Goal: Information Seeking & Learning: Learn about a topic

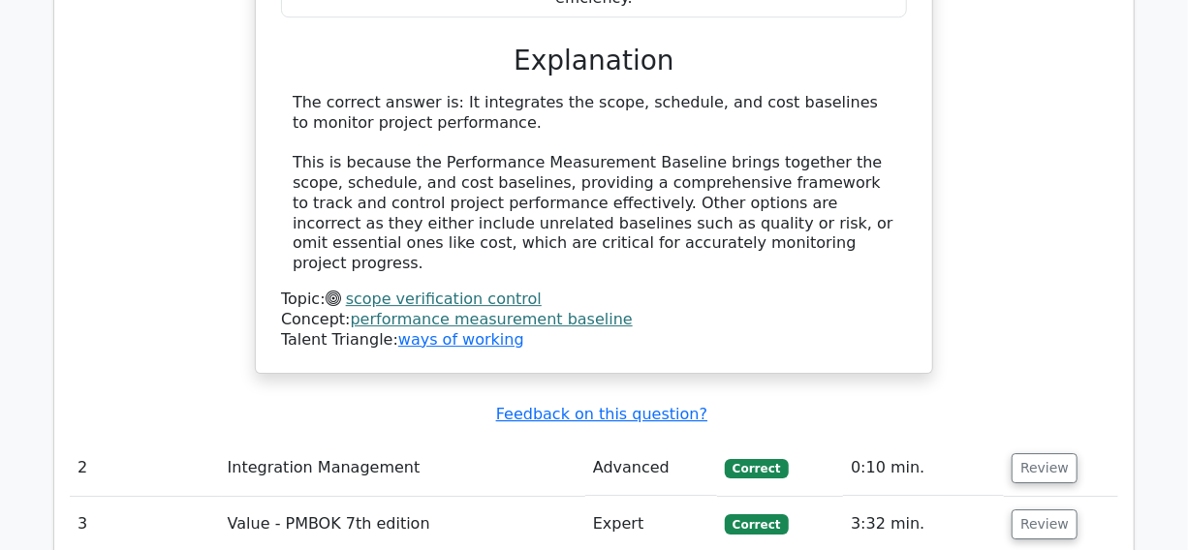
scroll to position [2819, 0]
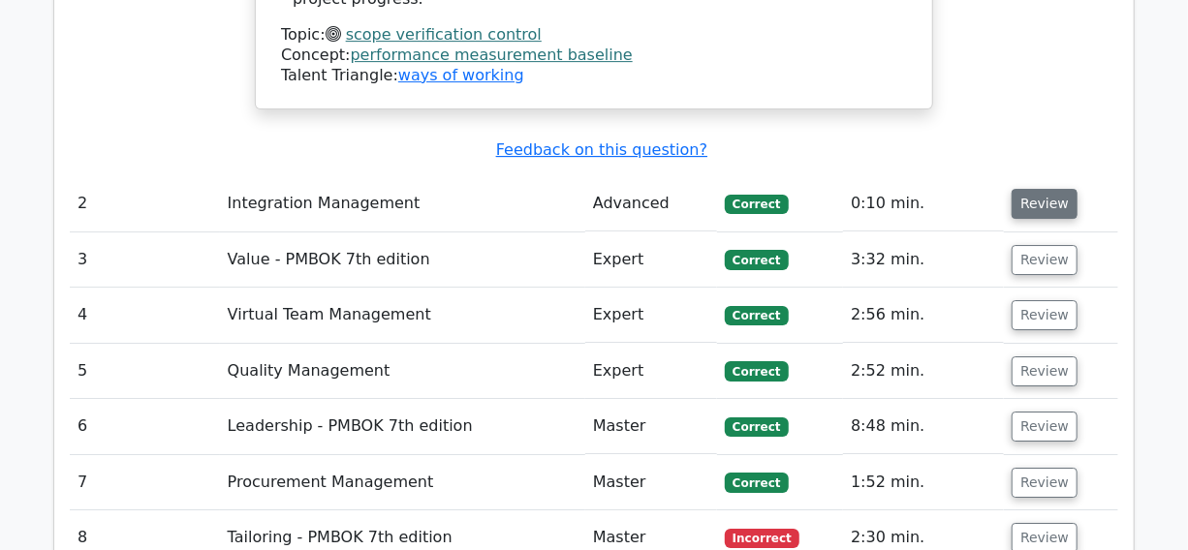
click at [1044, 189] on button "Review" at bounding box center [1045, 204] width 66 height 30
click at [1033, 245] on button "Review" at bounding box center [1045, 260] width 66 height 30
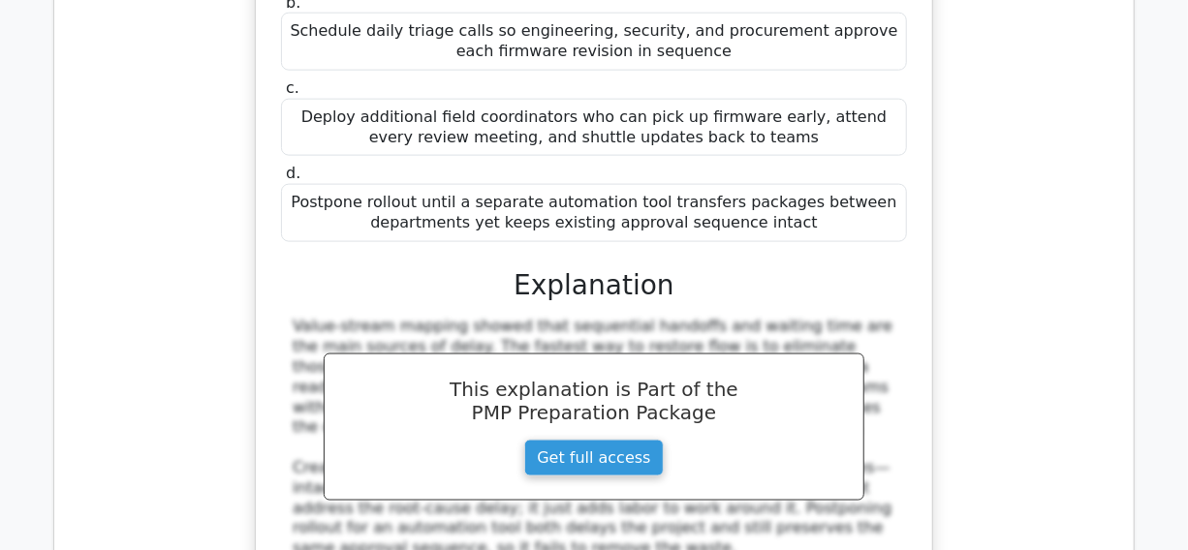
scroll to position [4316, 0]
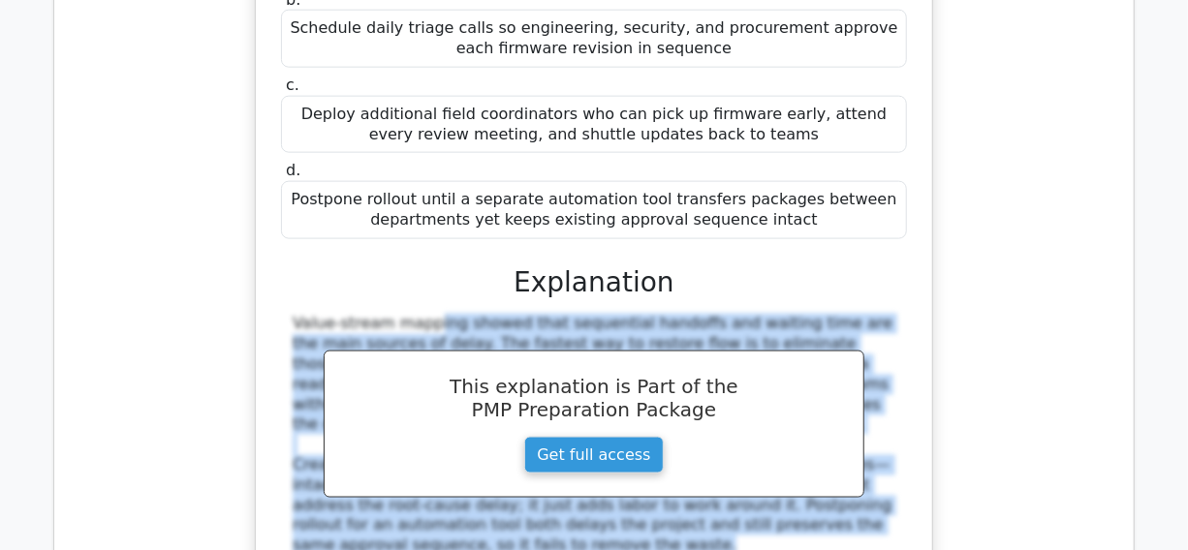
drag, startPoint x: 285, startPoint y: 104, endPoint x: 399, endPoint y: 303, distance: 230.1
click at [461, 331] on div "Value-stream mapping showed that sequential handoffs and waiting time are the m…" at bounding box center [594, 435] width 626 height 242
copy div "Value-stream mapping showed that sequential handoffs and waiting time are the m…"
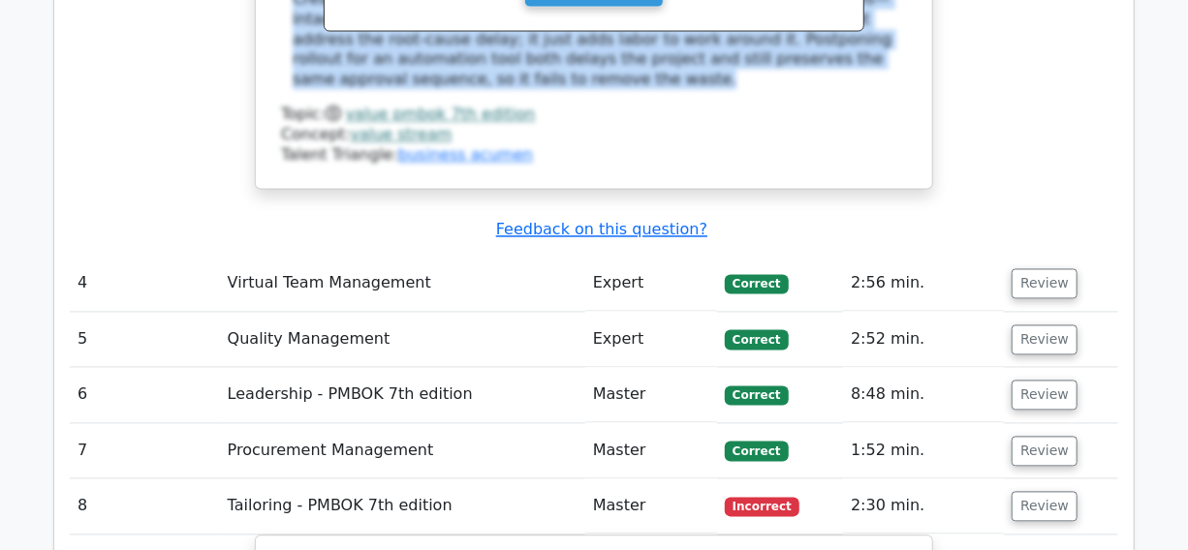
scroll to position [4757, 0]
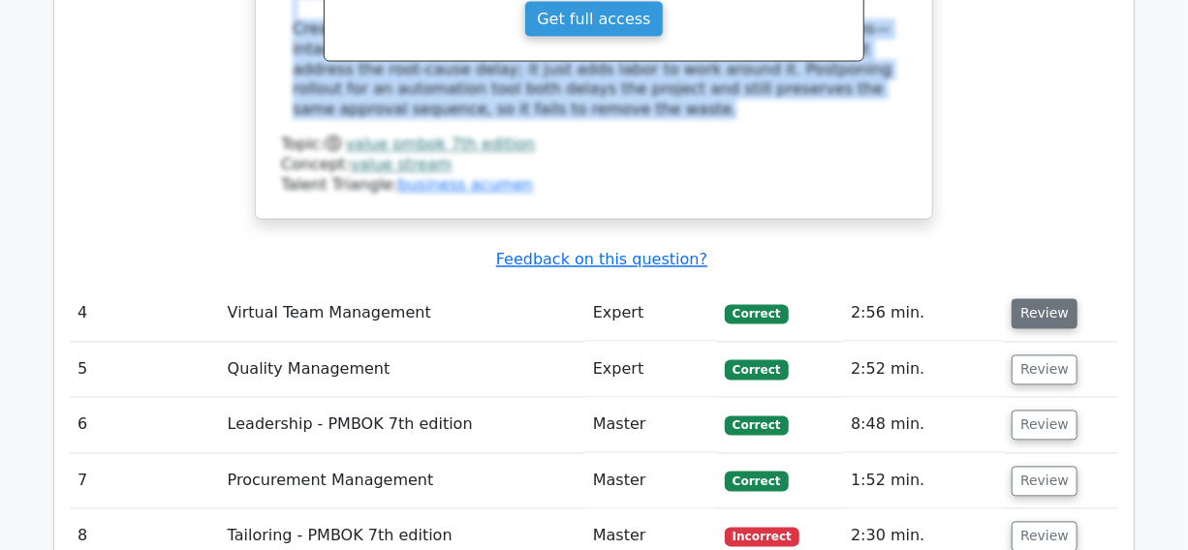
click at [1047, 299] on button "Review" at bounding box center [1045, 314] width 66 height 30
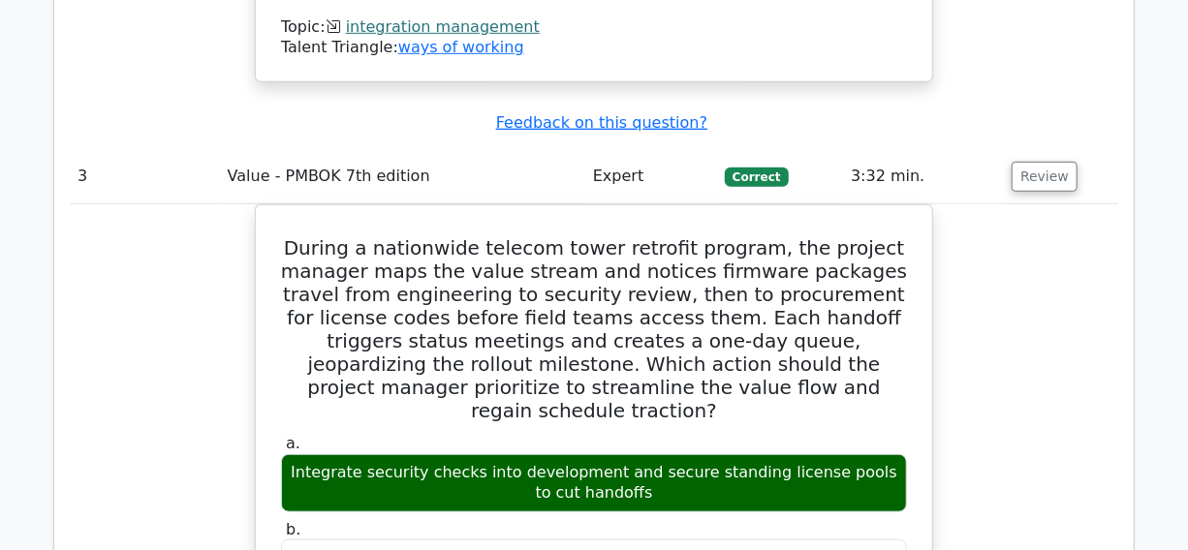
scroll to position [3788, 0]
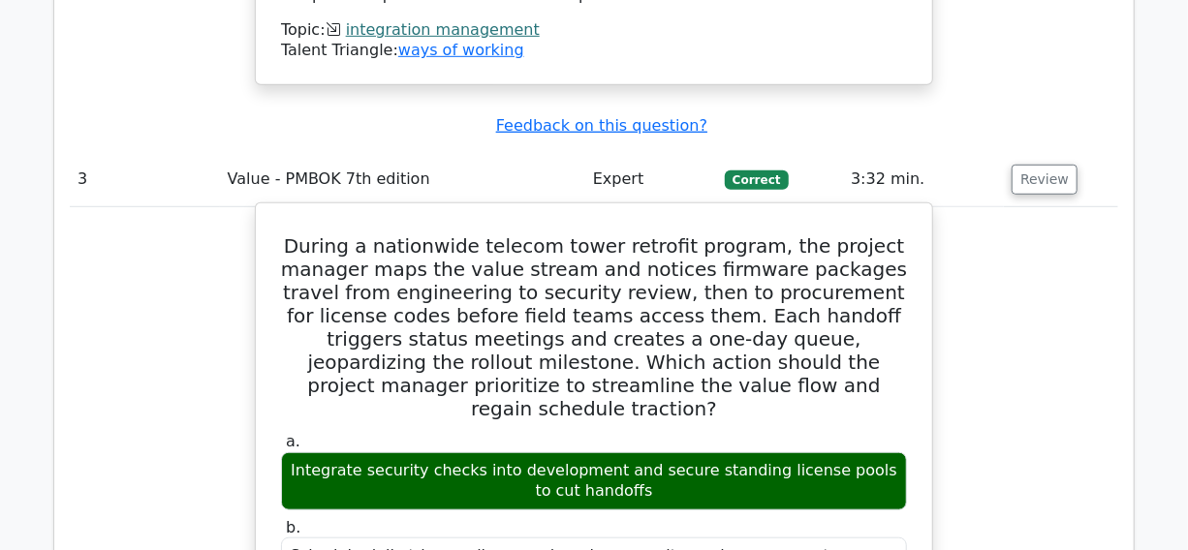
drag, startPoint x: 296, startPoint y: 252, endPoint x: 638, endPoint y: 271, distance: 342.6
click at [638, 453] on div "Integrate security checks into development and secure standing license pools to…" at bounding box center [594, 482] width 626 height 58
copy div "Integrate security checks into development and secure standing license pools to…"
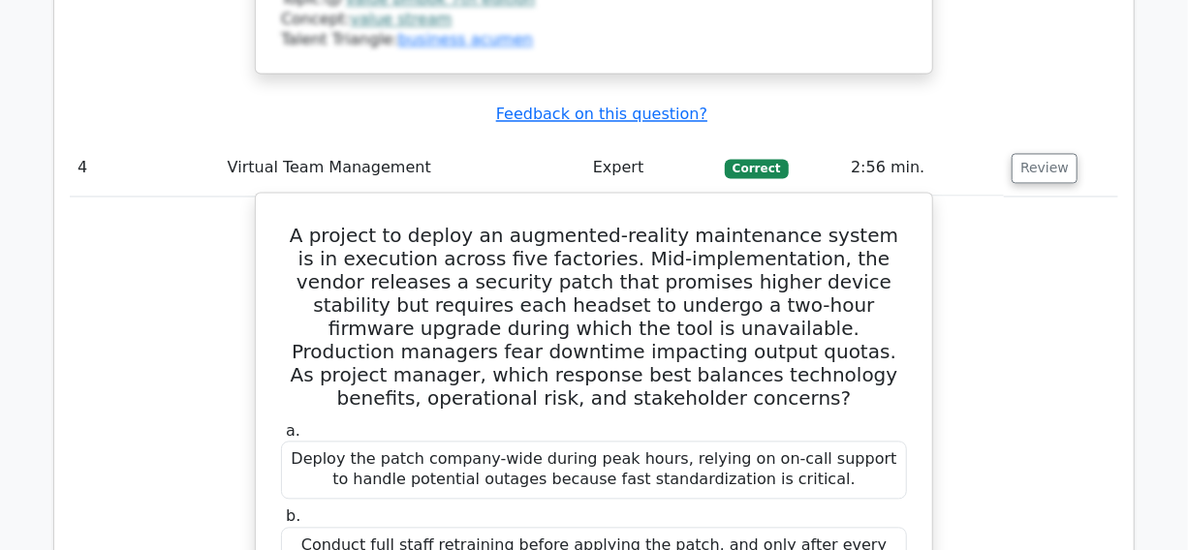
scroll to position [4933, 0]
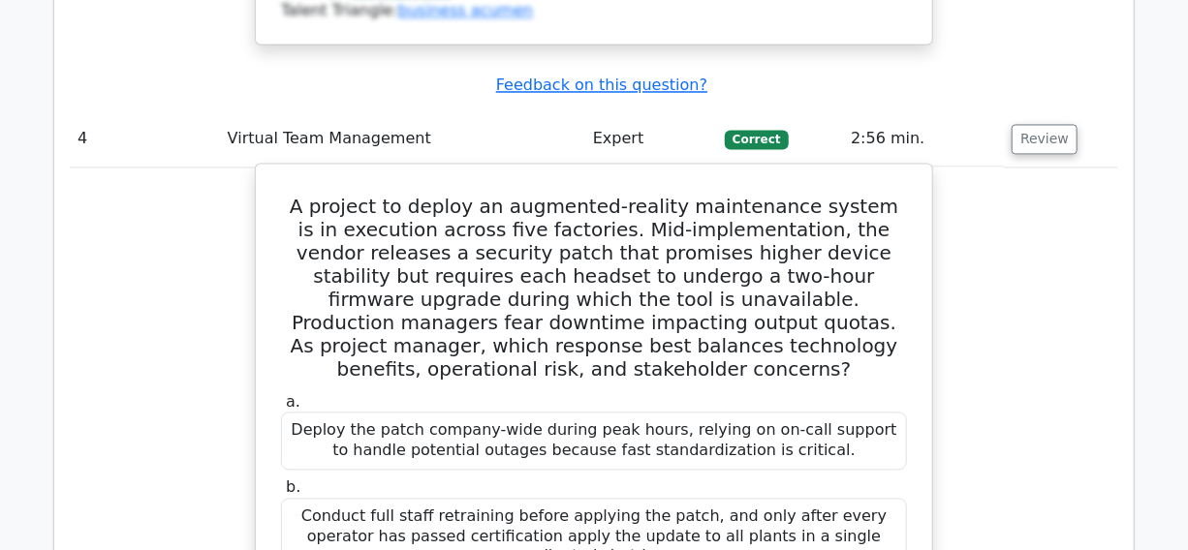
drag, startPoint x: 311, startPoint y: 376, endPoint x: 869, endPoint y: 416, distance: 559.6
copy div "Apply the patch on a pilot production line during its scheduled downtime, verif…"
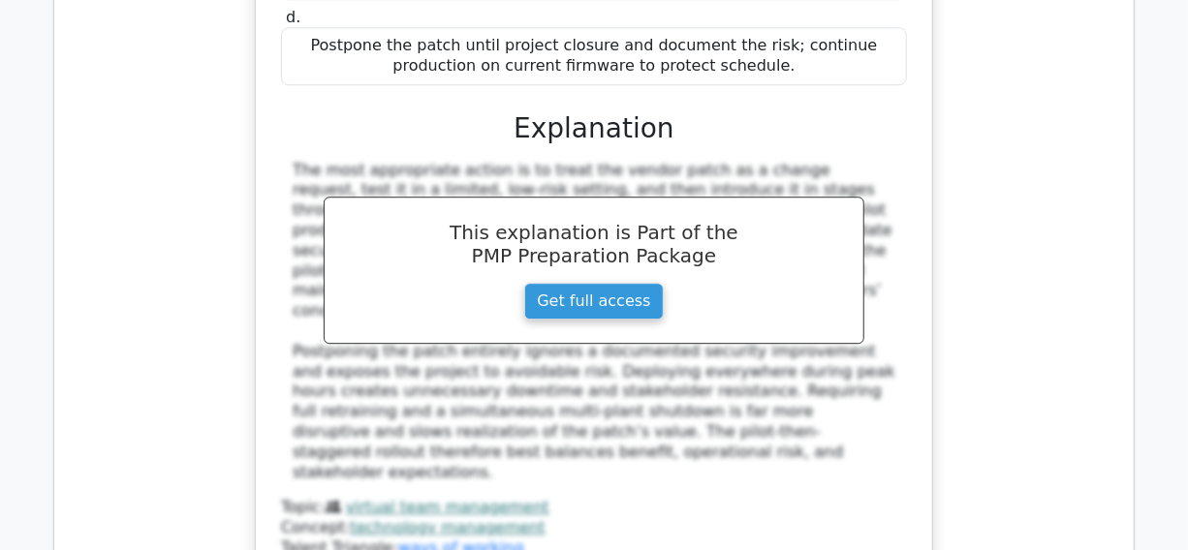
scroll to position [5902, 0]
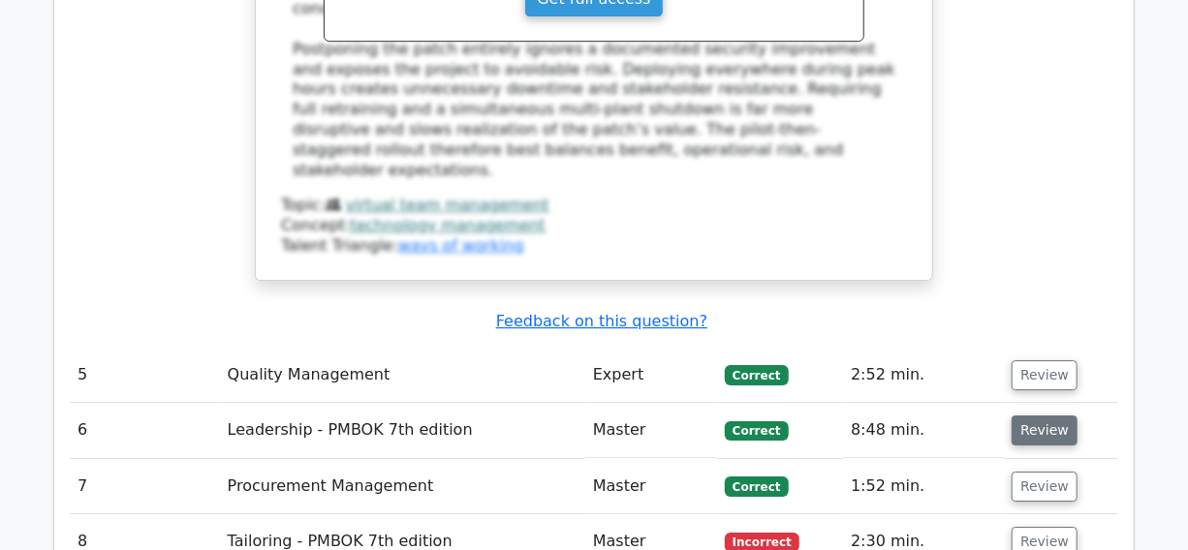
click at [1041, 416] on button "Review" at bounding box center [1045, 431] width 66 height 30
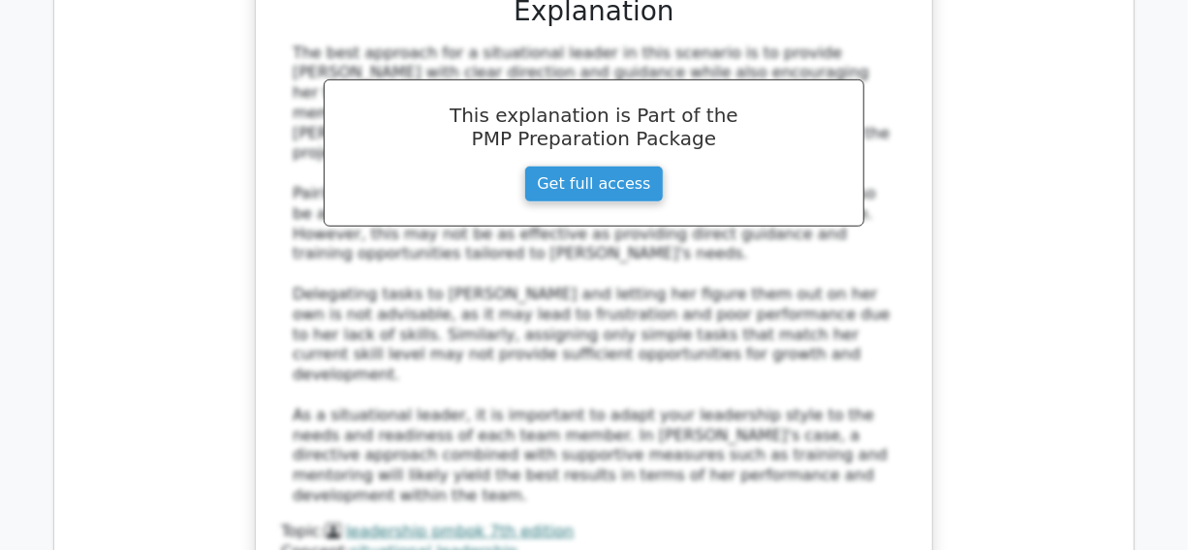
scroll to position [7136, 0]
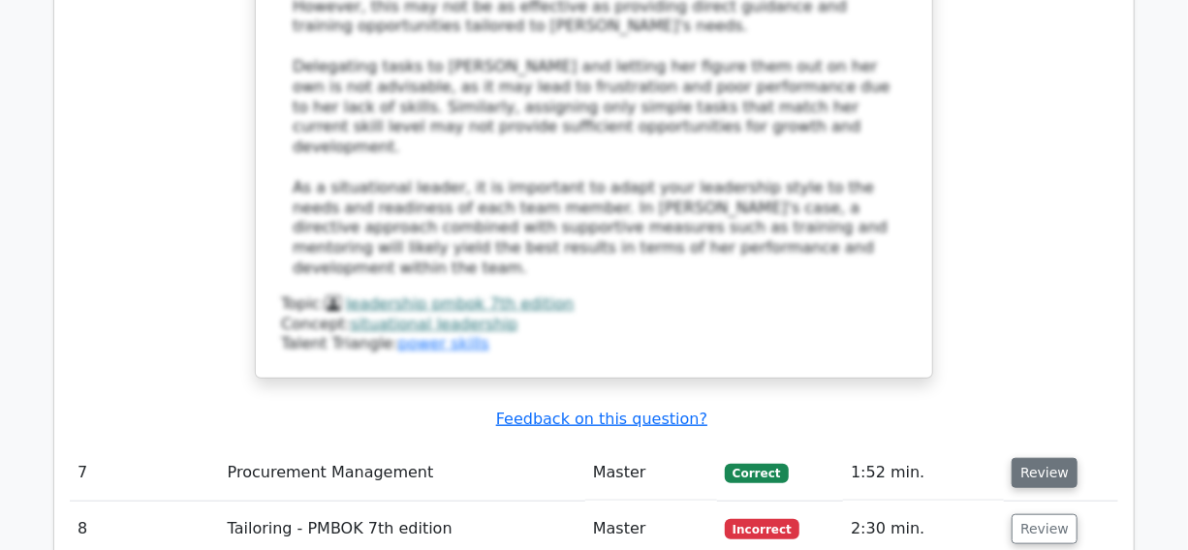
click at [1029, 458] on button "Review" at bounding box center [1045, 473] width 66 height 30
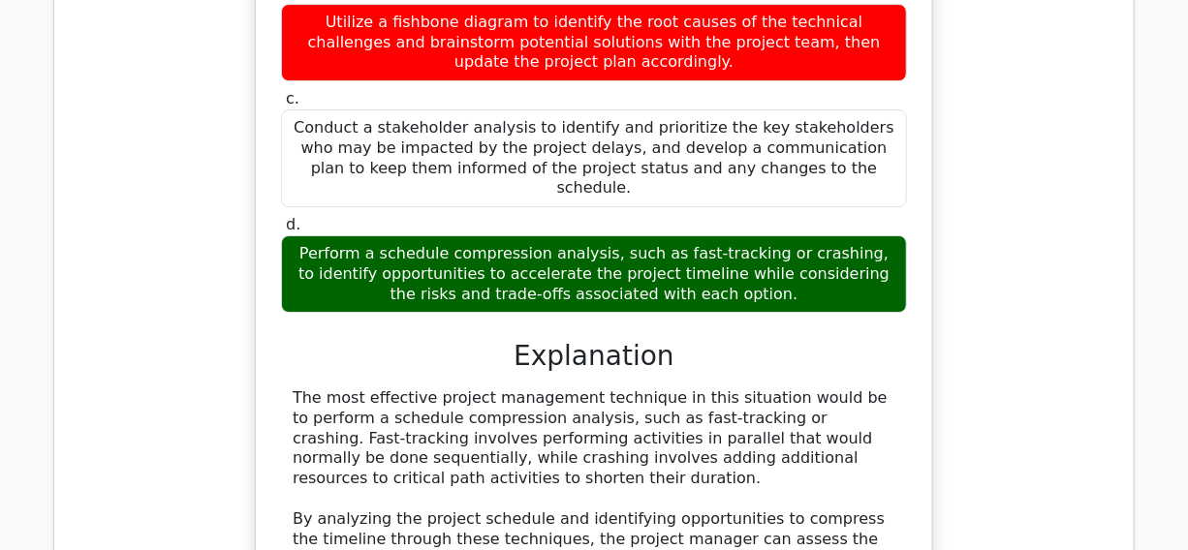
scroll to position [9955, 0]
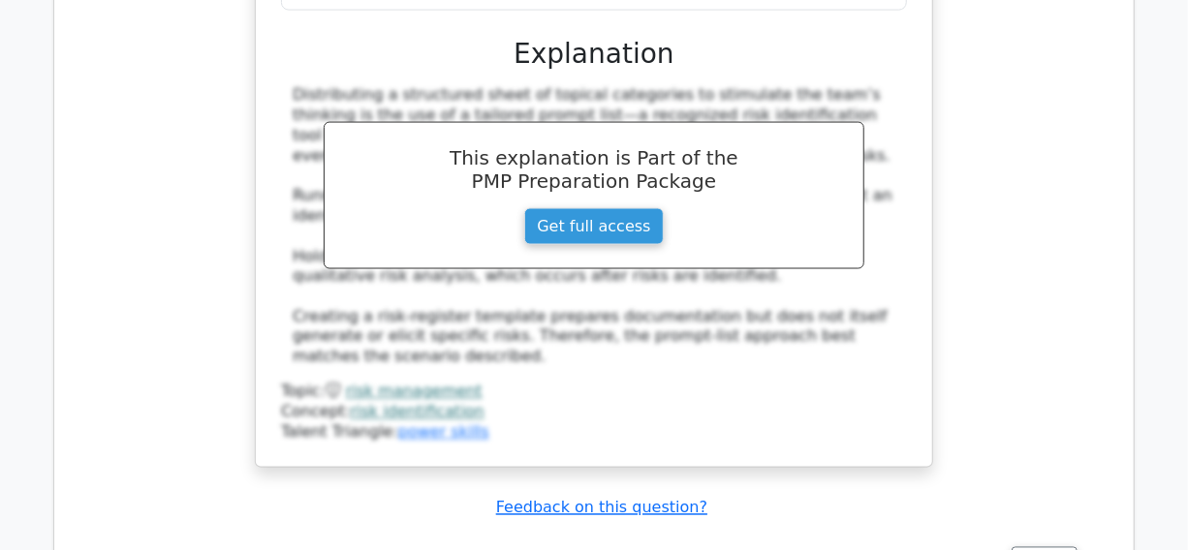
scroll to position [11012, 0]
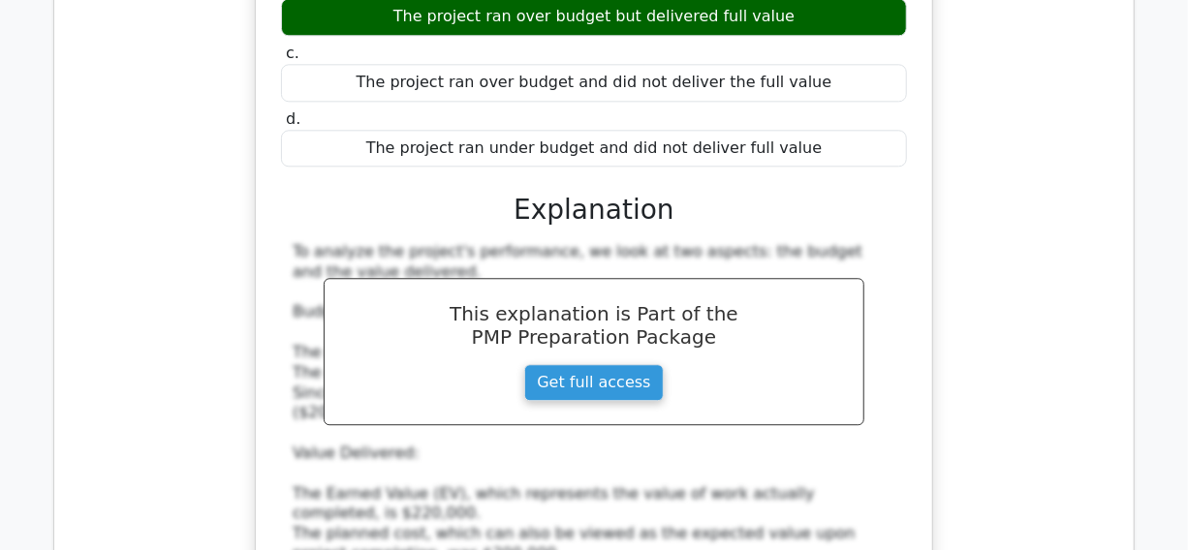
scroll to position [11981, 0]
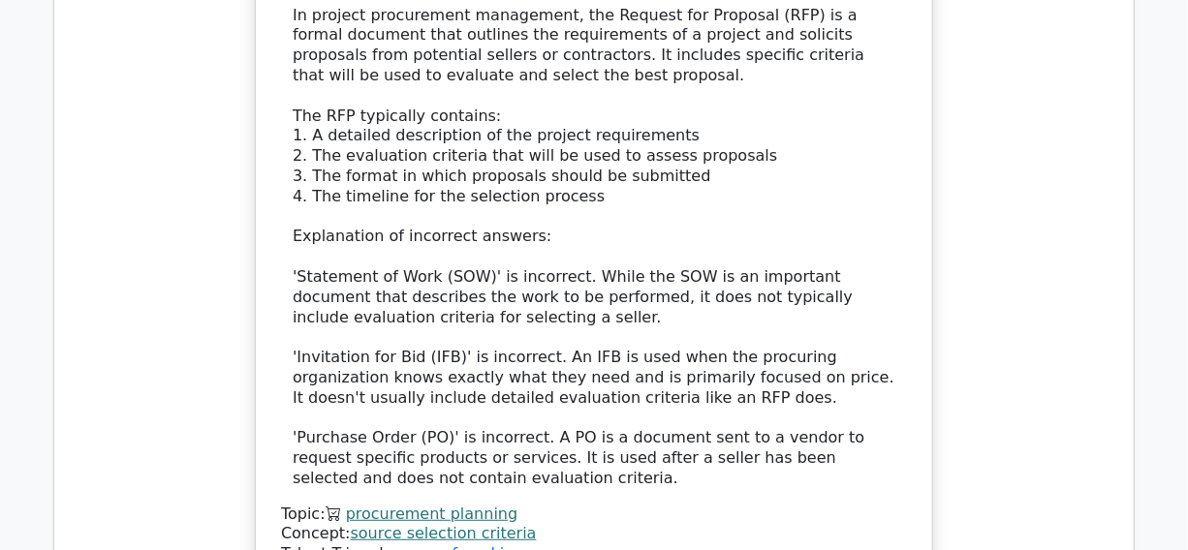
scroll to position [13303, 0]
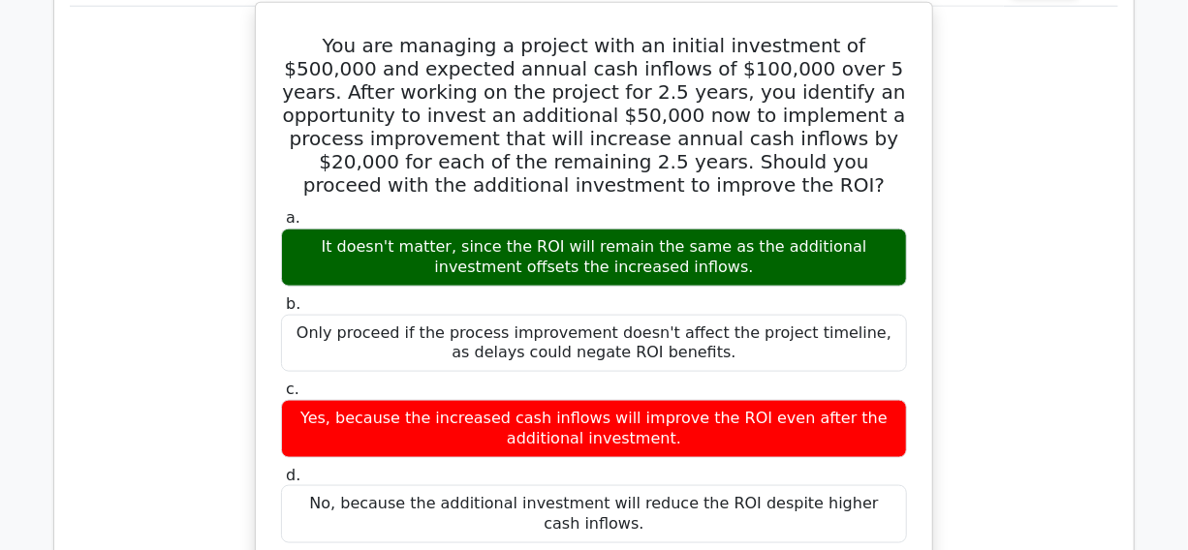
scroll to position [14008, 0]
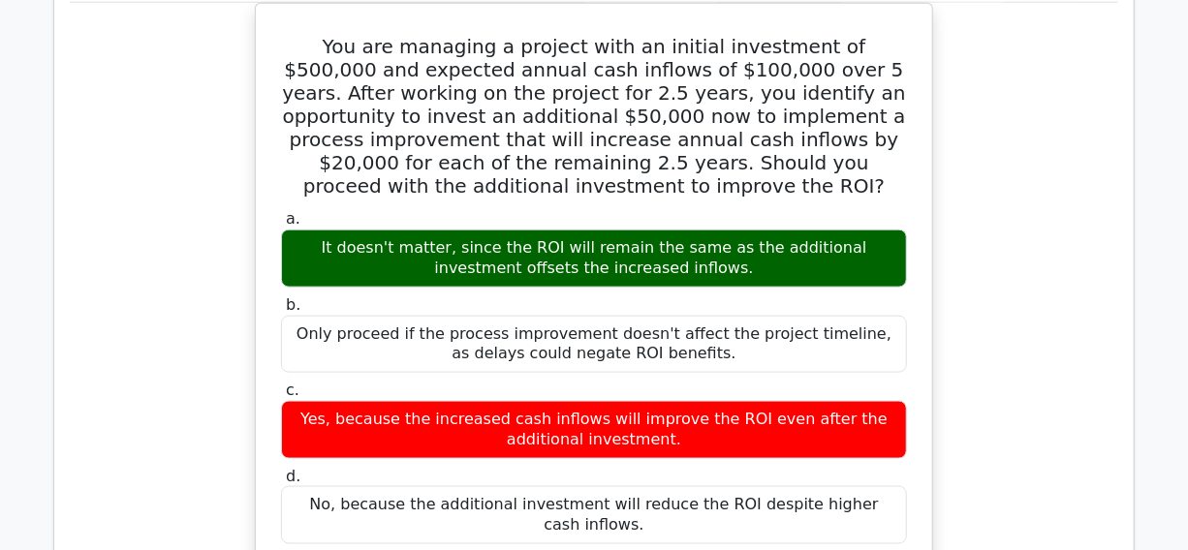
drag, startPoint x: 1039, startPoint y: 390, endPoint x: 826, endPoint y: 366, distance: 214.5
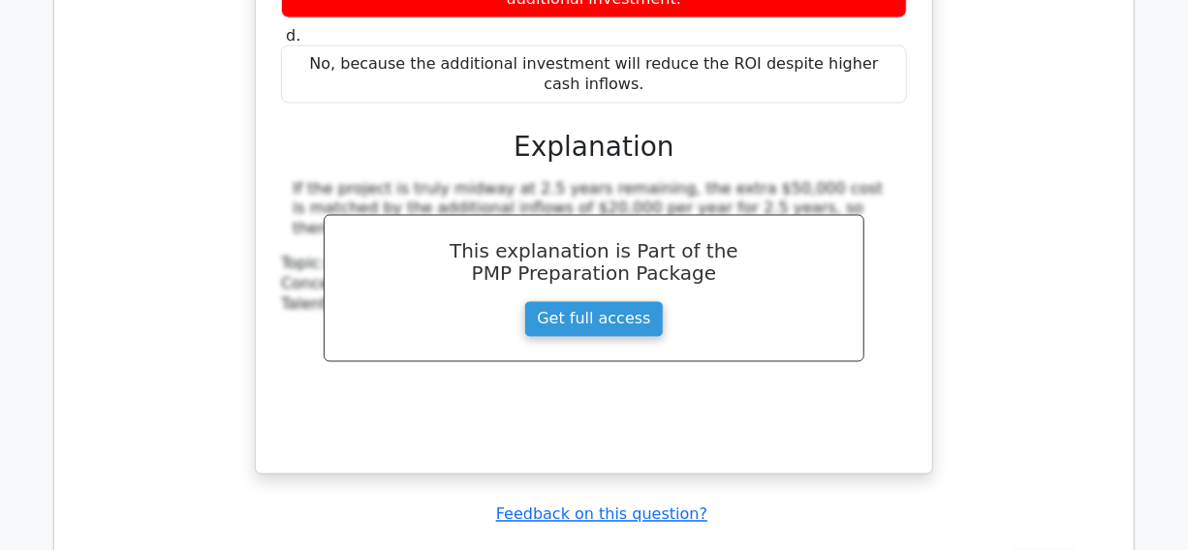
scroll to position [14360, 0]
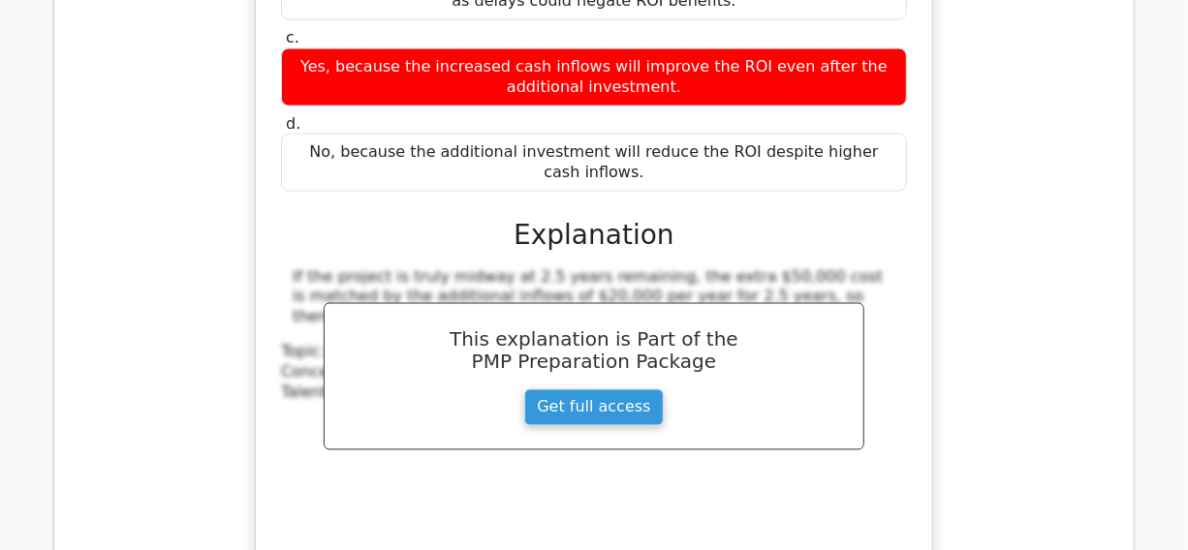
drag, startPoint x: 839, startPoint y: 239, endPoint x: 840, endPoint y: 227, distance: 12.6
drag, startPoint x: 840, startPoint y: 227, endPoint x: 263, endPoint y: 135, distance: 584.9
drag, startPoint x: 283, startPoint y: 100, endPoint x: 662, endPoint y: 176, distance: 386.6
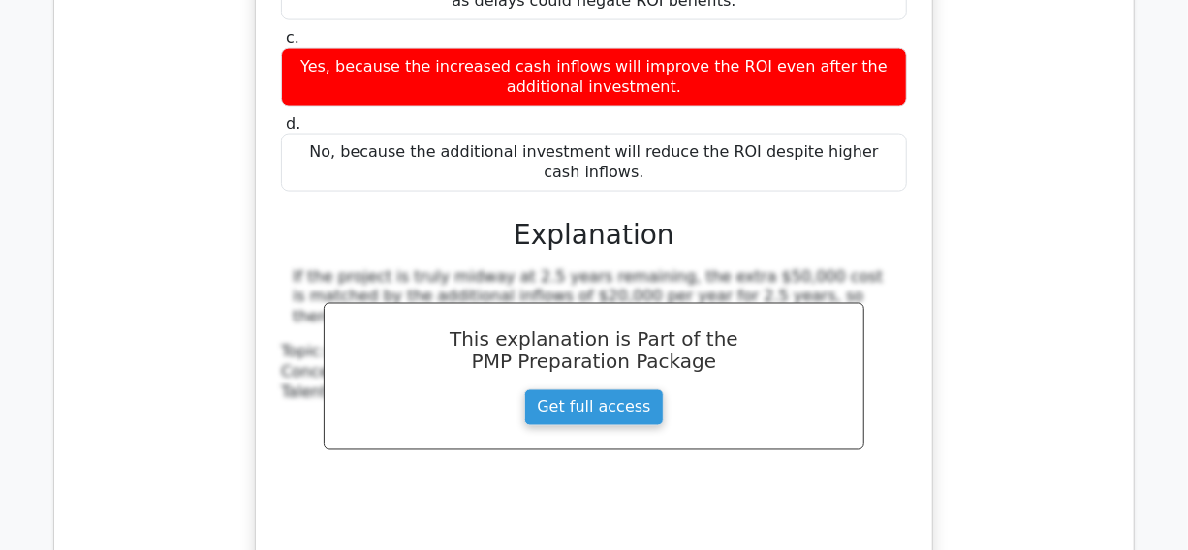
copy h5 "During installation of photovoltaic panels on a skyscraper roof, a panel slips …"
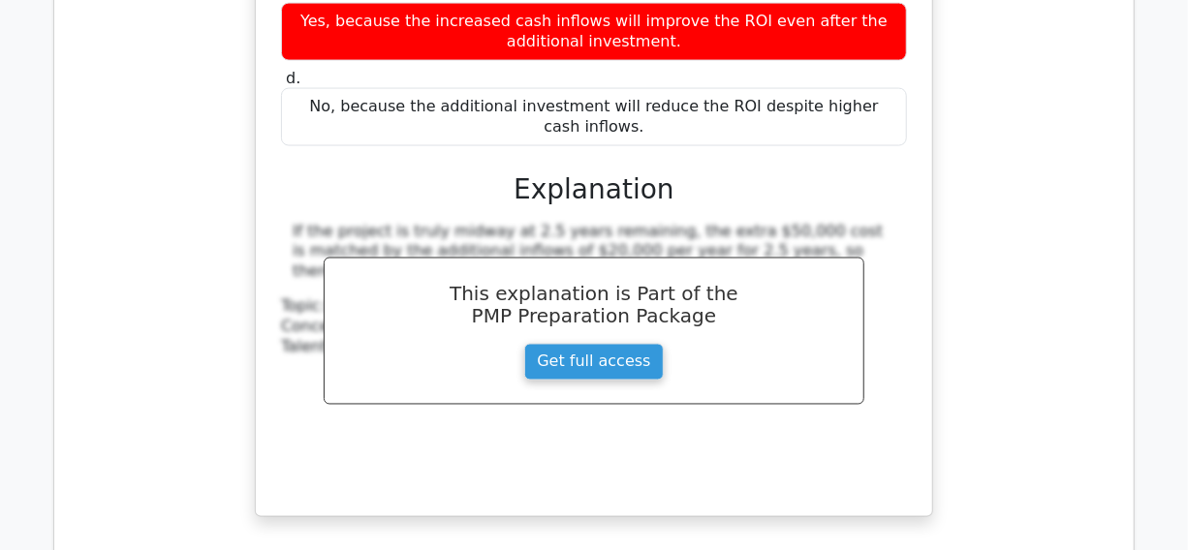
scroll to position [14448, 0]
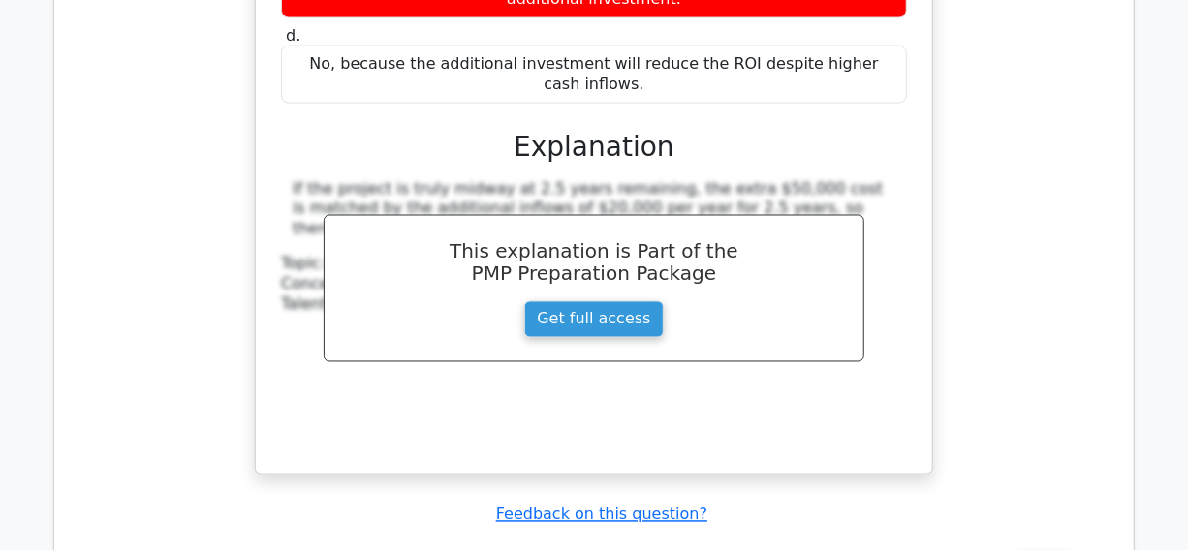
drag, startPoint x: 454, startPoint y: 104, endPoint x: 790, endPoint y: 134, distance: 337.6
copy h5 "For a thorough accident investigation that supports project safety and schedule…"
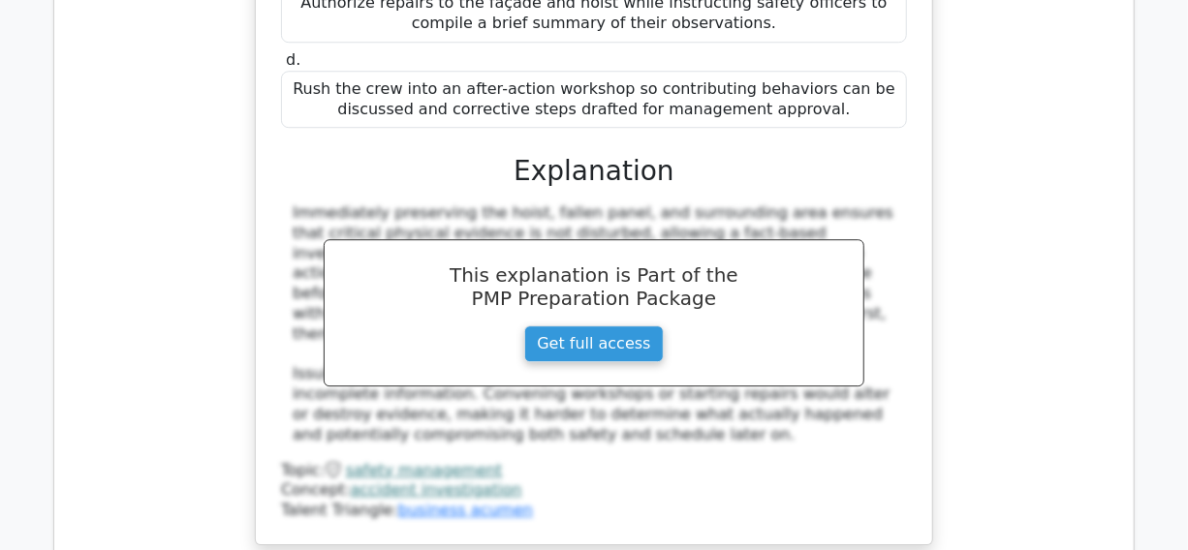
scroll to position [15418, 0]
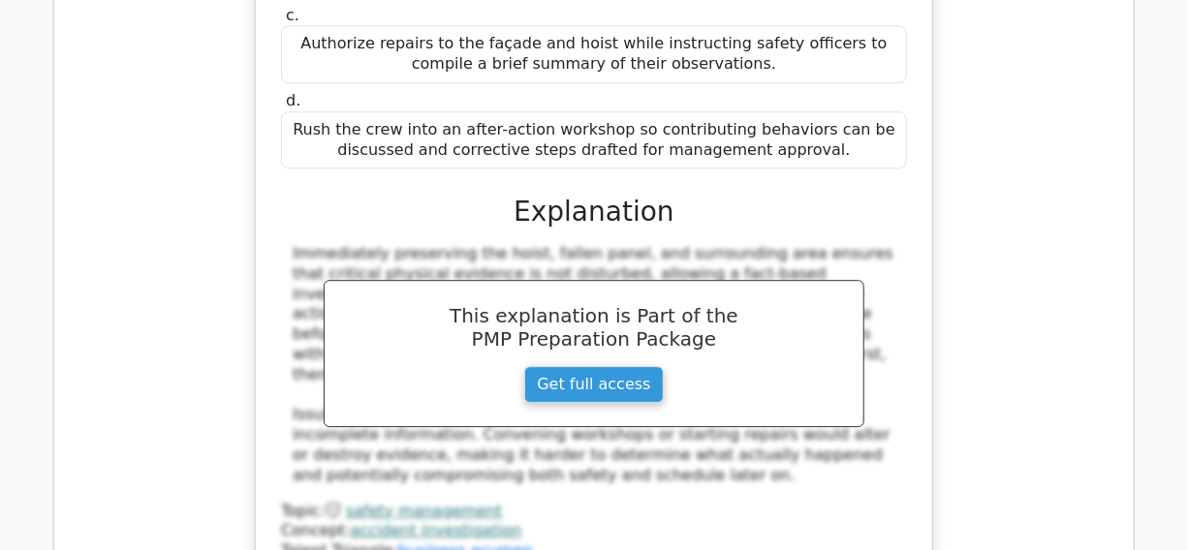
copy h5 "aftermath"
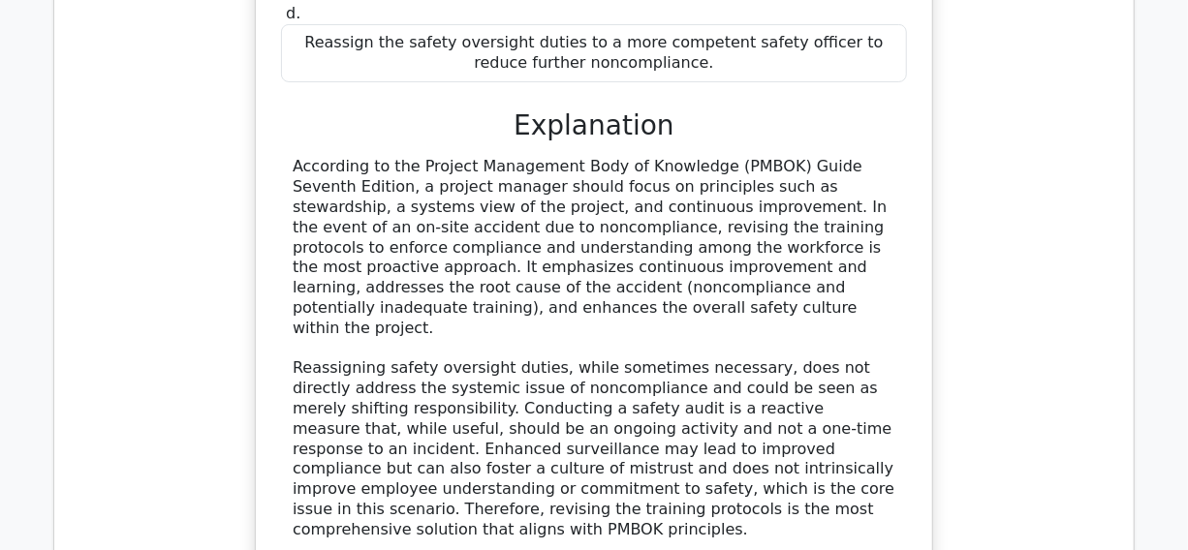
scroll to position [16475, 0]
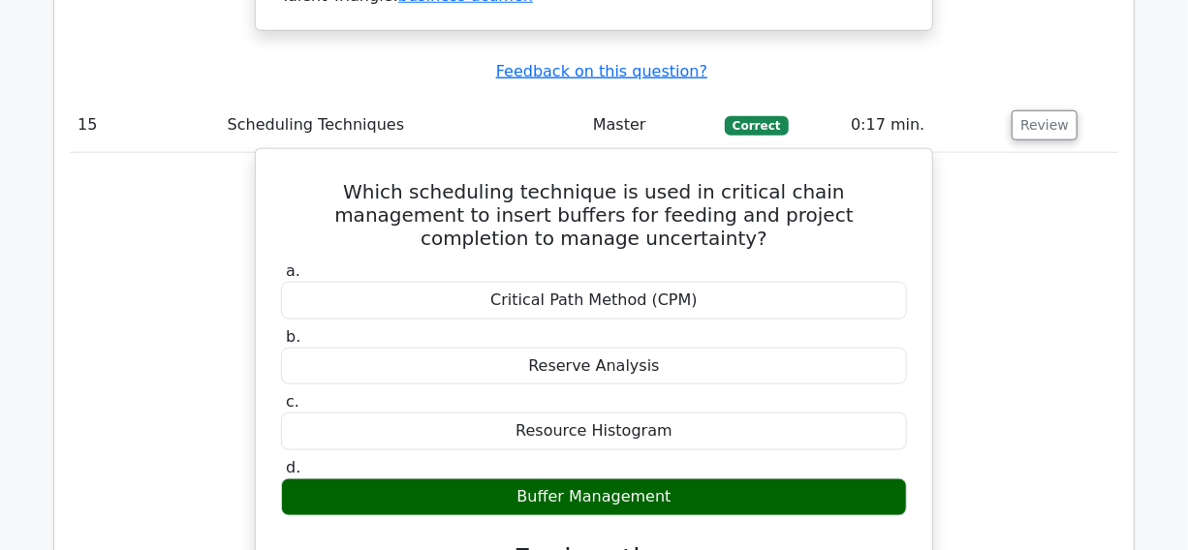
scroll to position [17356, 0]
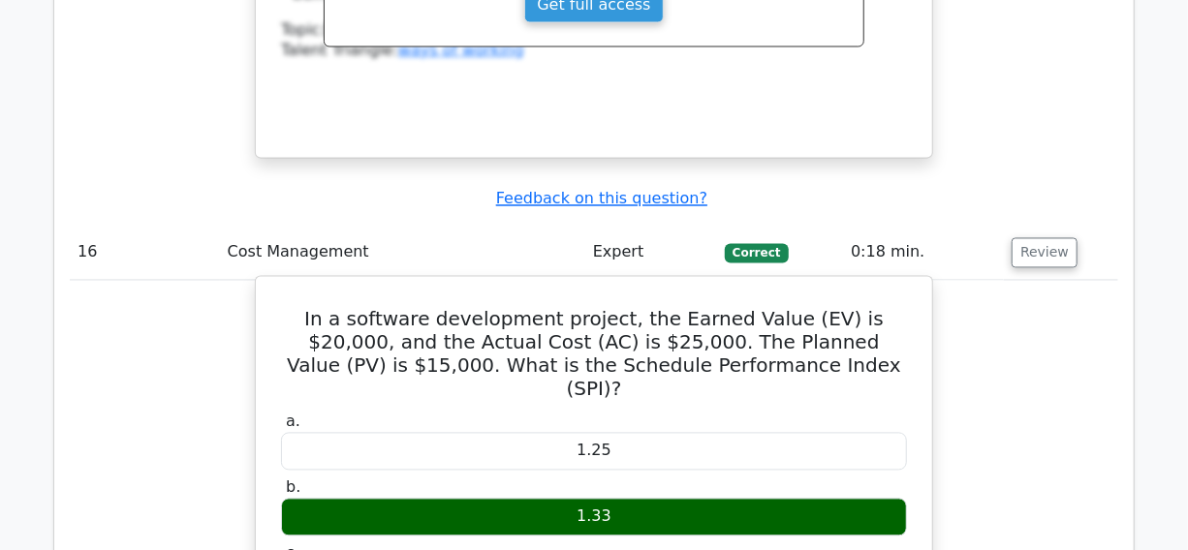
scroll to position [18149, 0]
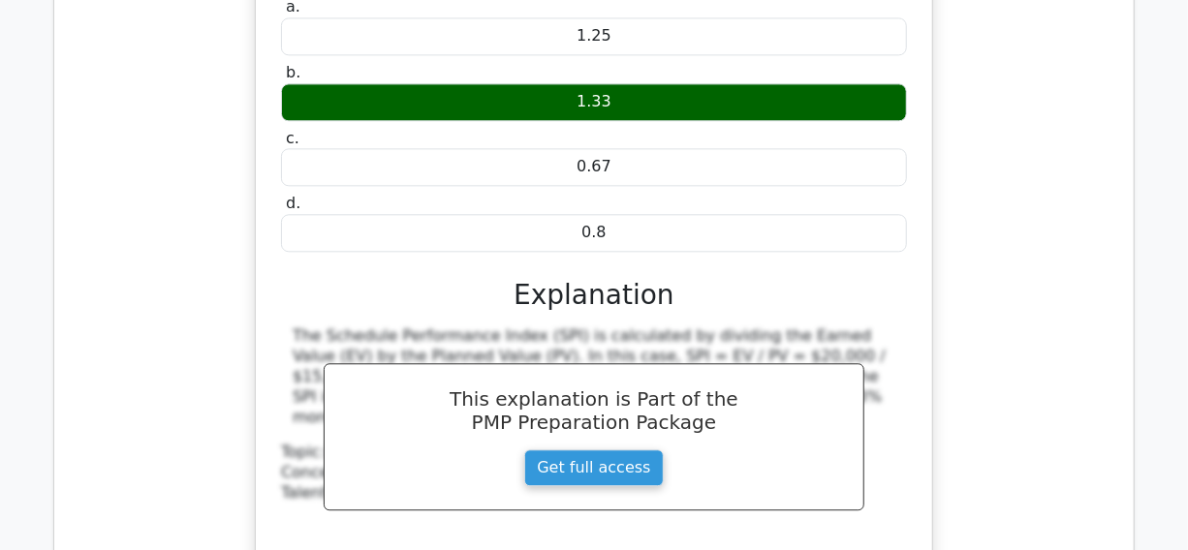
scroll to position [18237, 0]
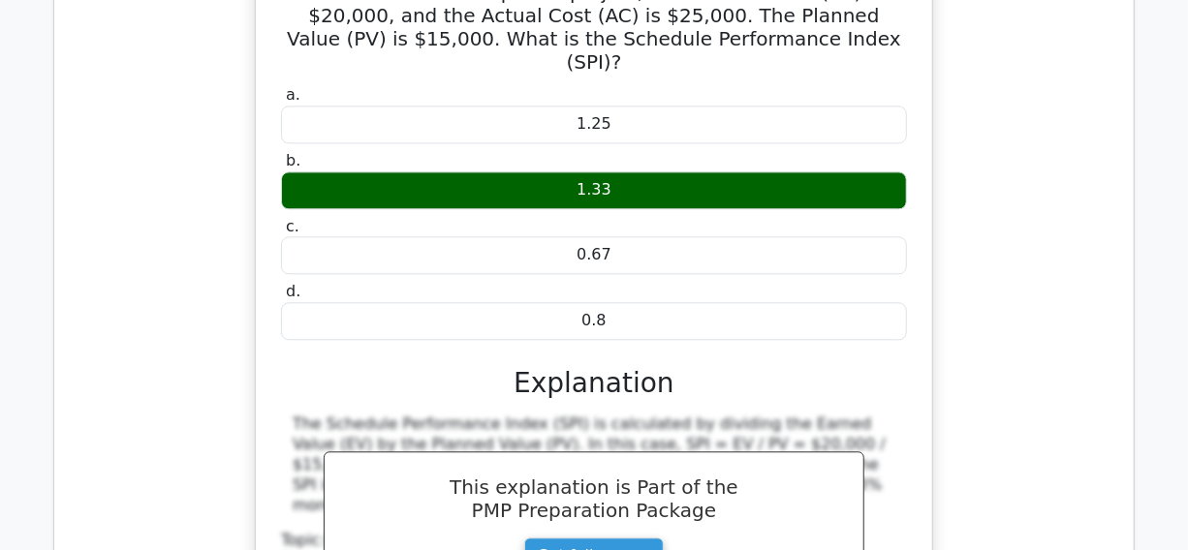
drag, startPoint x: 300, startPoint y: 115, endPoint x: 438, endPoint y: 165, distance: 146.2
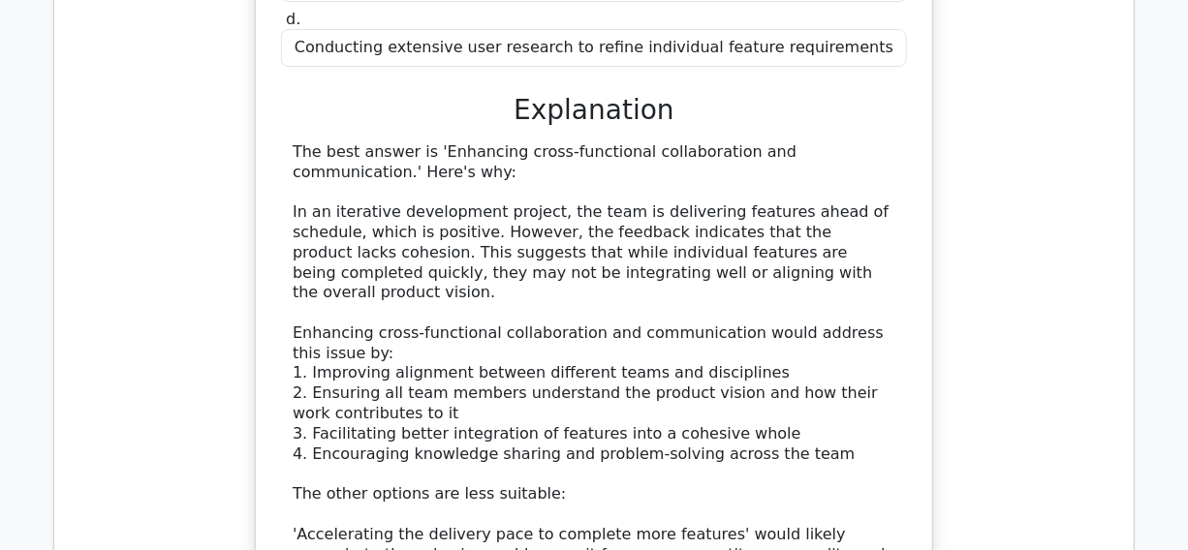
scroll to position [19382, 0]
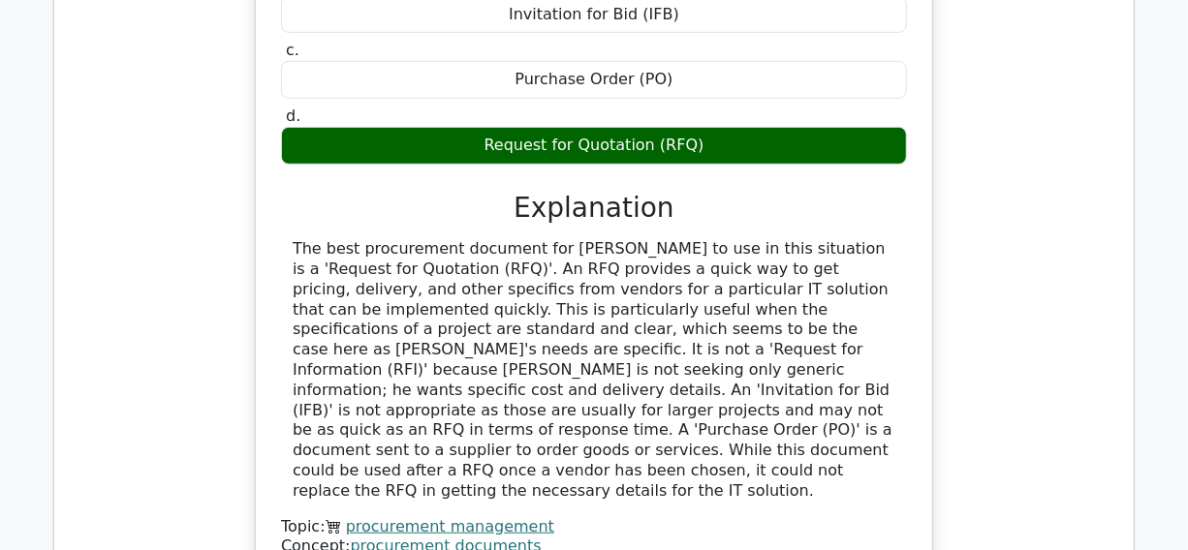
scroll to position [23277, 0]
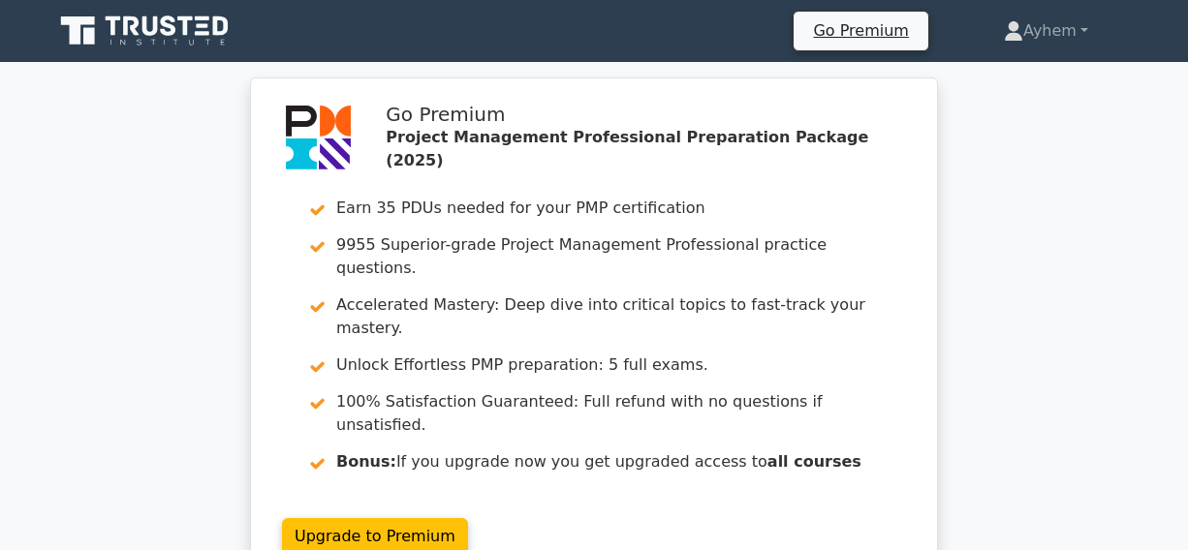
scroll to position [4, 0]
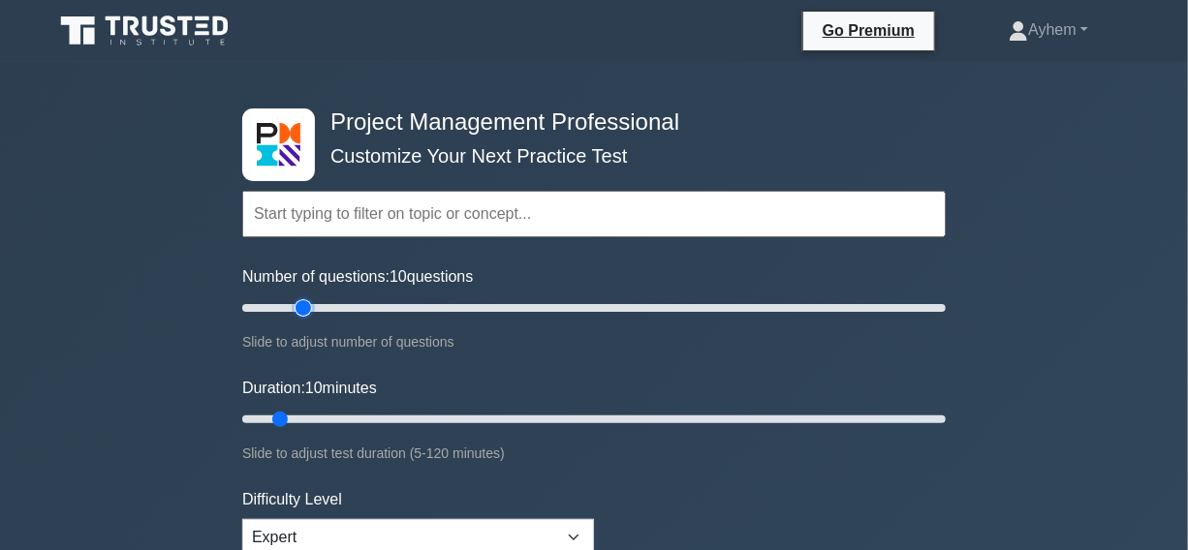
type input "20"
click at [295, 310] on input "Number of questions: 10 questions" at bounding box center [594, 308] width 704 height 23
type input "40"
click at [467, 416] on input "Duration: 10 minutes" at bounding box center [594, 419] width 704 height 23
type input "25"
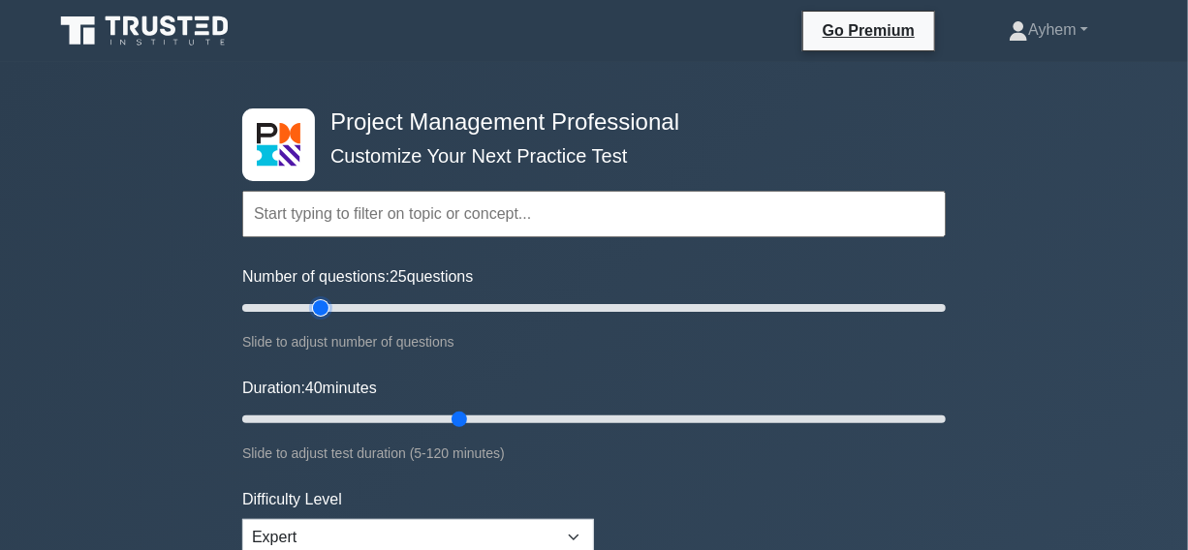
click at [325, 310] on input "Number of questions: 25 questions" at bounding box center [594, 308] width 704 height 23
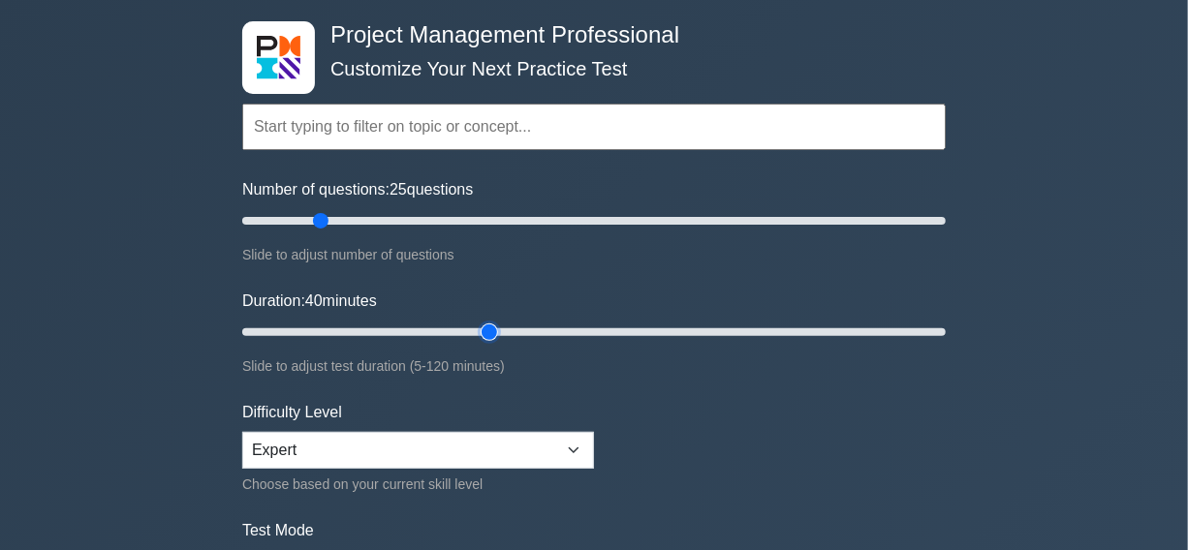
type input "45"
click at [484, 329] on input "Duration: 40 minutes" at bounding box center [594, 332] width 704 height 23
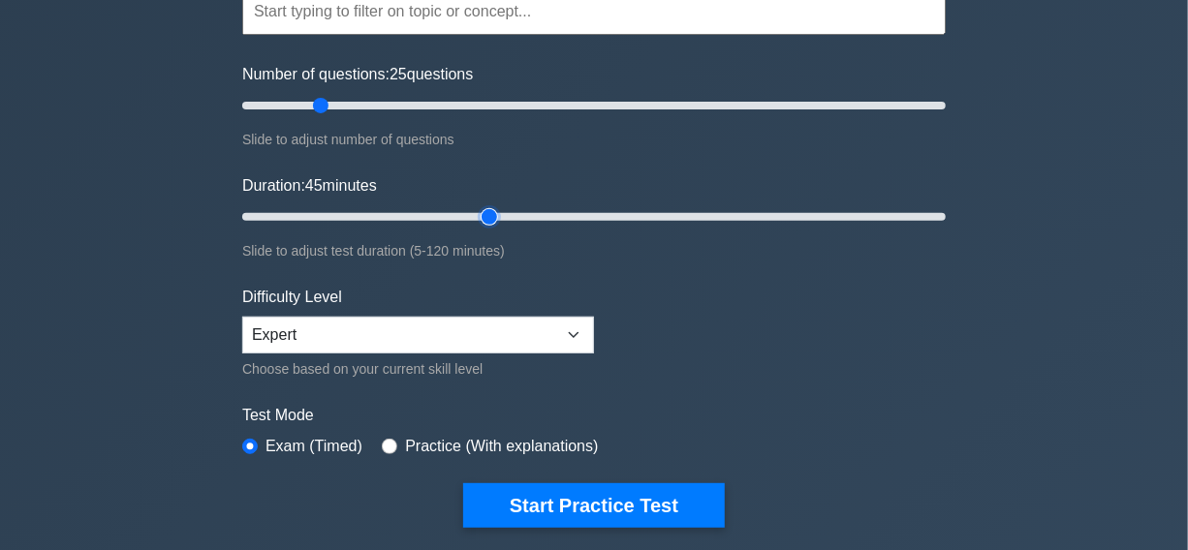
scroll to position [440, 0]
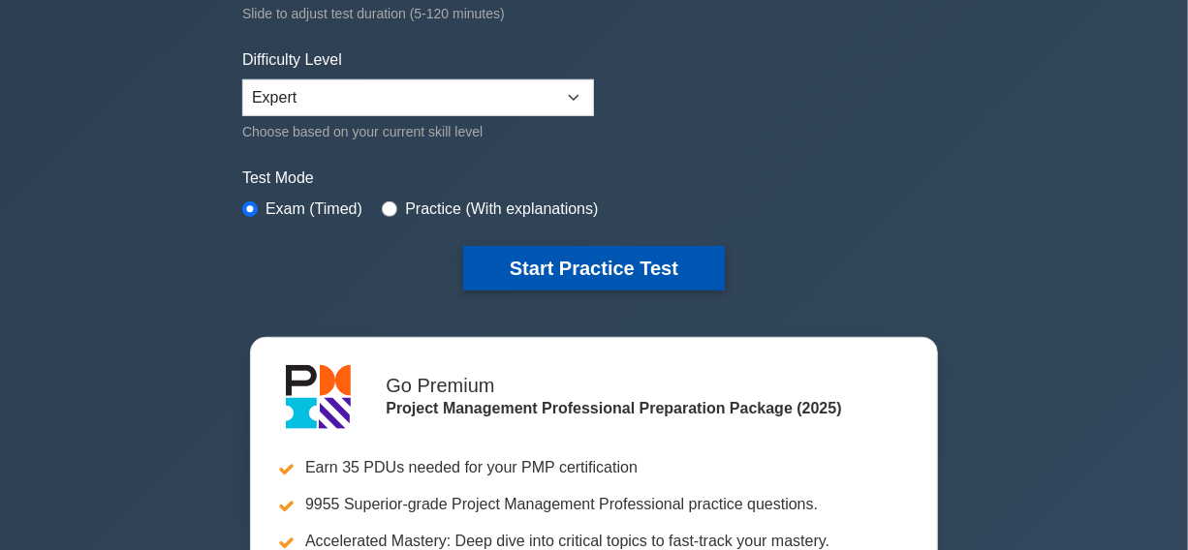
click at [578, 272] on button "Start Practice Test" at bounding box center [594, 268] width 262 height 45
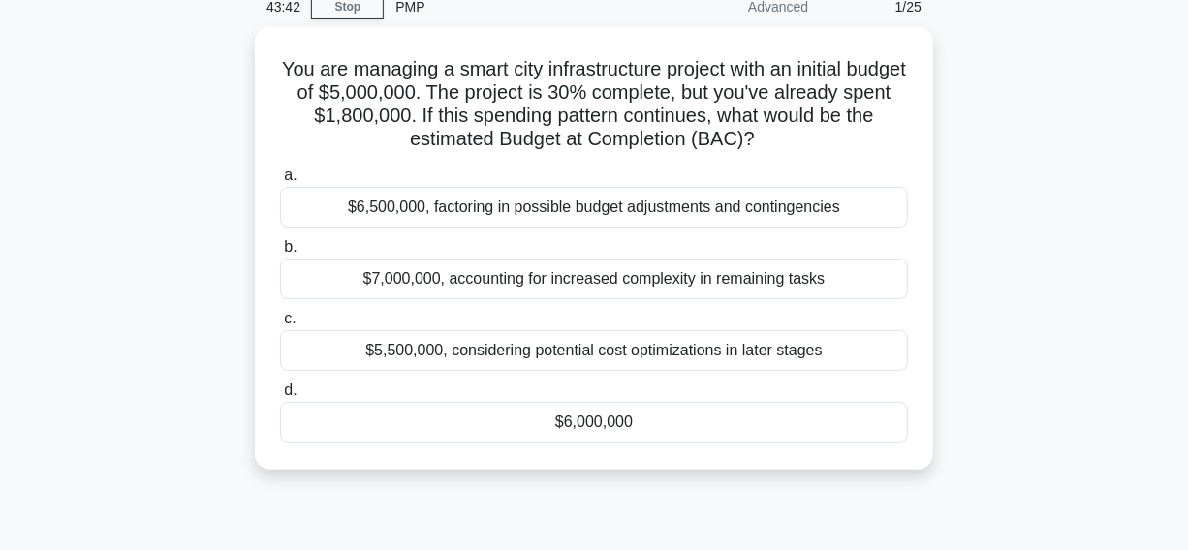
scroll to position [87, 0]
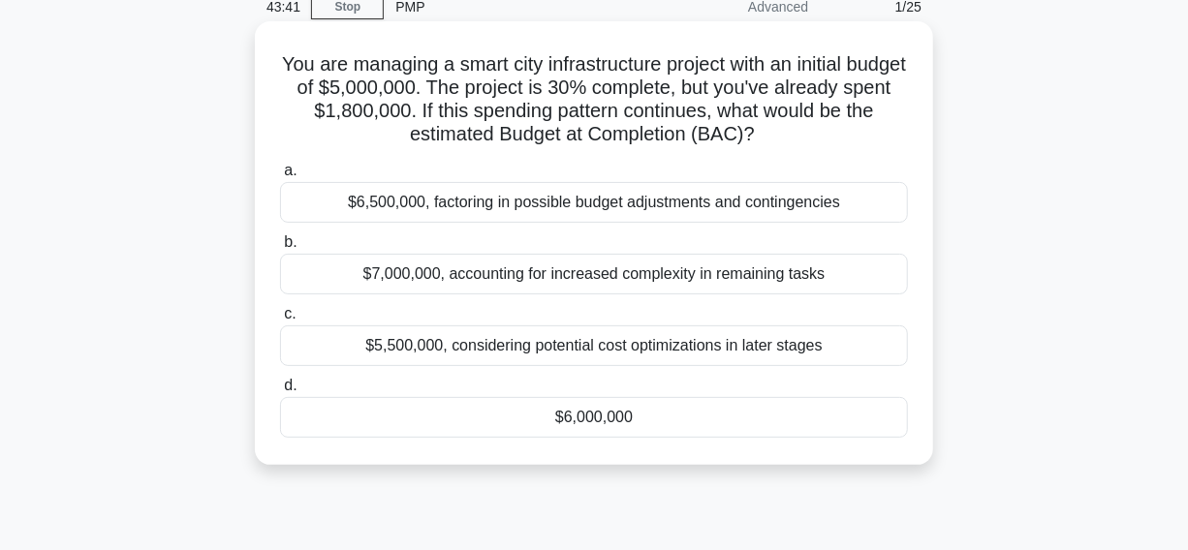
click at [475, 417] on div "$6,000,000" at bounding box center [594, 417] width 628 height 41
click at [280, 392] on input "d. $6,000,000" at bounding box center [280, 386] width 0 height 13
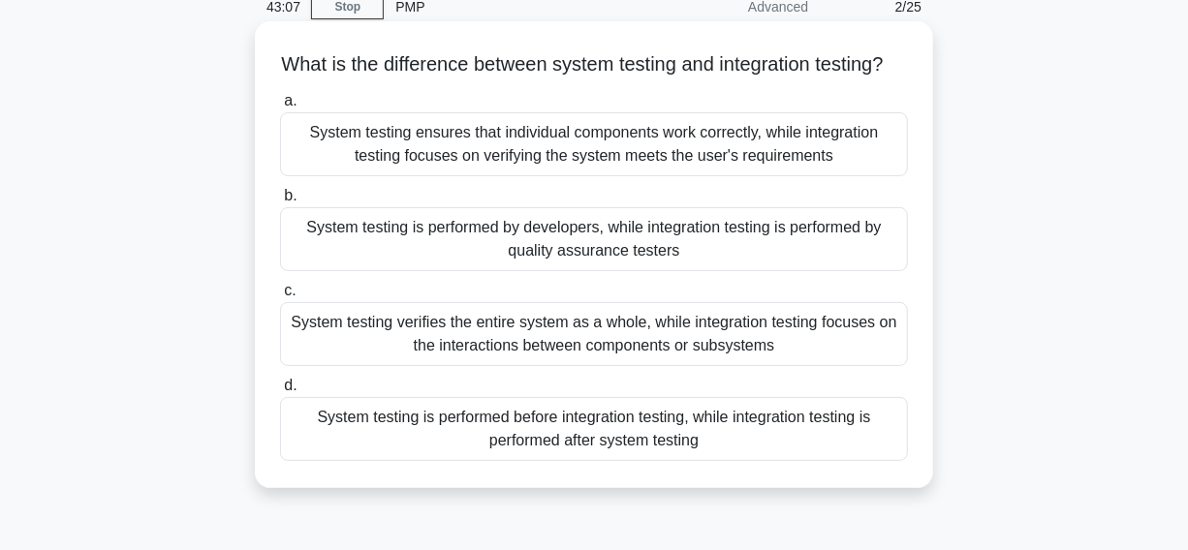
click at [339, 361] on div "System testing verifies the entire system as a whole, while integration testing…" at bounding box center [594, 334] width 628 height 64
click at [280, 298] on input "c. System testing verifies the entire system as a whole, while integration test…" at bounding box center [280, 291] width 0 height 13
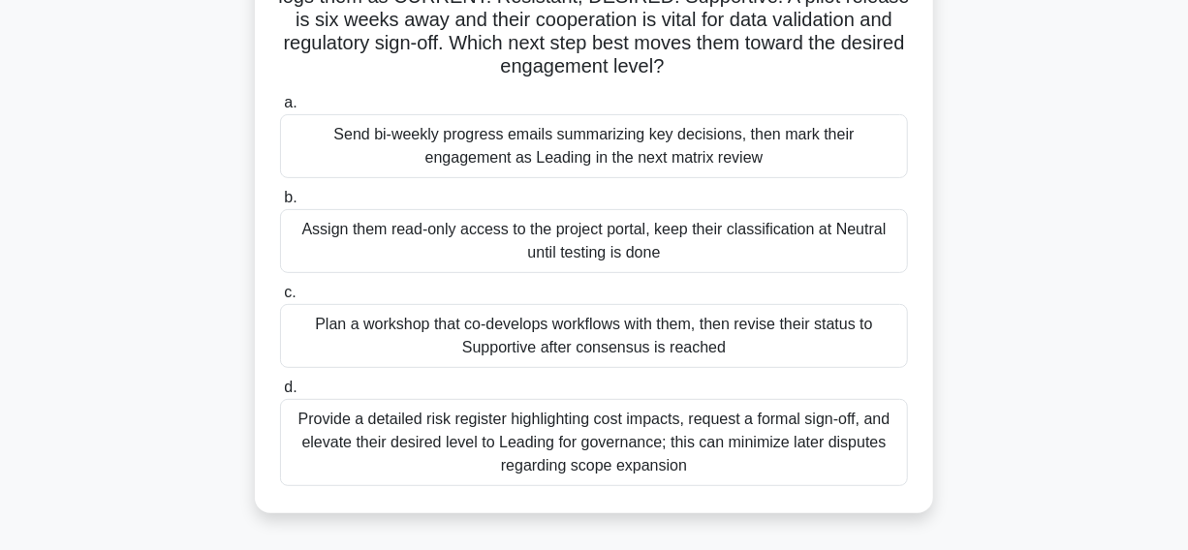
scroll to position [175, 0]
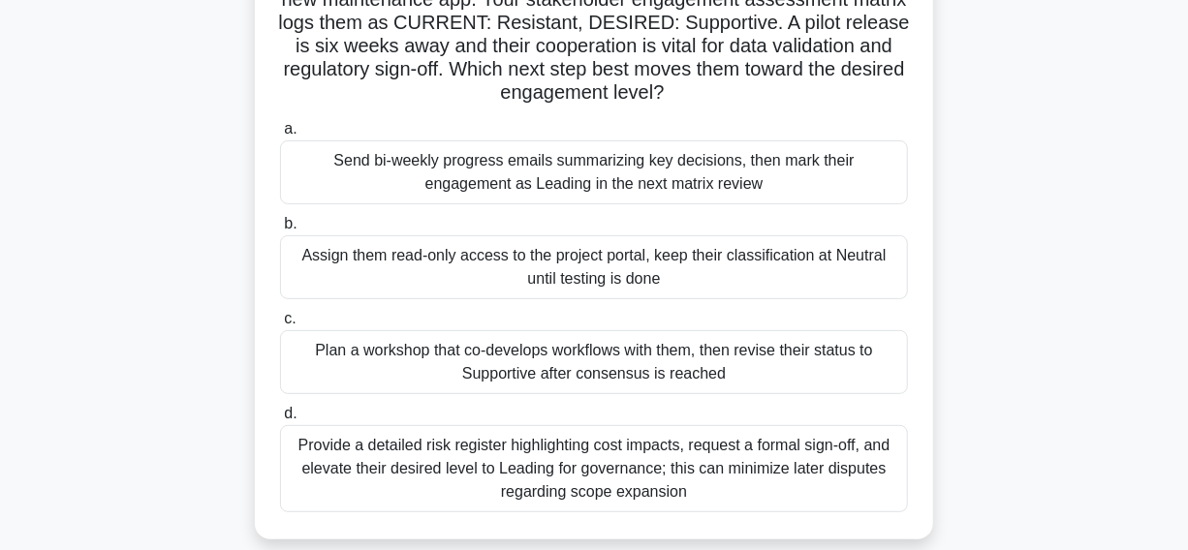
click at [756, 364] on div "Plan a workshop that co-develops workflows with them, then revise their status …" at bounding box center [594, 362] width 628 height 64
click at [280, 326] on input "c. Plan a workshop that co-develops workflows with them, then revise their stat…" at bounding box center [280, 319] width 0 height 13
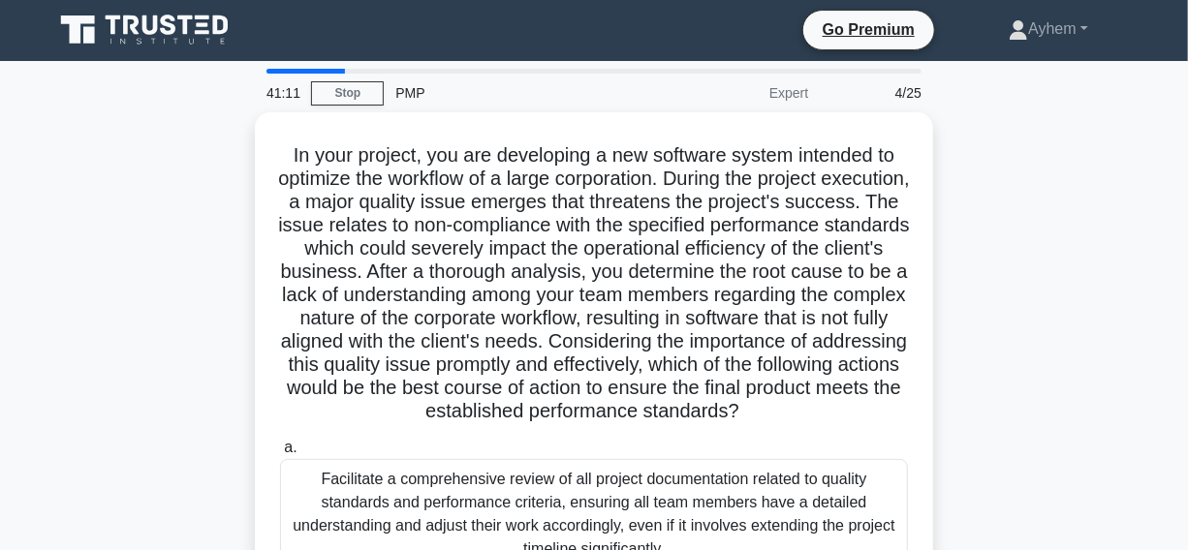
scroll to position [0, 0]
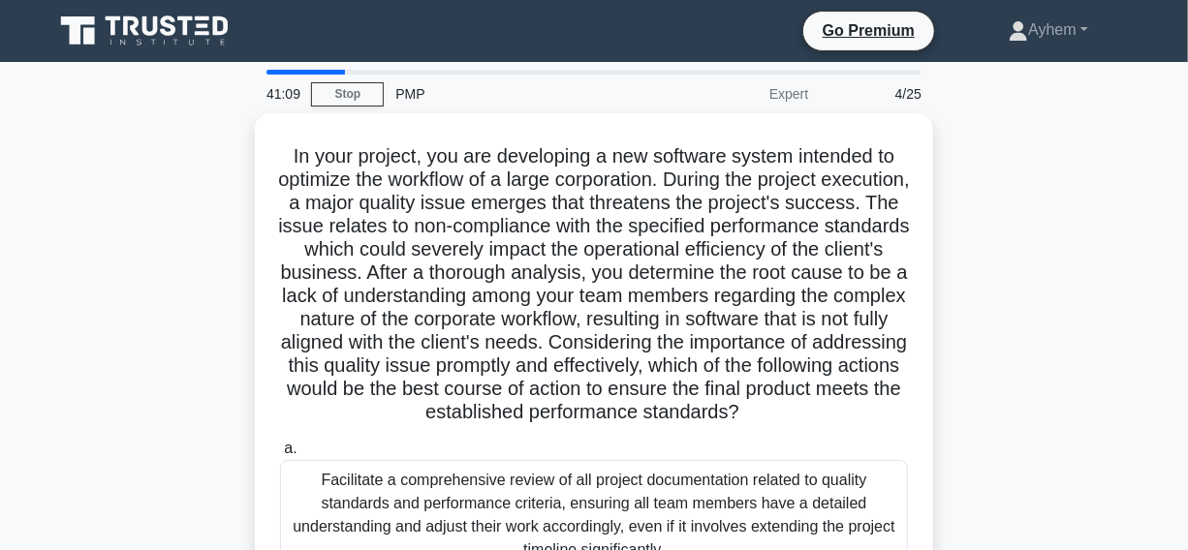
drag, startPoint x: 756, startPoint y: 364, endPoint x: 20, endPoint y: 316, distance: 737.2
click at [20, 316] on main "41:09 Stop PMP Expert 4/25 .spinner_0XTQ{transform-origin:center;animation:spin…" at bounding box center [594, 554] width 1188 height 985
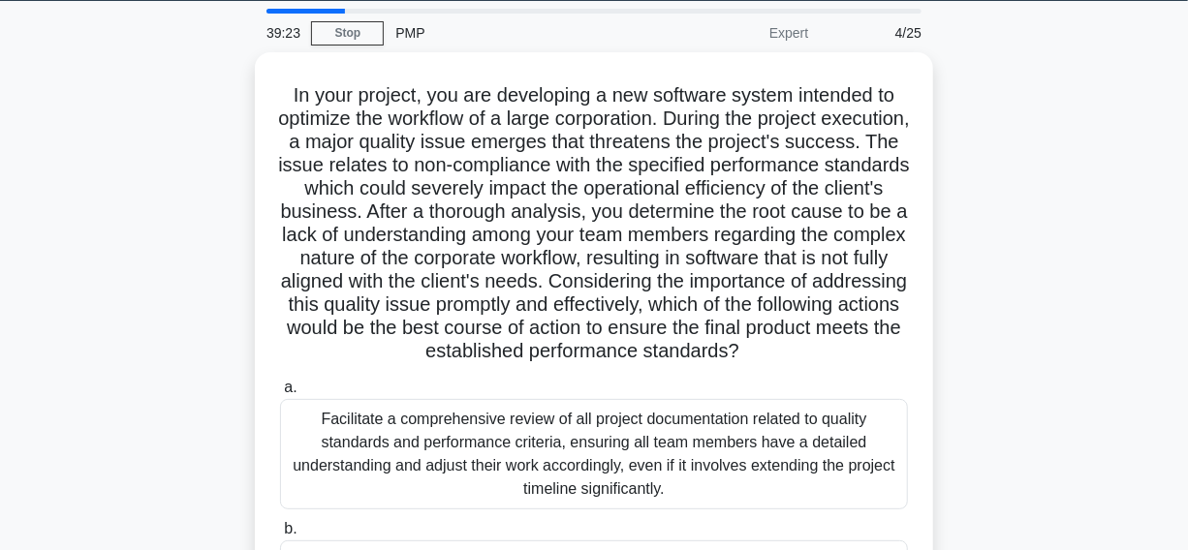
scroll to position [55, 0]
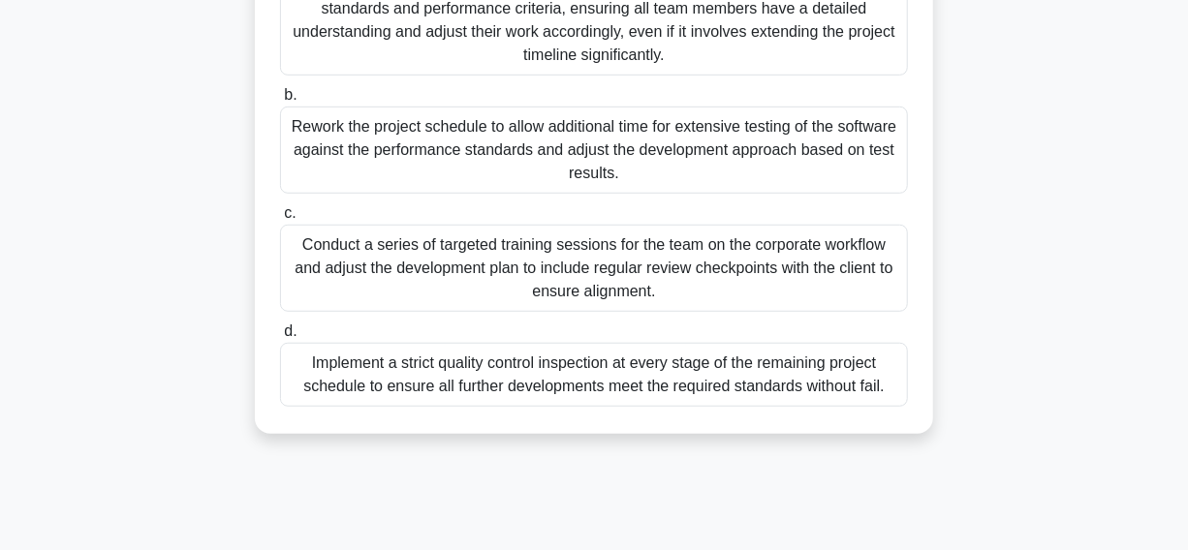
drag, startPoint x: 276, startPoint y: 91, endPoint x: 567, endPoint y: 514, distance: 512.9
click at [611, 549] on html "Go Premium Ayhem" at bounding box center [594, 28] width 1188 height 1047
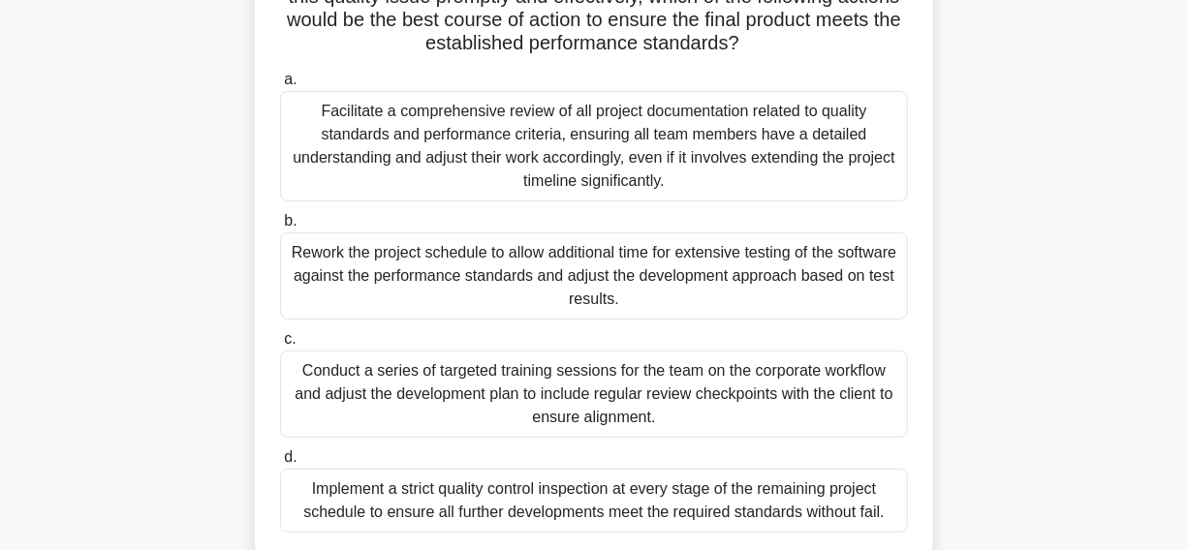
scroll to position [232, 0]
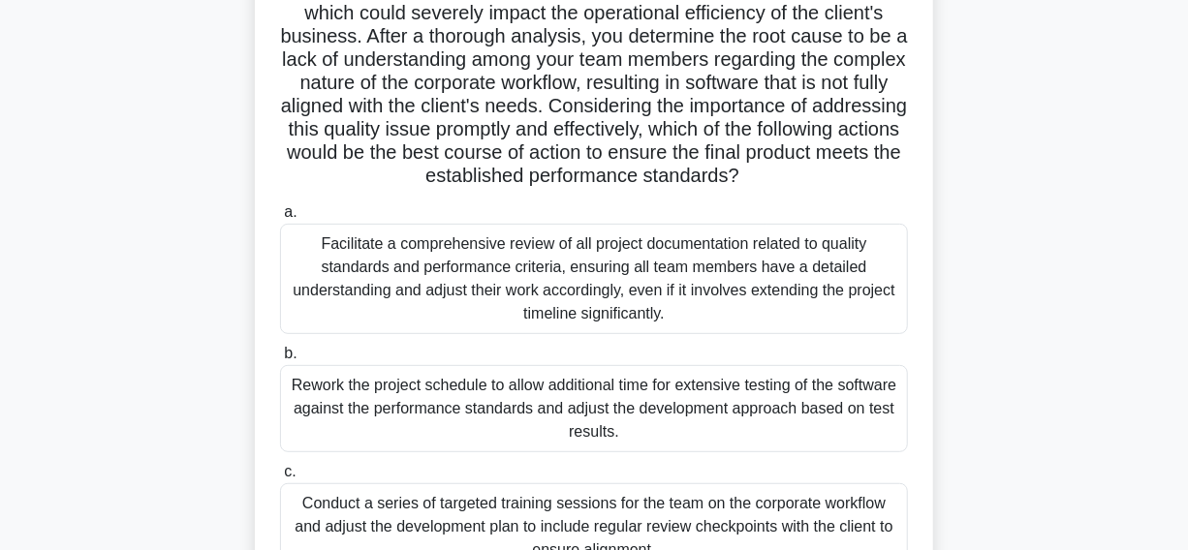
copy div "In your project, you are developing a new software system intended to optimize …"
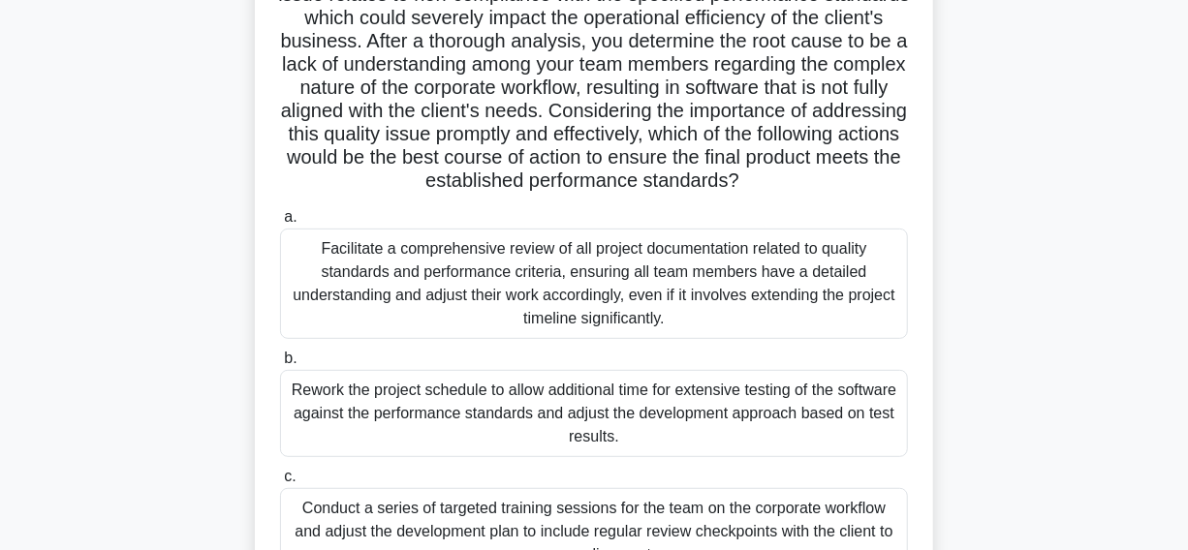
click at [1070, 113] on div "In your project, you are developing a new software system intended to optimize …" at bounding box center [594, 301] width 1105 height 839
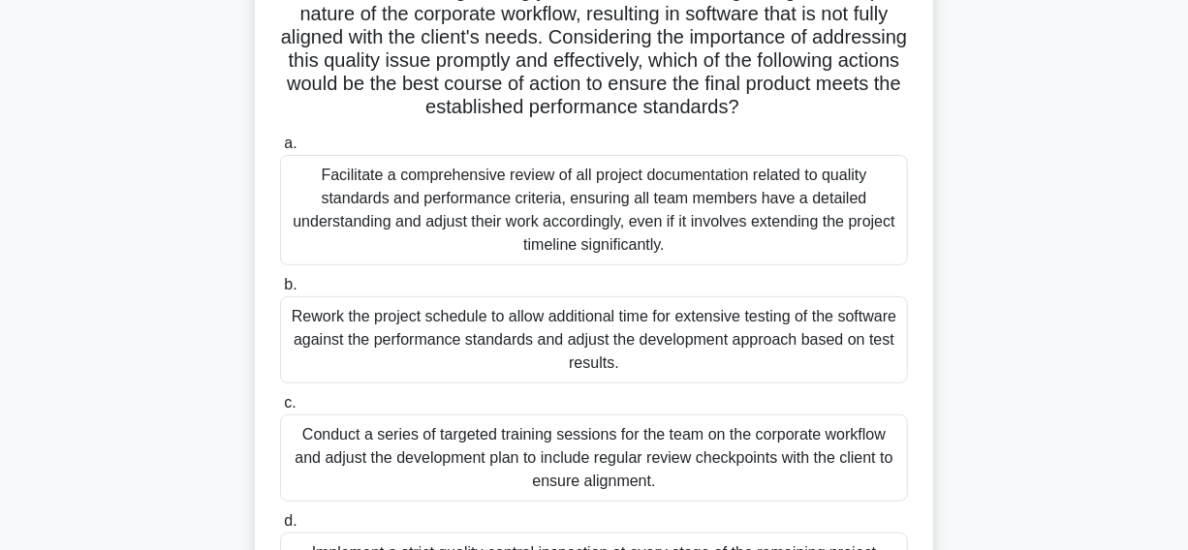
scroll to position [407, 0]
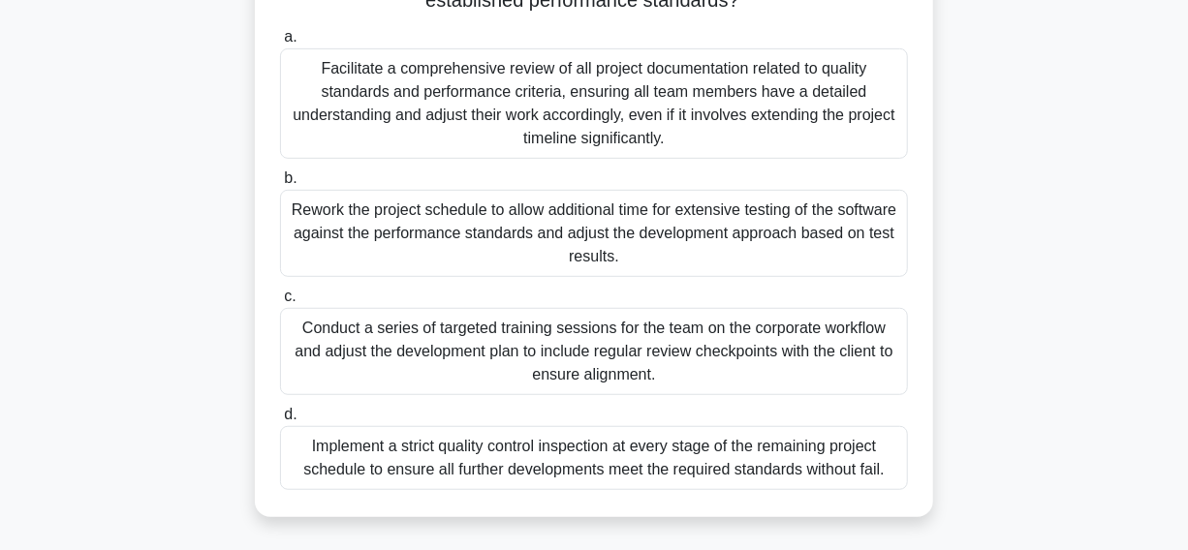
click at [343, 393] on div "Conduct a series of targeted training sessions for the team on the corporate wo…" at bounding box center [594, 351] width 628 height 87
click at [280, 303] on input "c. Conduct a series of targeted training sessions for the team on the corporate…" at bounding box center [280, 297] width 0 height 13
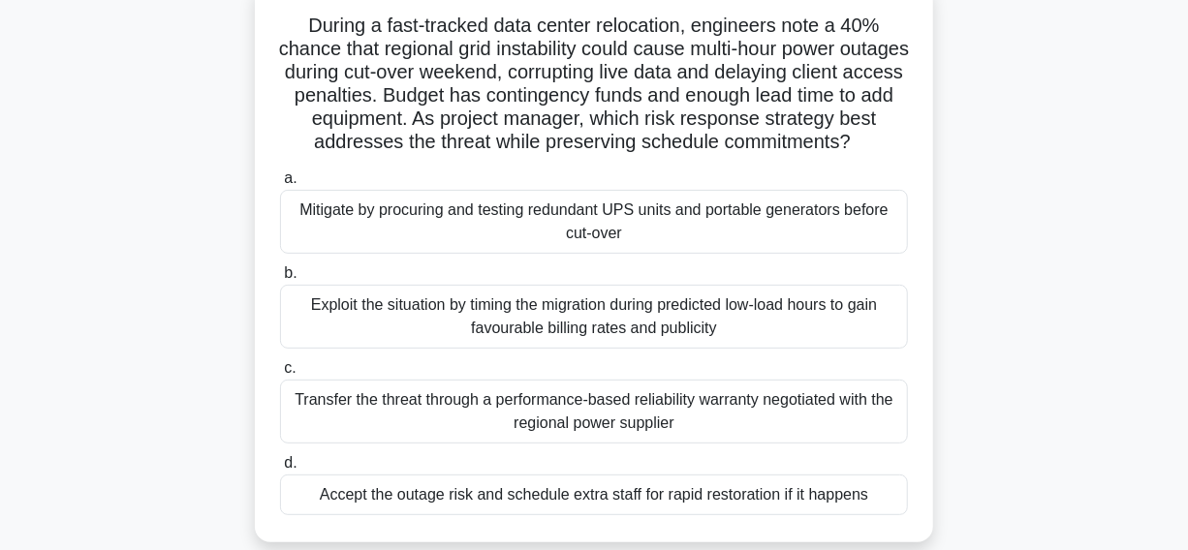
scroll to position [87, 0]
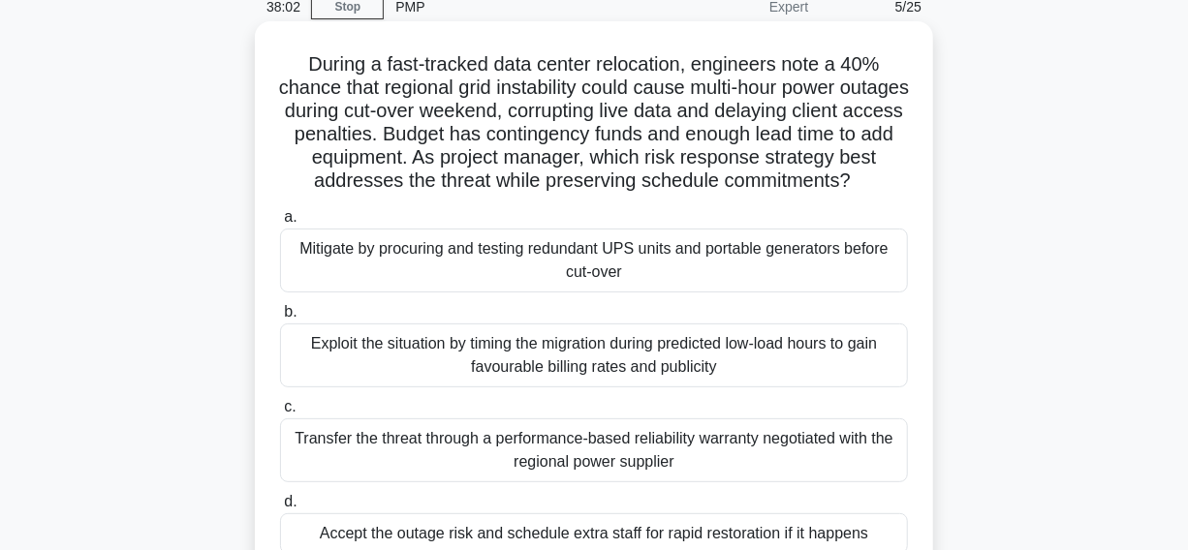
click at [328, 291] on div "Mitigate by procuring and testing redundant UPS units and portable generators b…" at bounding box center [594, 261] width 628 height 64
click at [280, 224] on input "a. Mitigate by procuring and testing redundant UPS units and portable generator…" at bounding box center [280, 217] width 0 height 13
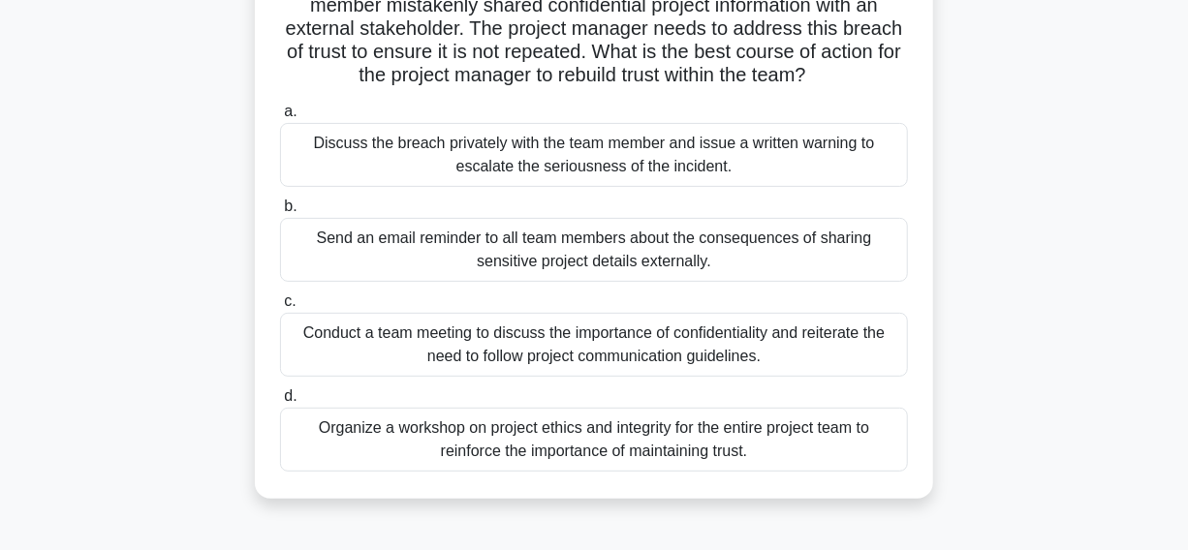
scroll to position [175, 0]
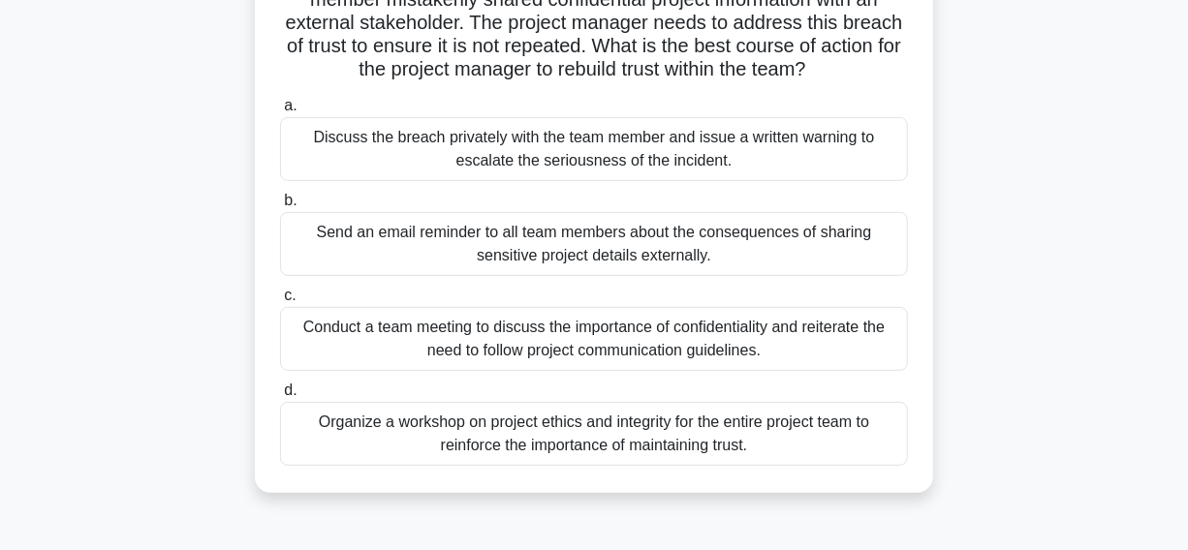
click at [329, 337] on div "Conduct a team meeting to discuss the importance of confidentiality and reitera…" at bounding box center [594, 339] width 628 height 64
click at [280, 302] on input "c. Conduct a team meeting to discuss the importance of confidentiality and reit…" at bounding box center [280, 296] width 0 height 13
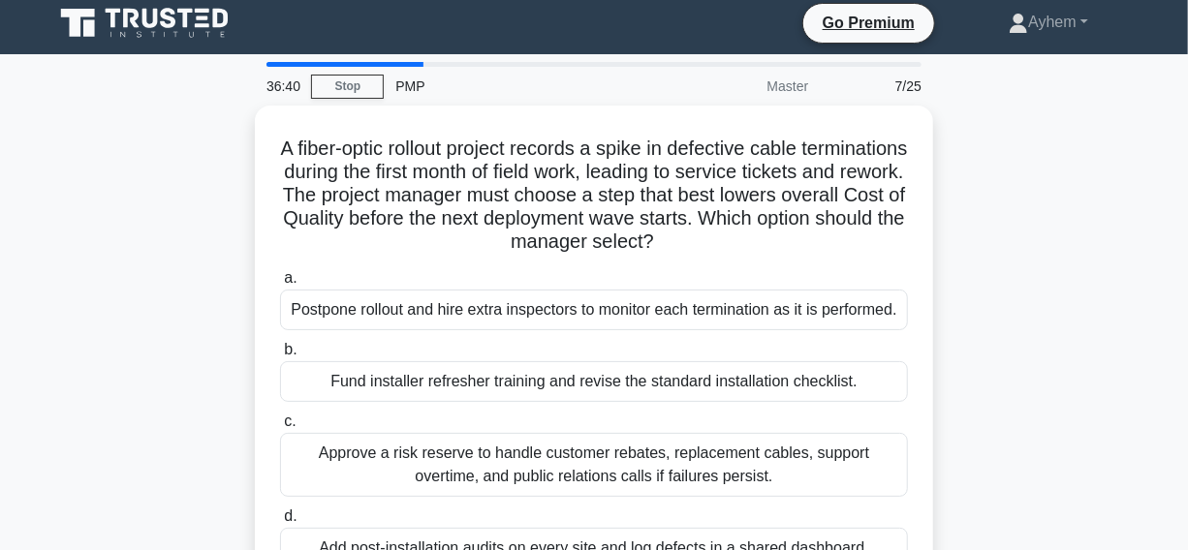
scroll to position [0, 0]
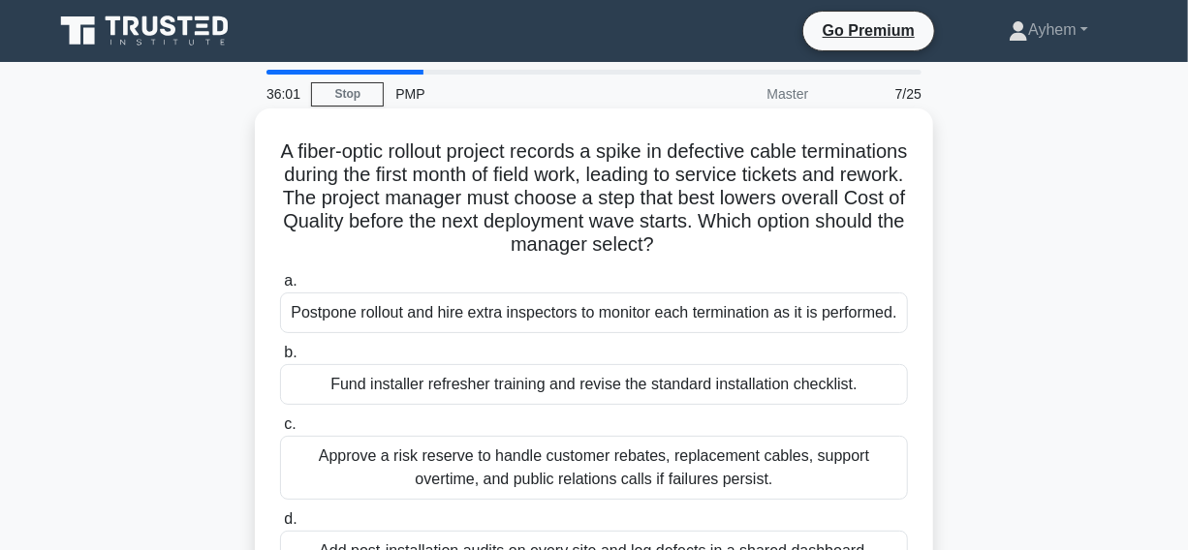
drag, startPoint x: 854, startPoint y: 173, endPoint x: 364, endPoint y: 165, distance: 489.5
click at [389, 173] on h5 "A fiber-optic rollout project records a spike in defective cable terminations d…" at bounding box center [594, 199] width 632 height 118
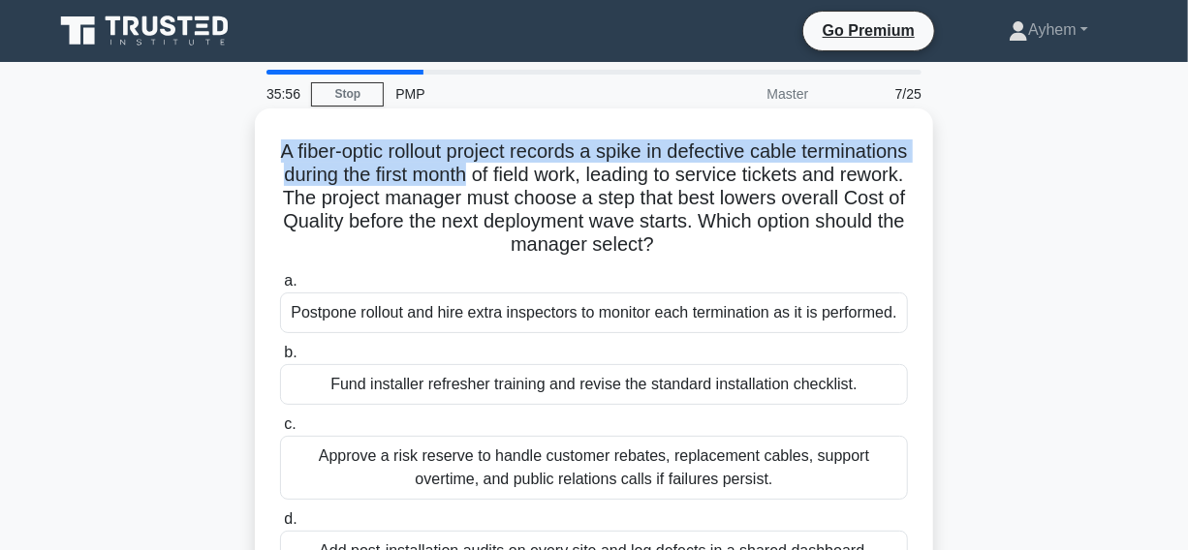
drag, startPoint x: 327, startPoint y: 149, endPoint x: 609, endPoint y: 178, distance: 283.5
click at [609, 178] on h5 "A fiber-optic rollout project records a spike in defective cable terminations d…" at bounding box center [594, 199] width 632 height 118
copy h5 "A fiber-optic rollout project records a spike in defective cable terminations d…"
drag, startPoint x: 610, startPoint y: 172, endPoint x: 592, endPoint y: 171, distance: 17.5
click at [609, 172] on h5 "A fiber-optic rollout project records a spike in defective cable terminations d…" at bounding box center [594, 199] width 632 height 118
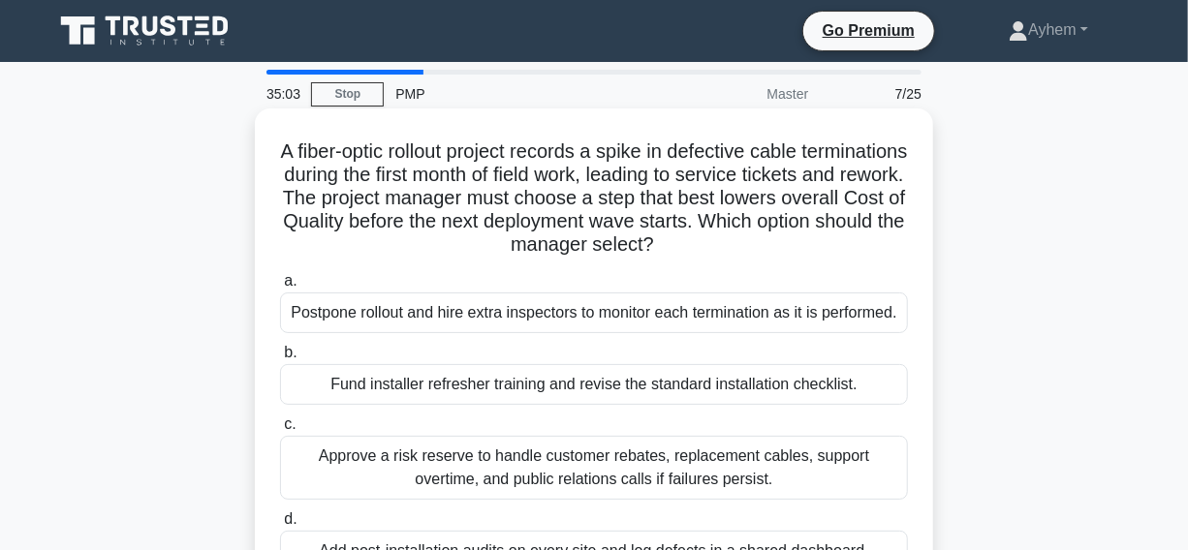
click at [712, 173] on h5 "A fiber-optic rollout project records a spike in defective cable terminations d…" at bounding box center [594, 199] width 632 height 118
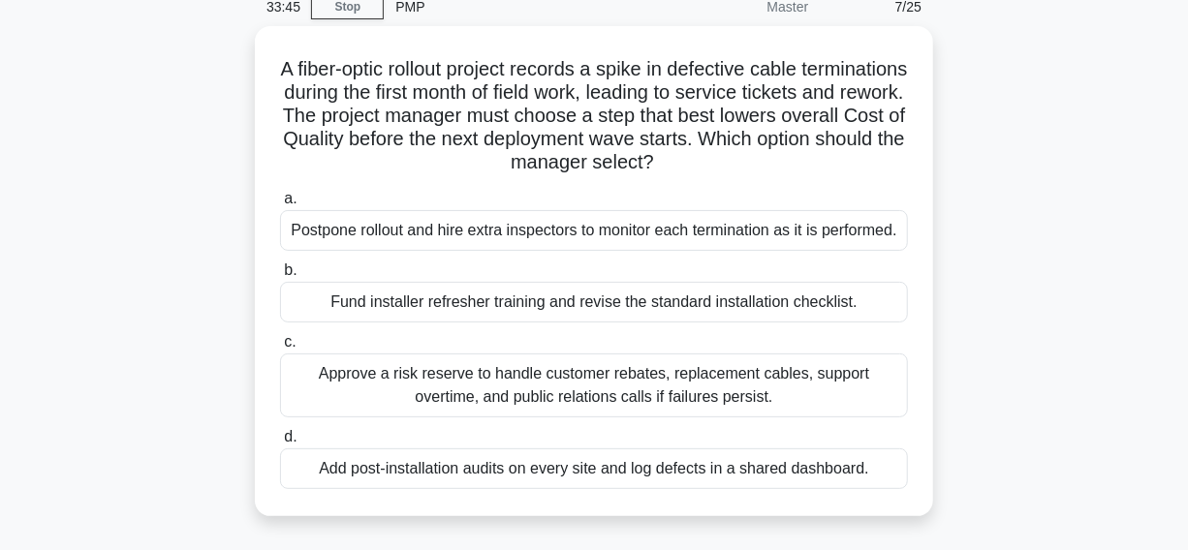
drag, startPoint x: 717, startPoint y: 310, endPoint x: 1042, endPoint y: 321, distance: 324.8
click at [1042, 321] on div "A fiber-optic rollout project records a spike in defective cable terminations d…" at bounding box center [594, 283] width 1105 height 514
drag, startPoint x: 367, startPoint y: 320, endPoint x: 18, endPoint y: 167, distance: 381.0
click at [18, 167] on main "33:43 Stop PMP Master 7/25 A fiber-optic rollout project records a spike in def…" at bounding box center [594, 467] width 1188 height 985
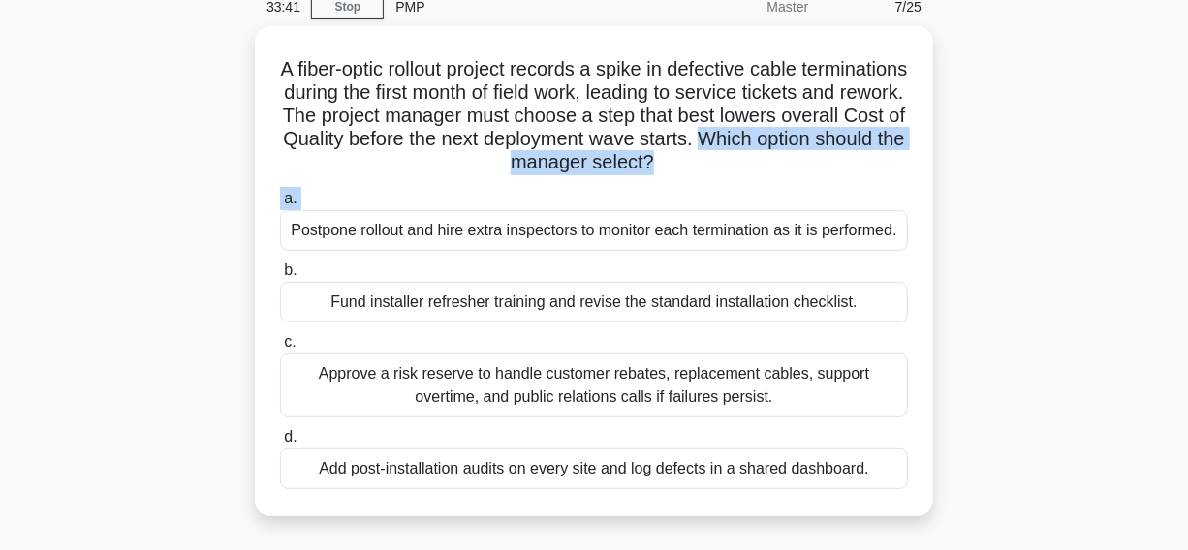
drag, startPoint x: 68, startPoint y: 229, endPoint x: 0, endPoint y: 164, distance: 93.9
click at [0, 164] on main "33:41 Stop PMP Master 7/25 A fiber-optic rollout project records a spike in def…" at bounding box center [594, 467] width 1188 height 985
click at [0, 157] on main "33:40 Stop PMP Master 7/25 A fiber-optic rollout project records a spike in def…" at bounding box center [594, 467] width 1188 height 985
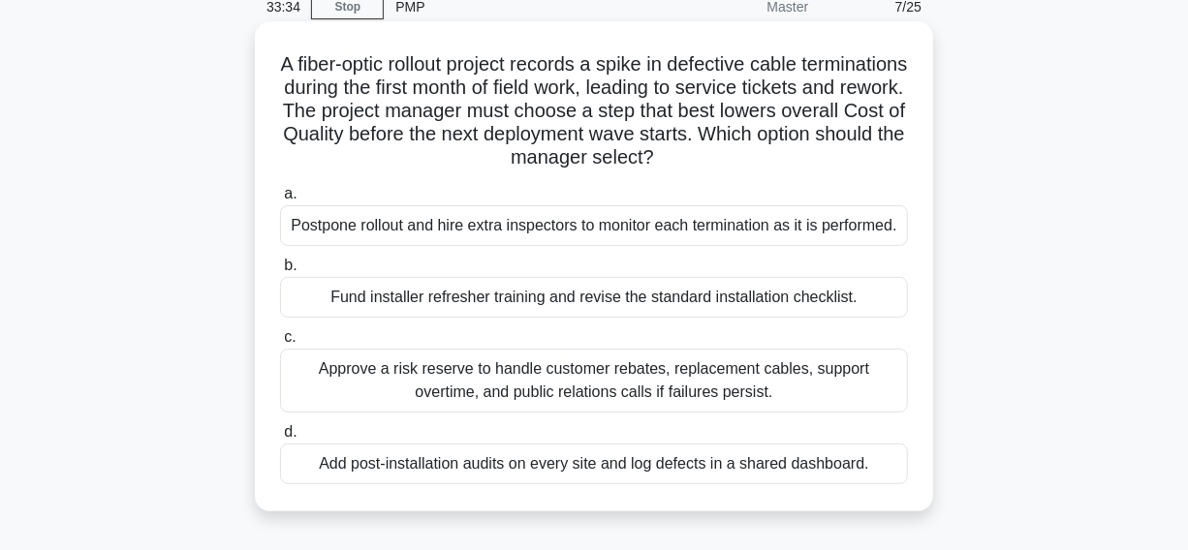
drag, startPoint x: 523, startPoint y: 328, endPoint x: 679, endPoint y: 294, distance: 159.7
drag, startPoint x: 679, startPoint y: 294, endPoint x: 368, endPoint y: 53, distance: 393.1
click at [368, 53] on h5 "A fiber-optic rollout project records a spike in defective cable terminations d…" at bounding box center [594, 111] width 632 height 118
drag, startPoint x: 199, startPoint y: 292, endPoint x: 852, endPoint y: 299, distance: 653.2
click at [852, 299] on div "A fiber-optic rollout project records a spike in defective cable terminations d…" at bounding box center [594, 283] width 1105 height 514
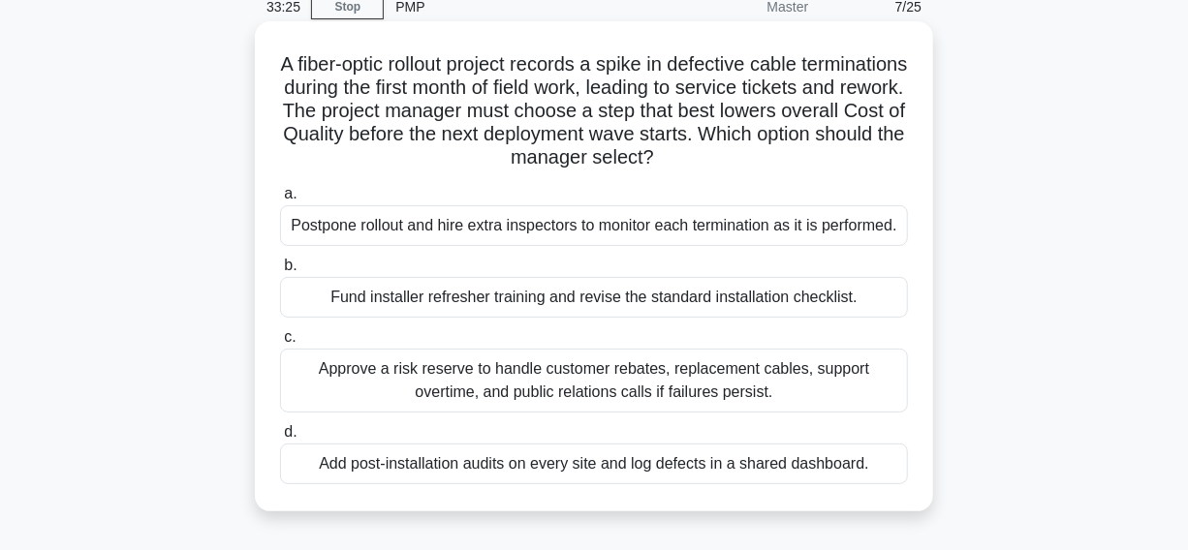
copy div "Fund installer refresher training and revise the standard installation checklist"
click at [444, 88] on h5 "A fiber-optic rollout project records a spike in defective cable terminations d…" at bounding box center [594, 111] width 632 height 118
click at [305, 301] on div "Fund installer refresher training and revise the standard installation checklis…" at bounding box center [594, 297] width 628 height 41
click at [280, 272] on input "b. Fund installer refresher training and revise the standard installation check…" at bounding box center [280, 266] width 0 height 13
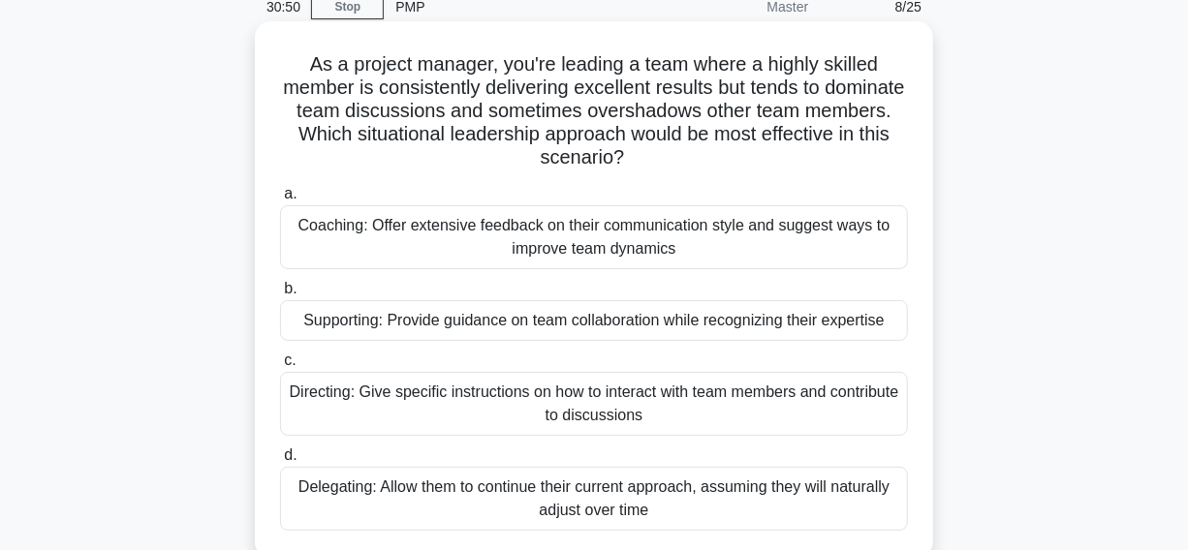
click at [300, 399] on div "Directing: Give specific instructions on how to interact with team members and …" at bounding box center [594, 404] width 628 height 64
click at [280, 367] on input "c. Directing: Give specific instructions on how to interact with team members a…" at bounding box center [280, 361] width 0 height 13
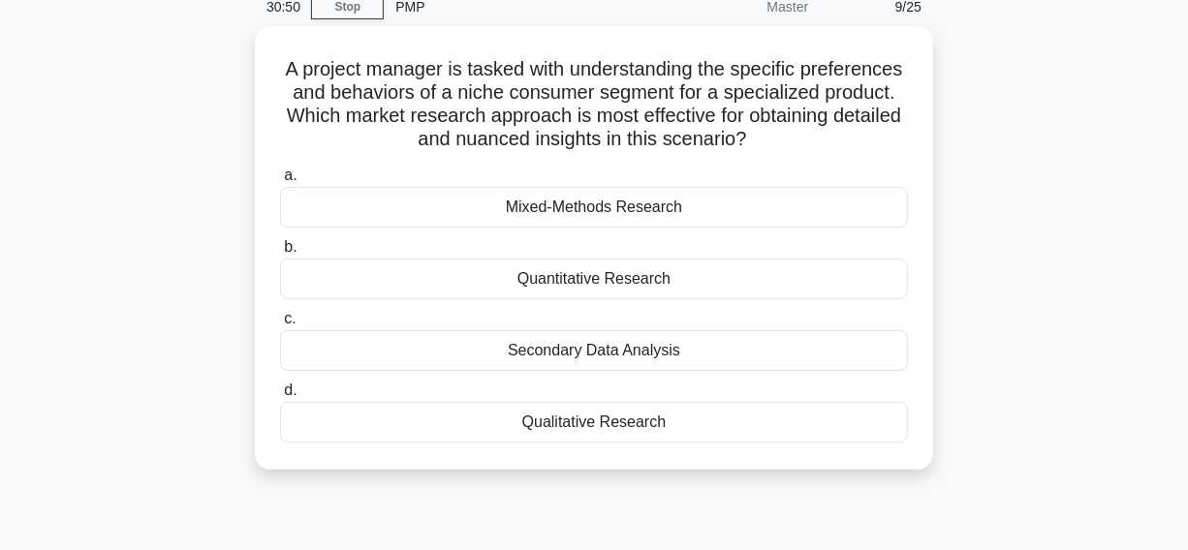
scroll to position [0, 0]
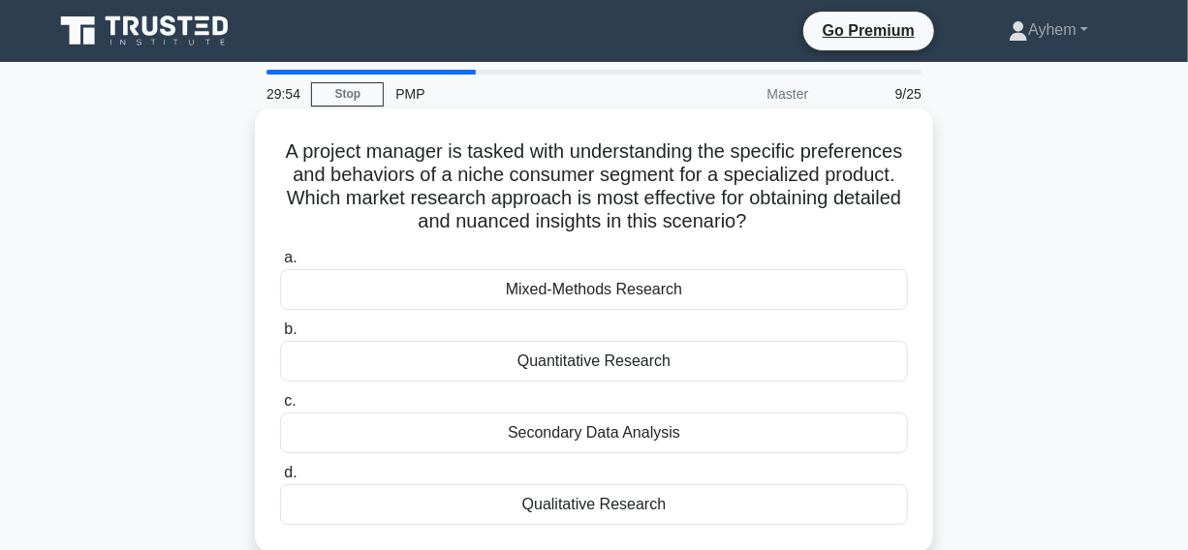
click at [620, 174] on h5 "A project manager is tasked with understanding the specific preferences and beh…" at bounding box center [594, 187] width 632 height 95
copy h5 "niche"
click at [642, 178] on h5 "A project manager is tasked with understanding the specific preferences and beh…" at bounding box center [594, 187] width 632 height 95
drag, startPoint x: 601, startPoint y: 174, endPoint x: 820, endPoint y: 170, distance: 219.1
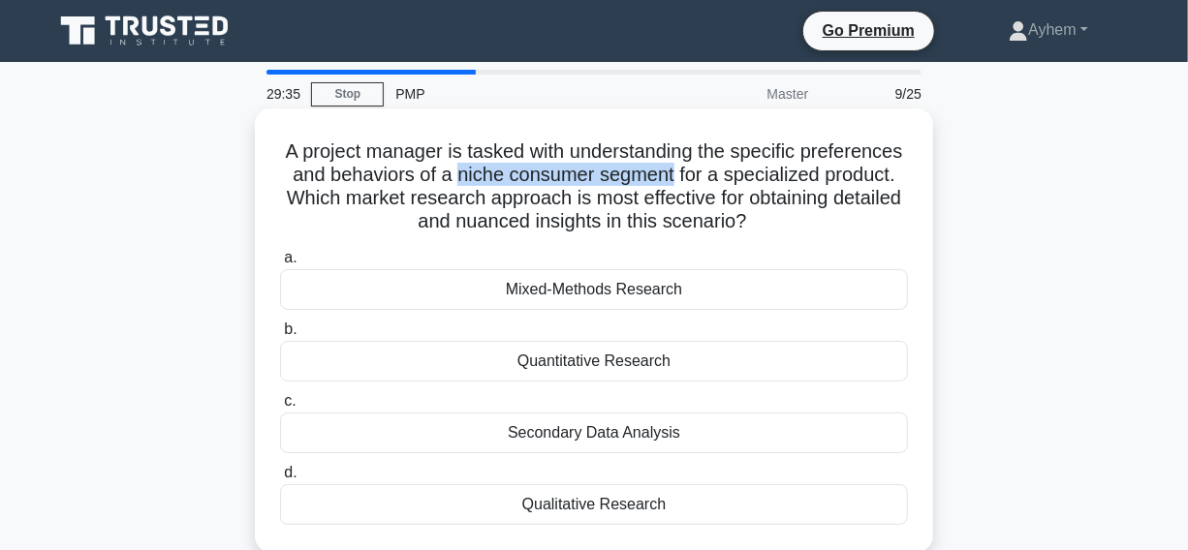
click at [820, 170] on h5 "A project manager is tasked with understanding the specific preferences and beh…" at bounding box center [594, 187] width 632 height 95
copy h5 "niche consumer segment"
click at [717, 174] on h5 "A project manager is tasked with understanding the specific preferences and beh…" at bounding box center [594, 187] width 632 height 95
click at [585, 222] on h5 "A project manager is tasked with understanding the specific preferences and beh…" at bounding box center [594, 187] width 632 height 95
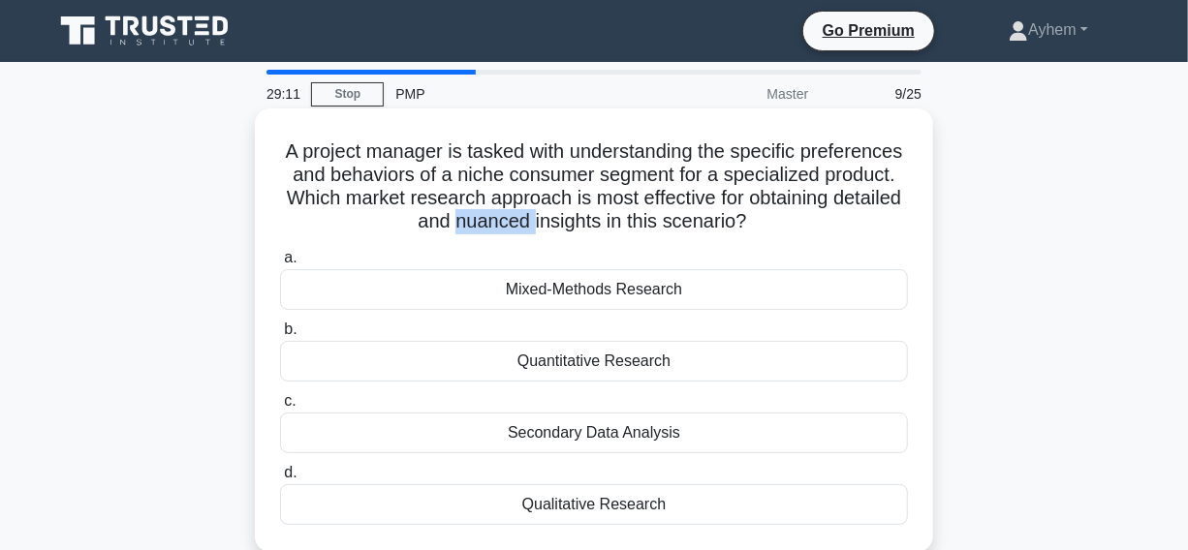
click at [585, 222] on h5 "A project manager is tasked with understanding the specific preferences and beh…" at bounding box center [594, 187] width 632 height 95
copy h5 "nuanced"
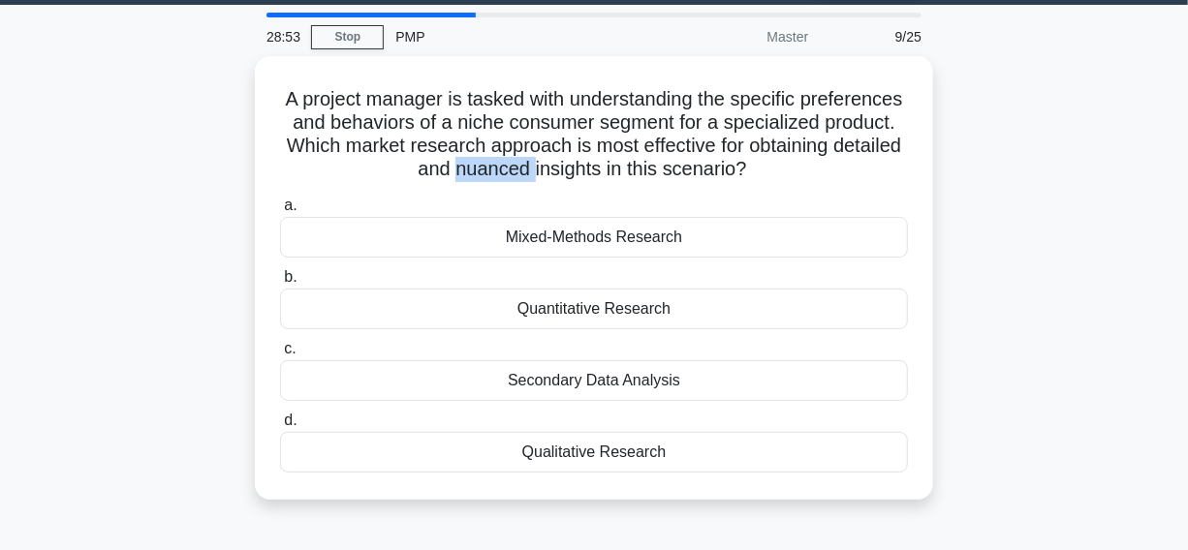
scroll to position [87, 0]
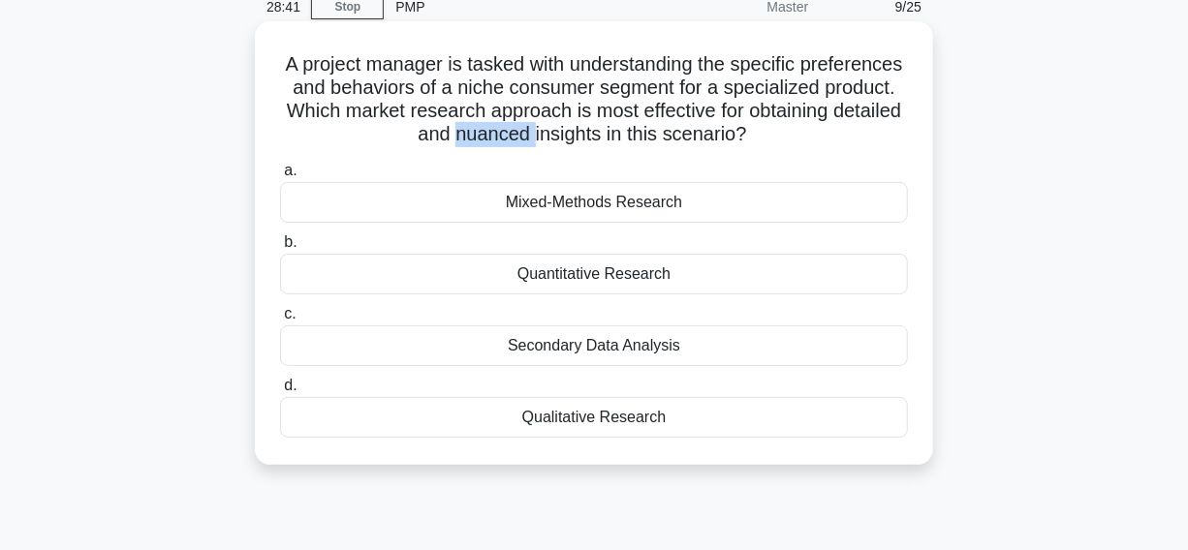
drag, startPoint x: 330, startPoint y: 67, endPoint x: 690, endPoint y: 252, distance: 404.4
click at [776, 412] on div "A project manager is tasked with understanding the specific preferences and beh…" at bounding box center [594, 243] width 663 height 428
copy div "A project manager is tasked with understanding the specific preferences and beh…"
click at [883, 128] on h5 "A project manager is tasked with understanding the specific preferences and beh…" at bounding box center [594, 99] width 632 height 95
click at [474, 351] on div "Secondary Data Analysis" at bounding box center [594, 346] width 628 height 41
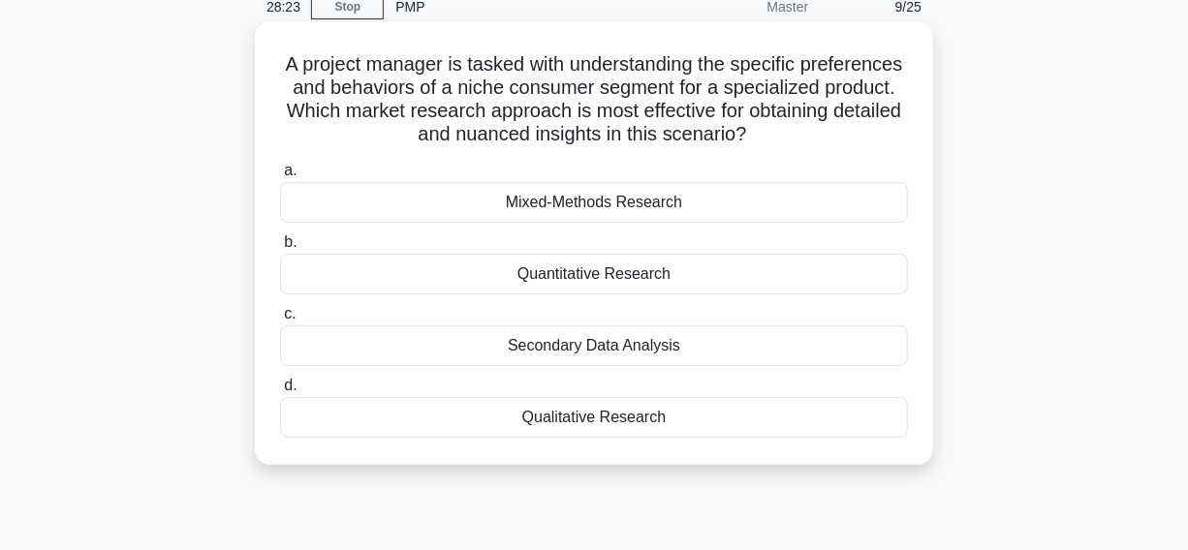
click at [280, 321] on input "c. Secondary Data Analysis" at bounding box center [280, 314] width 0 height 13
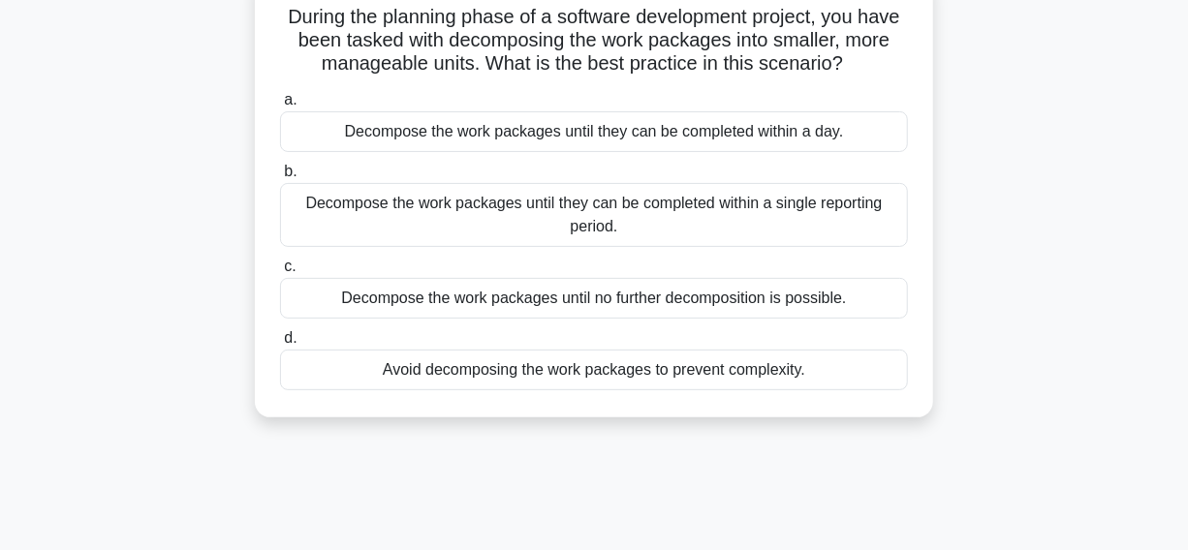
scroll to position [175, 0]
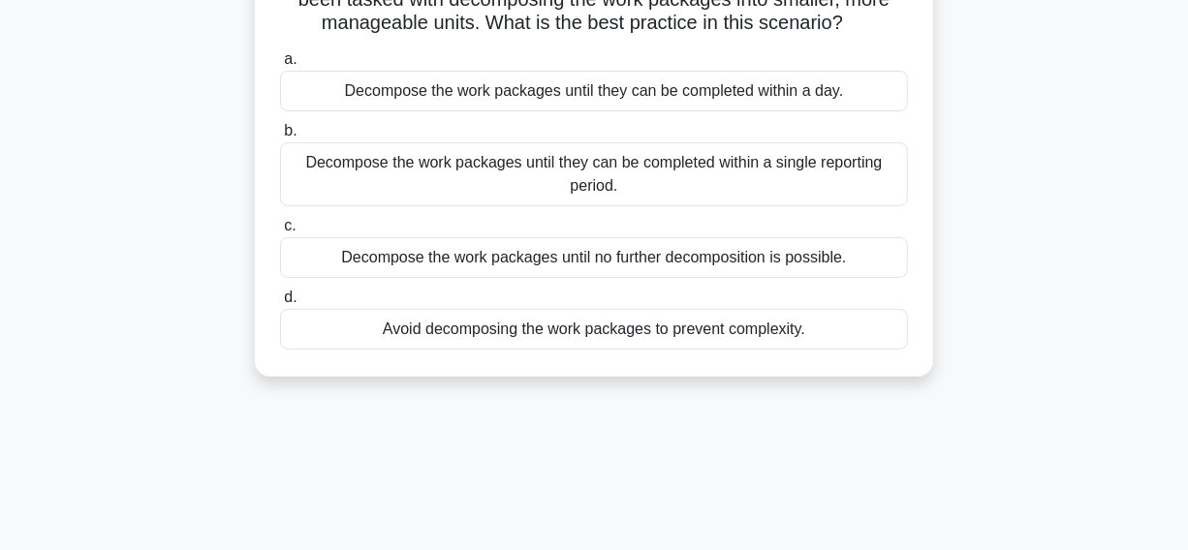
click at [296, 262] on div "Decompose the work packages until no further decomposition is possible." at bounding box center [594, 257] width 628 height 41
click at [280, 233] on input "c. Decompose the work packages until no further decomposition is possible." at bounding box center [280, 226] width 0 height 13
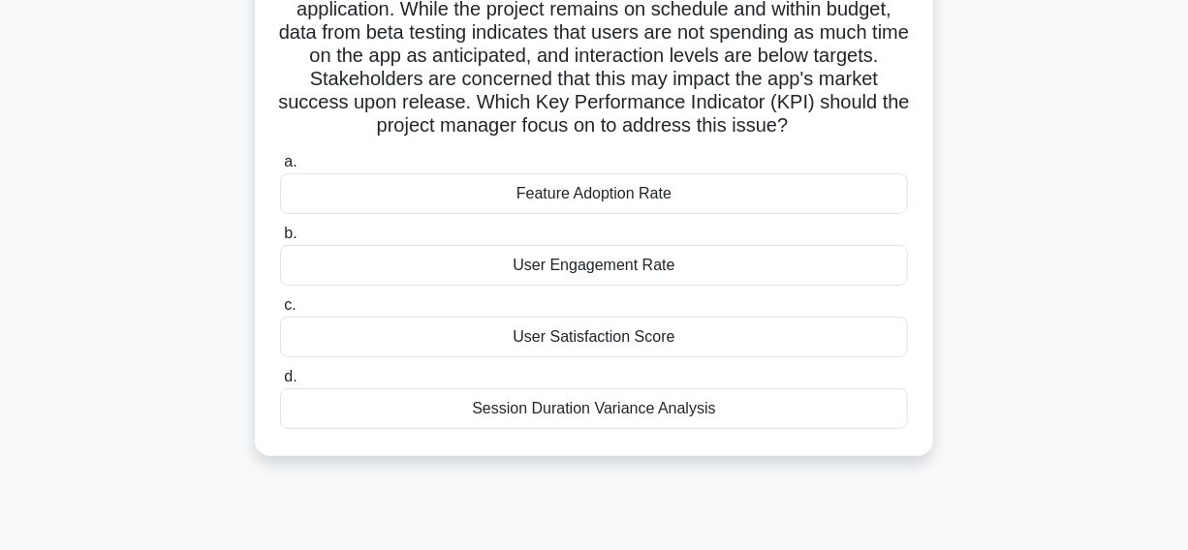
scroll to position [87, 0]
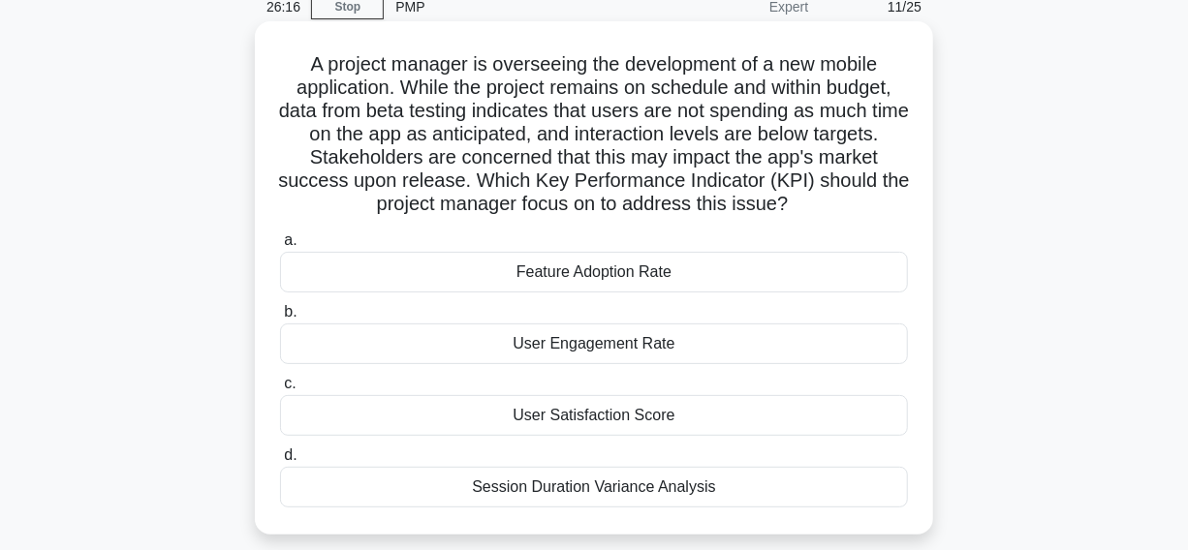
drag, startPoint x: 298, startPoint y: 60, endPoint x: 827, endPoint y: 488, distance: 680.8
click at [827, 488] on div "A project manager is overseeing the development of a new mobile application. Wh…" at bounding box center [594, 278] width 663 height 498
copy div "A project manager is overseeing the development of a new mobile application. Wh…"
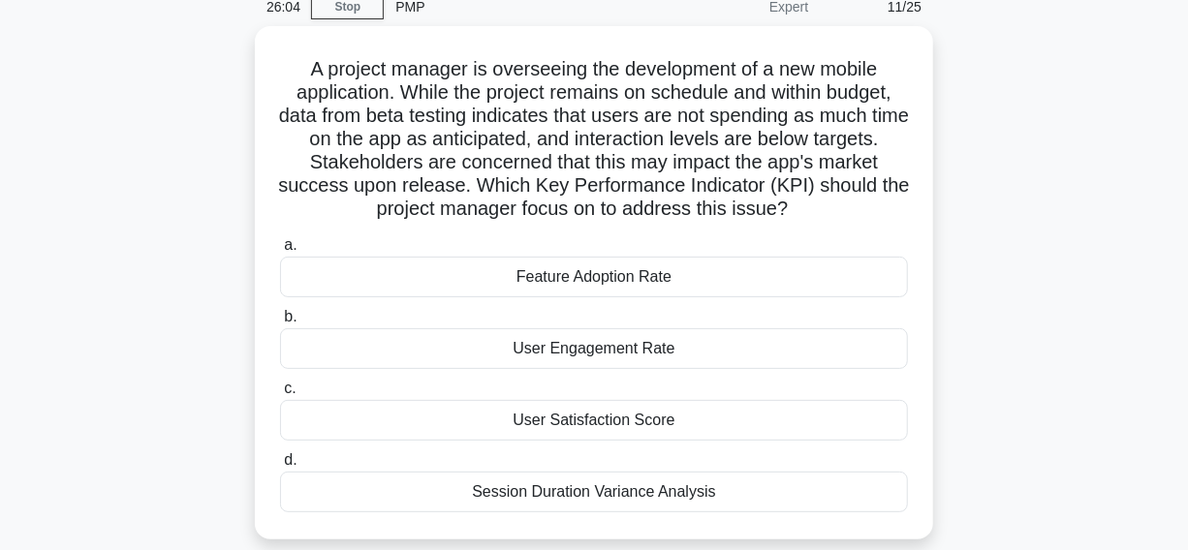
click at [1022, 168] on div "A project manager is overseeing the development of a new mobile application. Wh…" at bounding box center [594, 294] width 1105 height 537
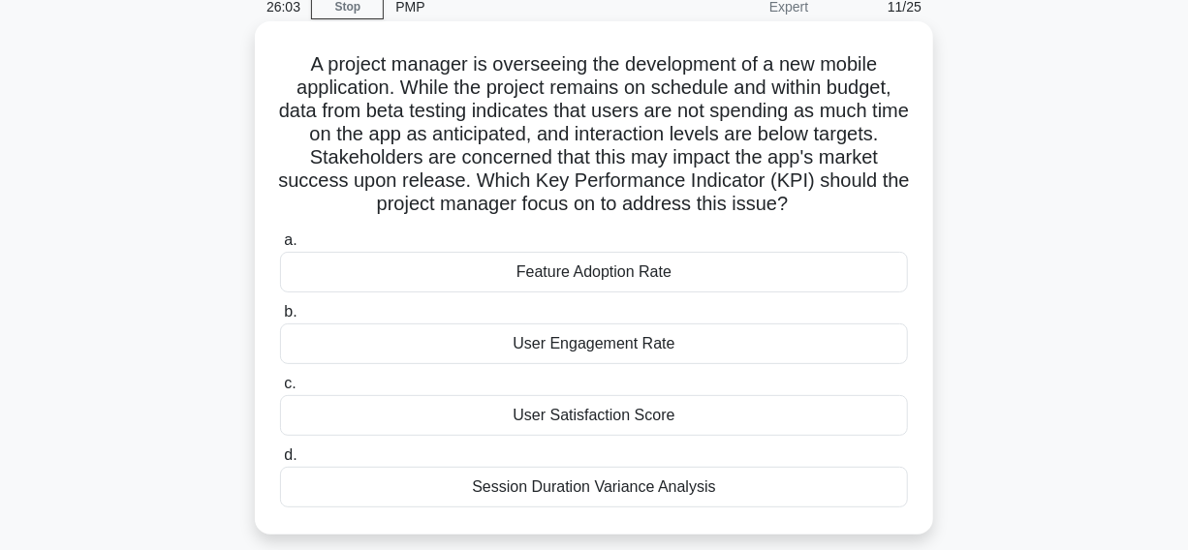
click at [475, 347] on div "User Engagement Rate" at bounding box center [594, 344] width 628 height 41
click at [280, 319] on input "b. User Engagement Rate" at bounding box center [280, 312] width 0 height 13
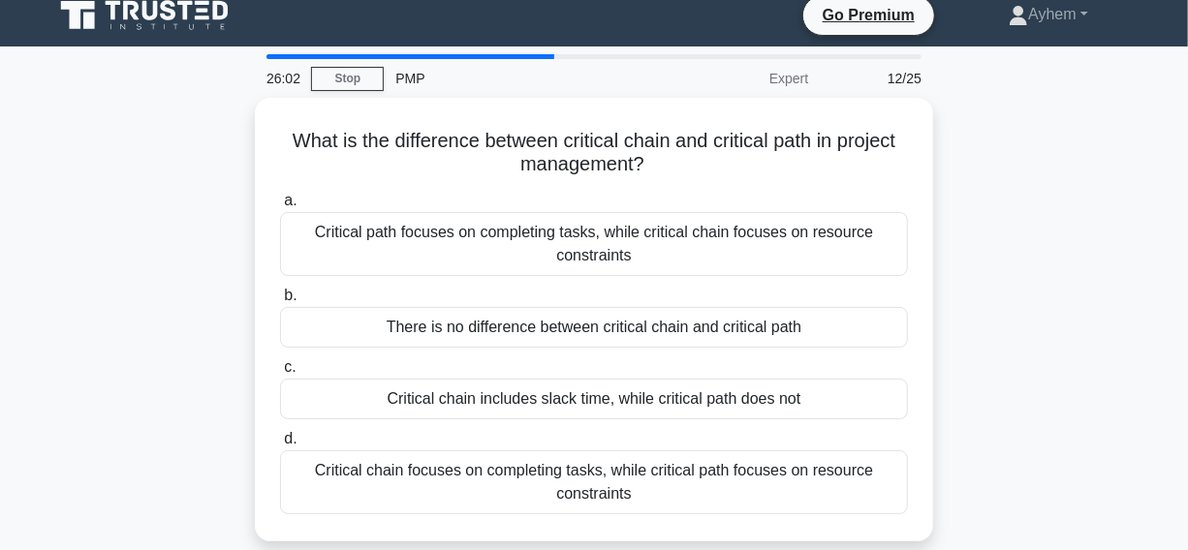
scroll to position [0, 0]
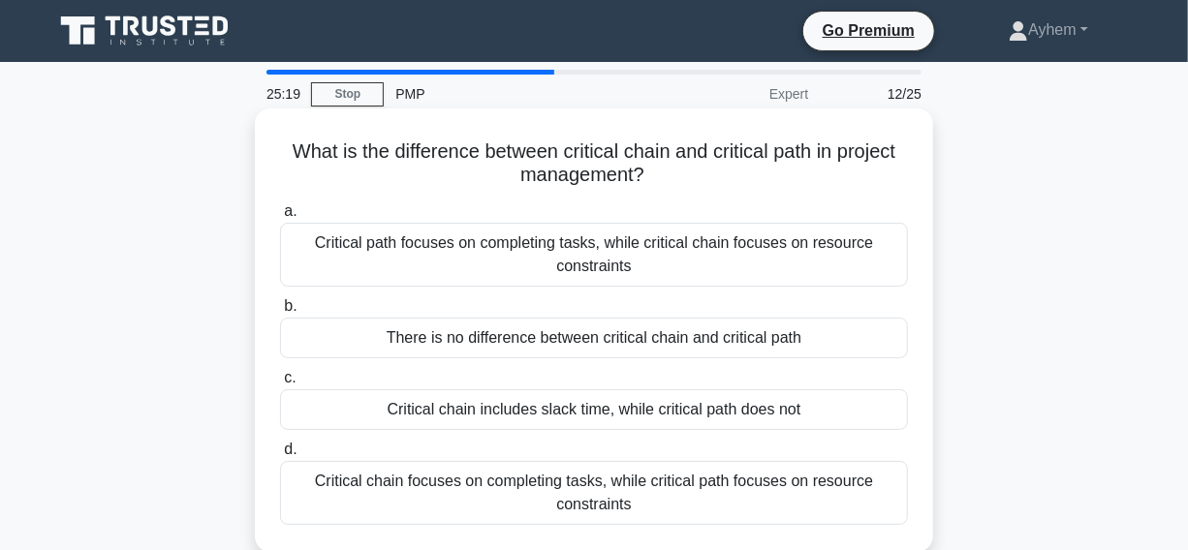
drag, startPoint x: 273, startPoint y: 149, endPoint x: 801, endPoint y: 501, distance: 634.6
click at [842, 529] on div "What is the difference between critical chain and critical path in project mana…" at bounding box center [594, 330] width 663 height 428
copy div "What is the difference between critical chain and critical path in project mana…"
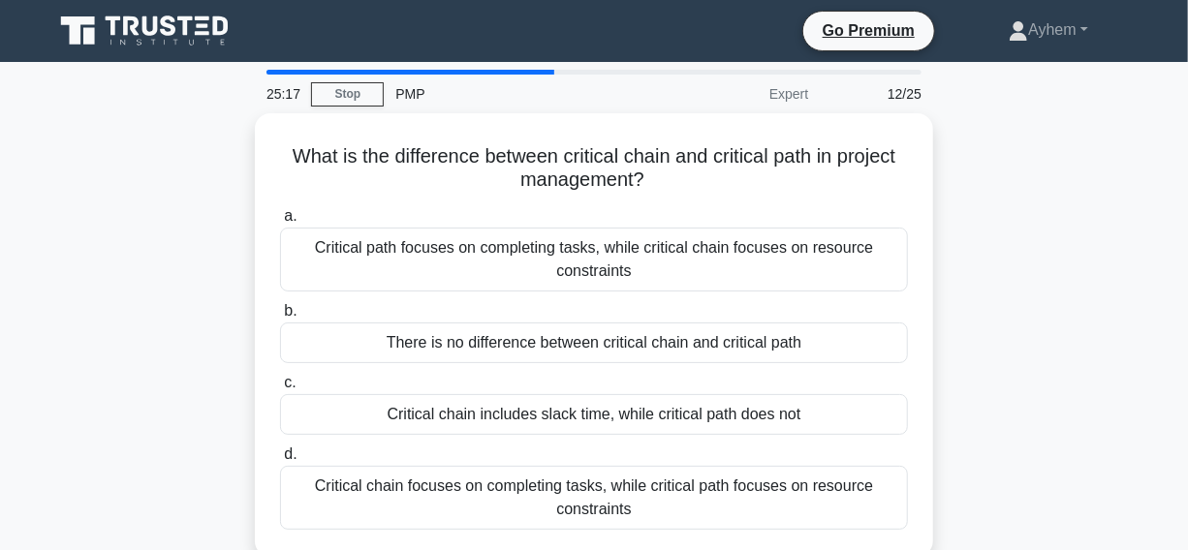
click at [1047, 143] on div "What is the difference between critical chain and critical path in project mana…" at bounding box center [594, 346] width 1105 height 467
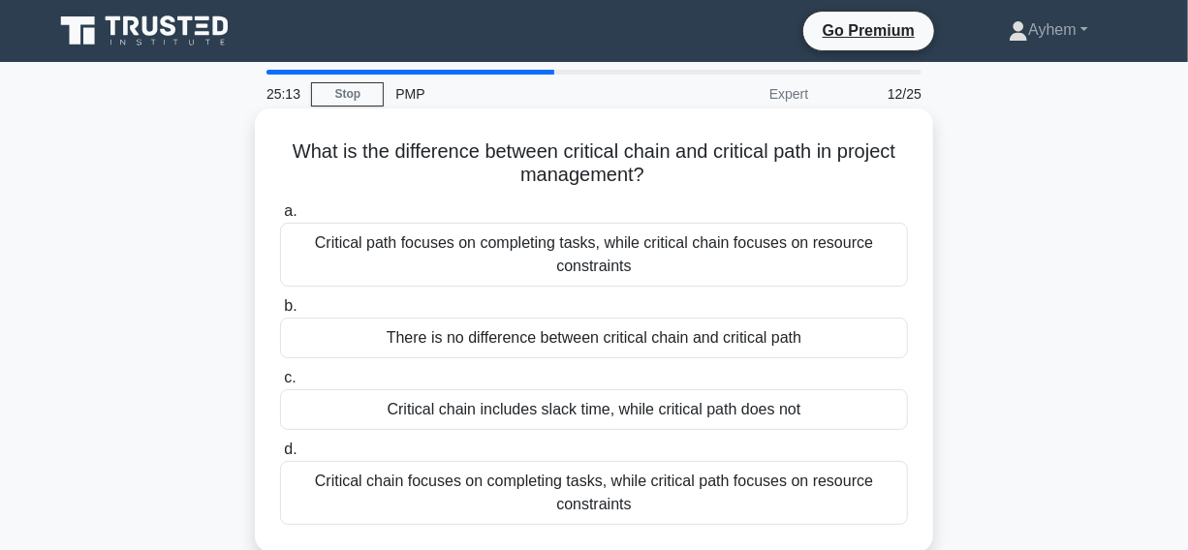
click at [327, 418] on div "Critical chain includes slack time, while critical path does not" at bounding box center [594, 410] width 628 height 41
click at [280, 385] on input "c. Critical chain includes slack time, while critical path does not" at bounding box center [280, 378] width 0 height 13
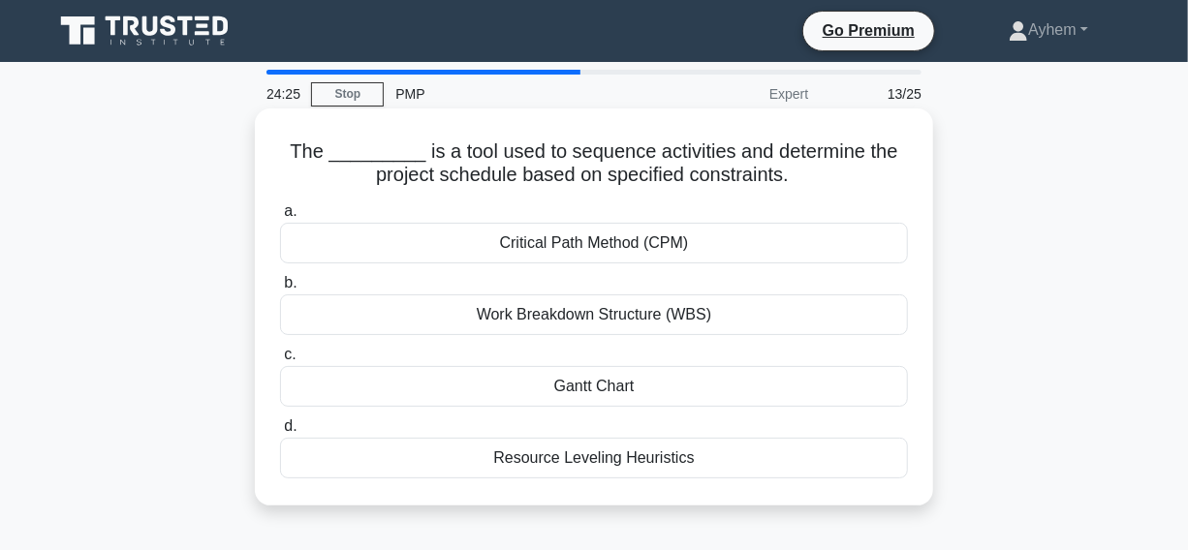
drag, startPoint x: 267, startPoint y: 145, endPoint x: 737, endPoint y: 365, distance: 519.0
click at [885, 476] on div "The _________ is a tool used to sequence activities and determine the project s…" at bounding box center [594, 307] width 663 height 382
copy div "The _________ is a tool used to sequence activities and determine the project s…"
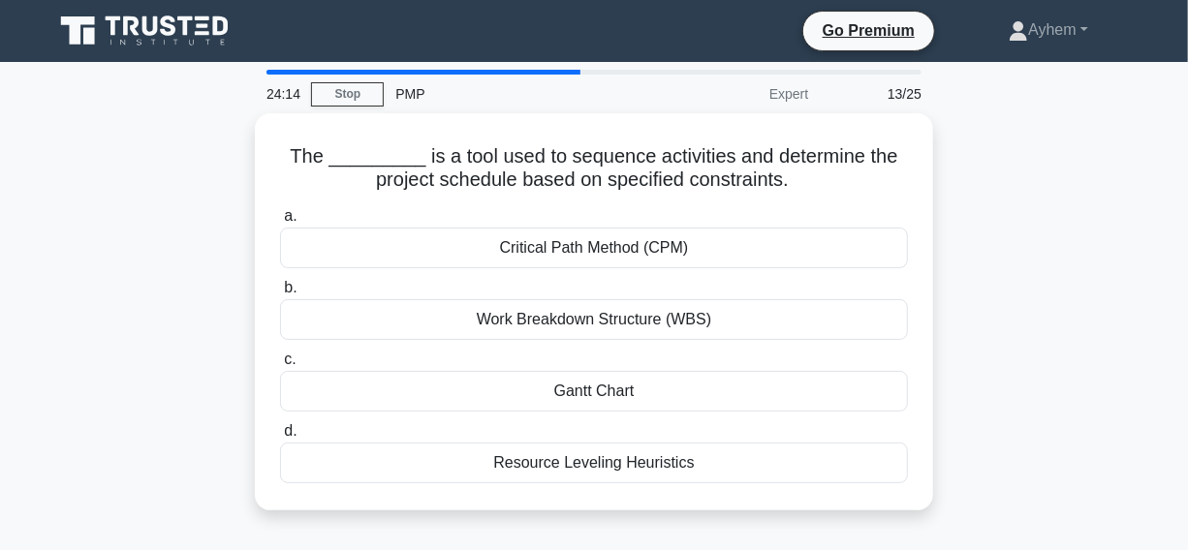
click at [1070, 145] on div "The _________ is a tool used to sequence activities and determine the project s…" at bounding box center [594, 323] width 1105 height 421
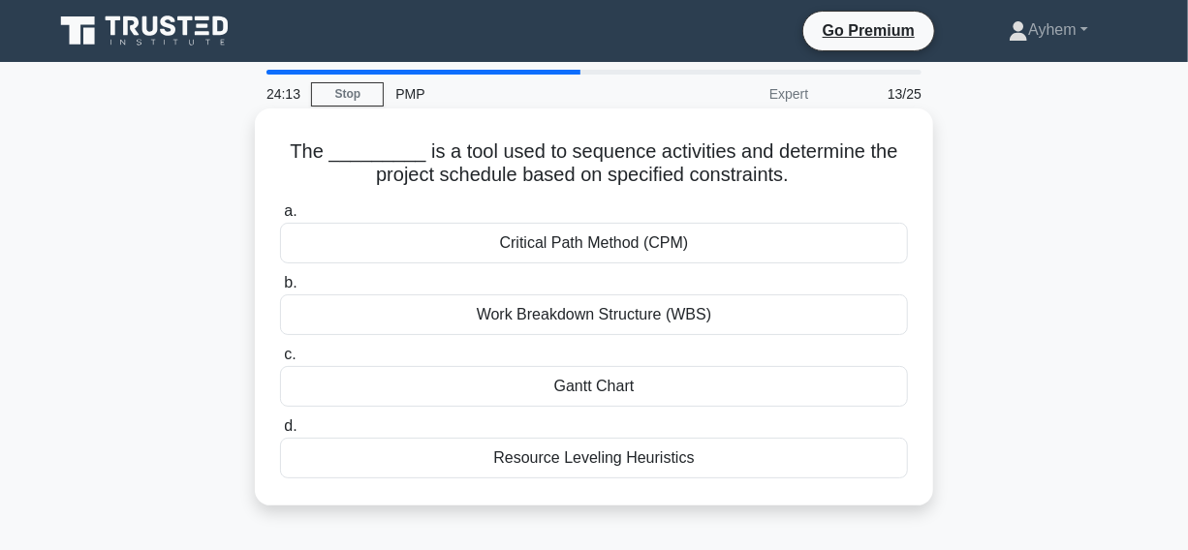
click at [458, 250] on div "Critical Path Method (CPM)" at bounding box center [594, 243] width 628 height 41
click at [280, 218] on input "a. Critical Path Method (CPM)" at bounding box center [280, 211] width 0 height 13
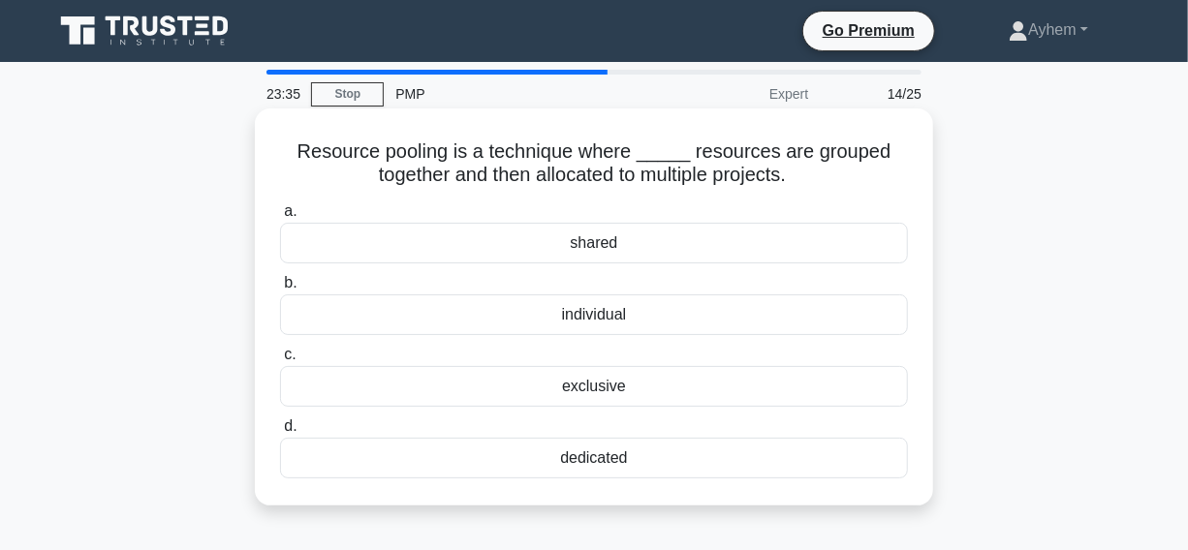
drag, startPoint x: 295, startPoint y: 145, endPoint x: 720, endPoint y: 503, distance: 555.8
click at [720, 503] on div "Resource pooling is a technique where _____ resources are grouped together and …" at bounding box center [594, 307] width 678 height 397
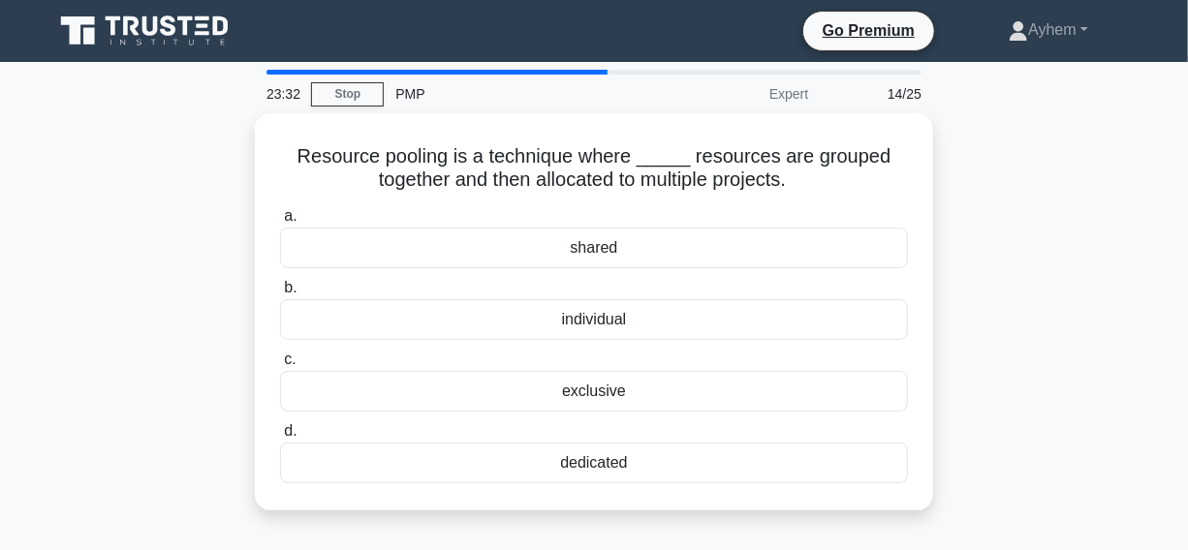
click at [1043, 167] on div "Resource pooling is a technique where _____ resources are grouped together and …" at bounding box center [594, 323] width 1105 height 421
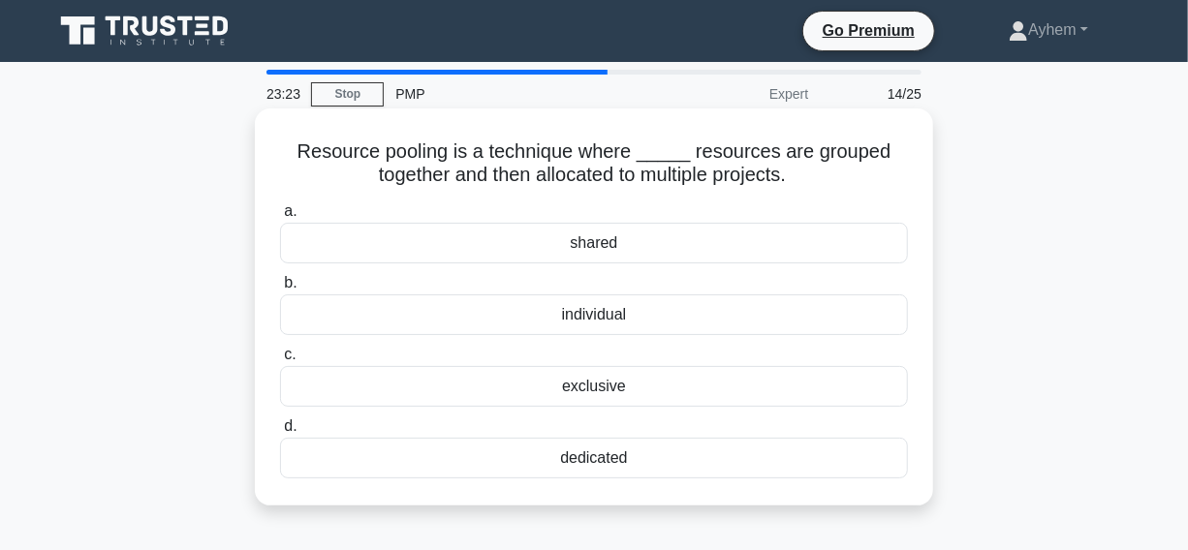
click at [549, 320] on div "individual" at bounding box center [594, 315] width 628 height 41
click at [280, 290] on input "b. individual" at bounding box center [280, 283] width 0 height 13
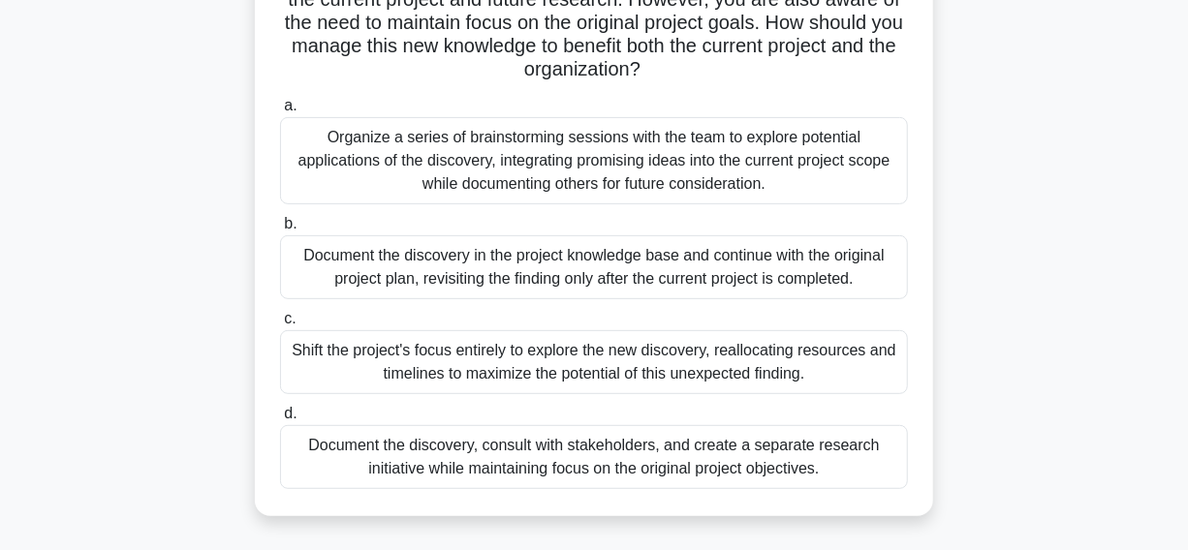
scroll to position [352, 0]
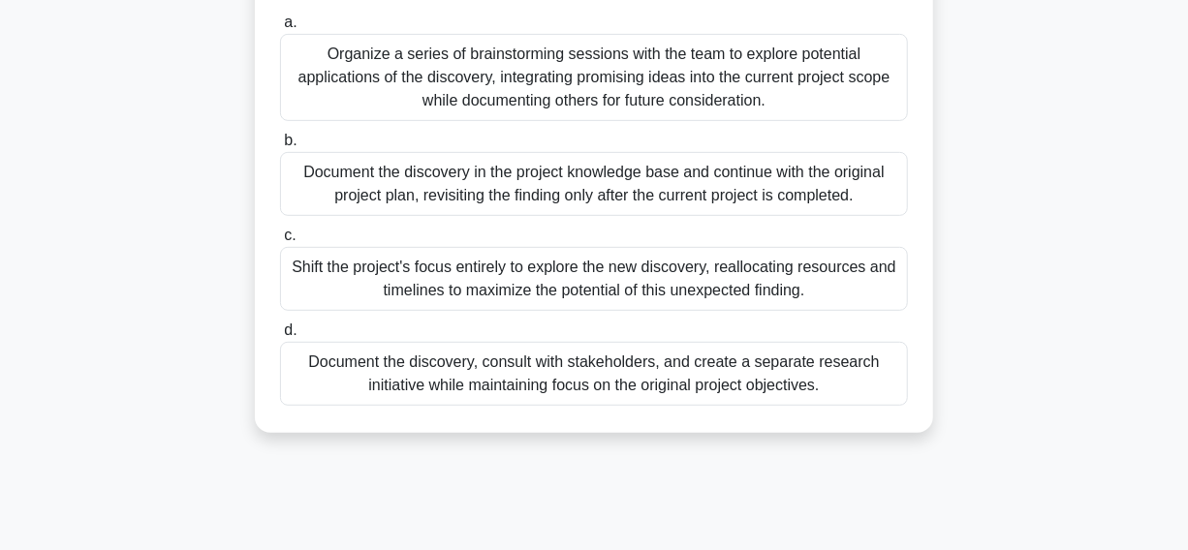
click at [310, 378] on div "Document the discovery, consult with stakeholders, and create a separate resear…" at bounding box center [594, 374] width 628 height 64
click at [280, 337] on input "d. Document the discovery, consult with stakeholders, and create a separate res…" at bounding box center [280, 331] width 0 height 13
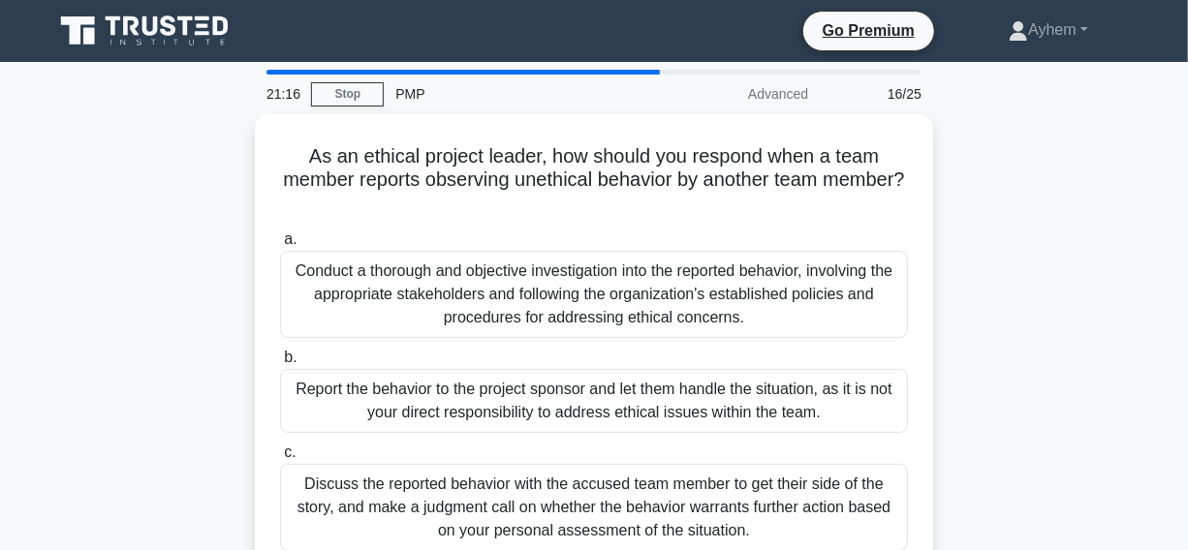
scroll to position [87, 0]
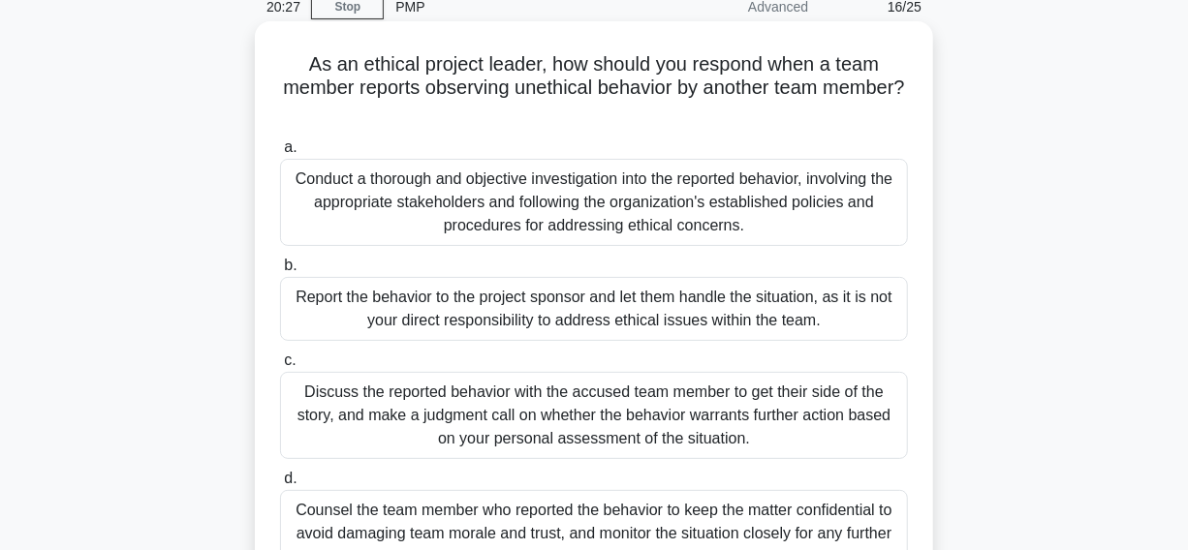
click at [379, 218] on div "Conduct a thorough and objective investigation into the reported behavior, invo…" at bounding box center [594, 202] width 628 height 87
click at [280, 154] on input "a. Conduct a thorough and objective investigation into the reported behavior, i…" at bounding box center [280, 147] width 0 height 13
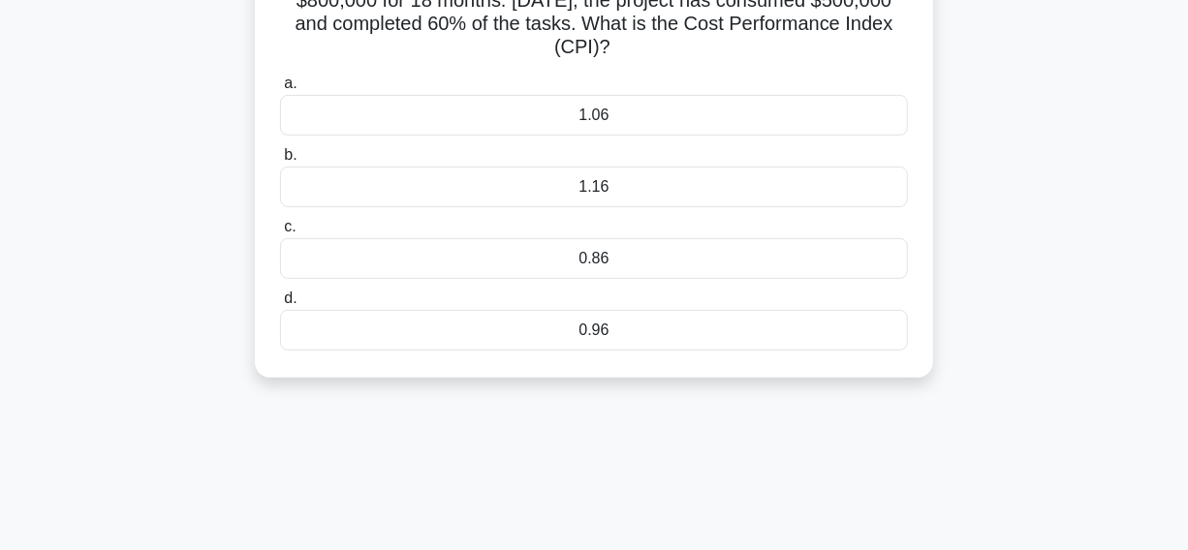
scroll to position [175, 0]
click at [504, 338] on div "0.96" at bounding box center [594, 329] width 628 height 41
click at [280, 304] on input "d. 0.96" at bounding box center [280, 298] width 0 height 13
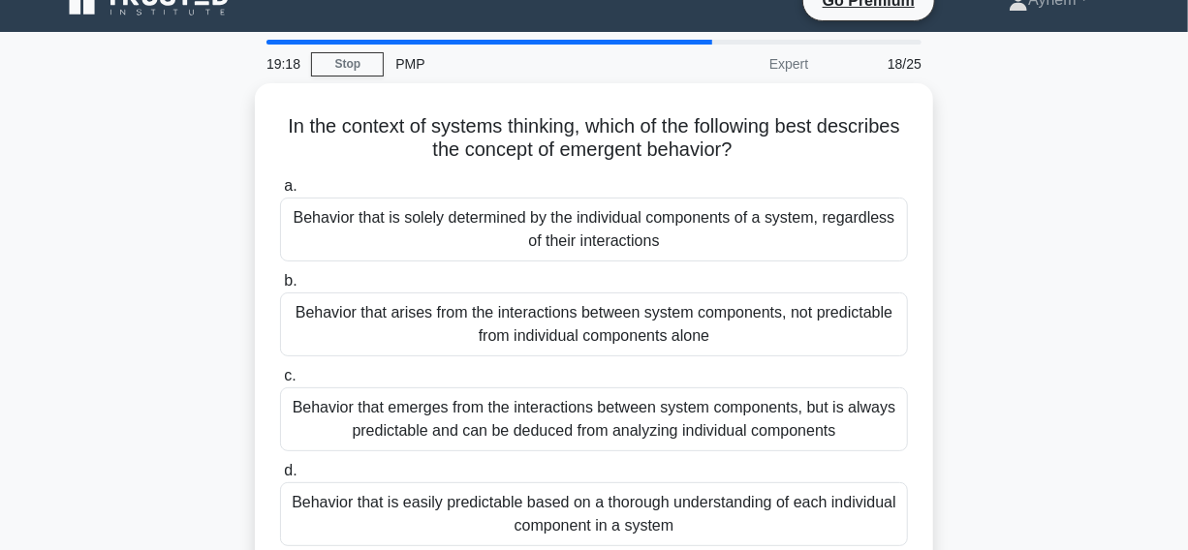
scroll to position [0, 0]
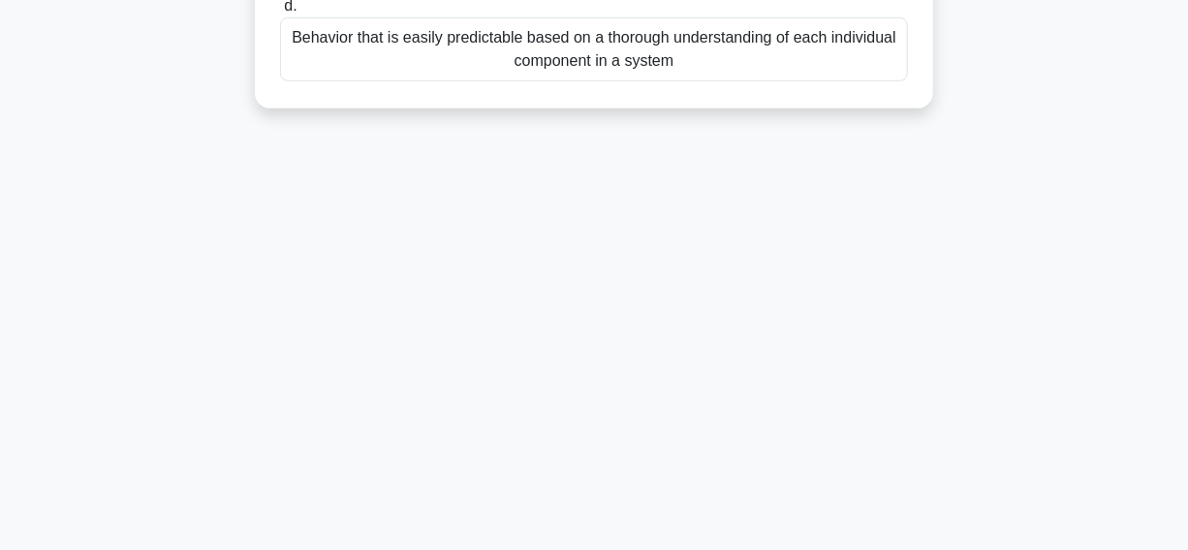
drag, startPoint x: 298, startPoint y: 152, endPoint x: 798, endPoint y: 572, distance: 652.8
click at [798, 549] on html "Go Premium Ayhem" at bounding box center [594, 28] width 1188 height 1047
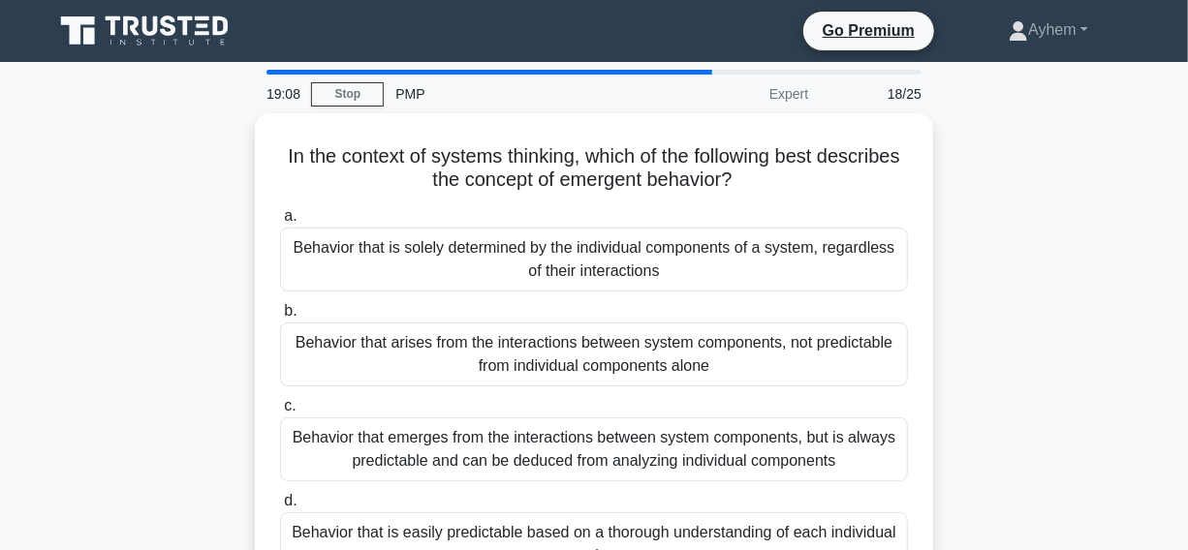
click at [1064, 180] on div "In the context of systems thinking, which of the following best describes the c…" at bounding box center [594, 370] width 1105 height 514
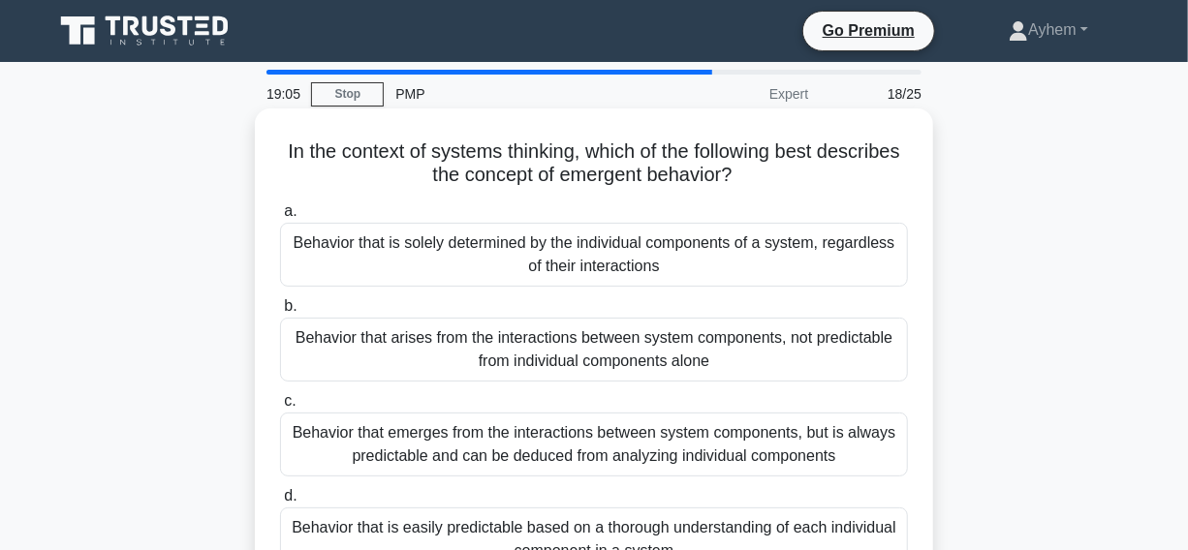
click at [445, 362] on div "Behavior that arises from the interactions between system components, not predi…" at bounding box center [594, 350] width 628 height 64
click at [280, 313] on input "b. Behavior that arises from the interactions between system components, not pr…" at bounding box center [280, 306] width 0 height 13
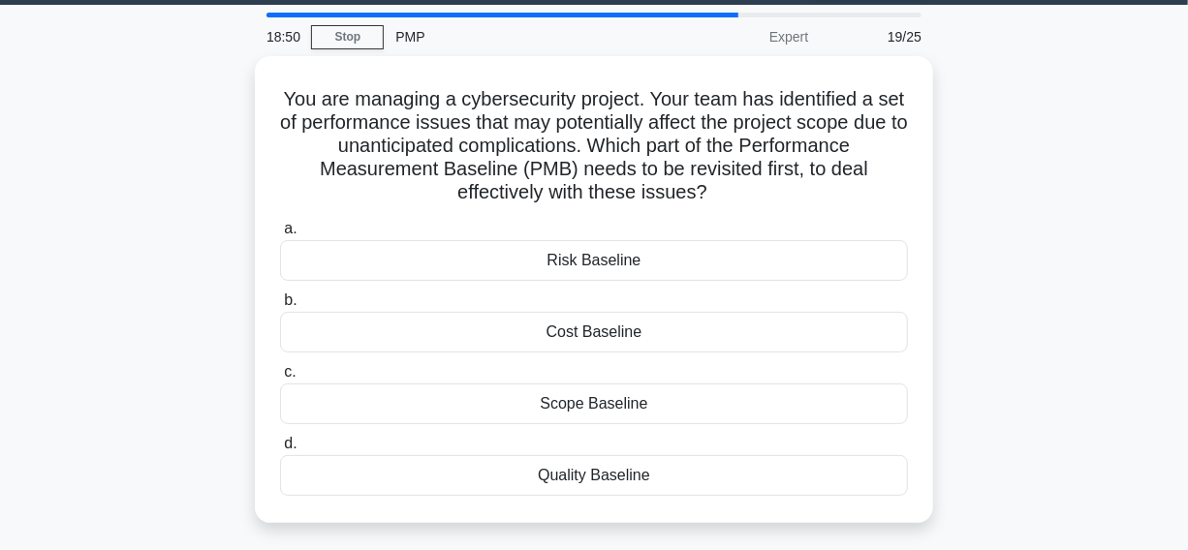
scroll to position [87, 0]
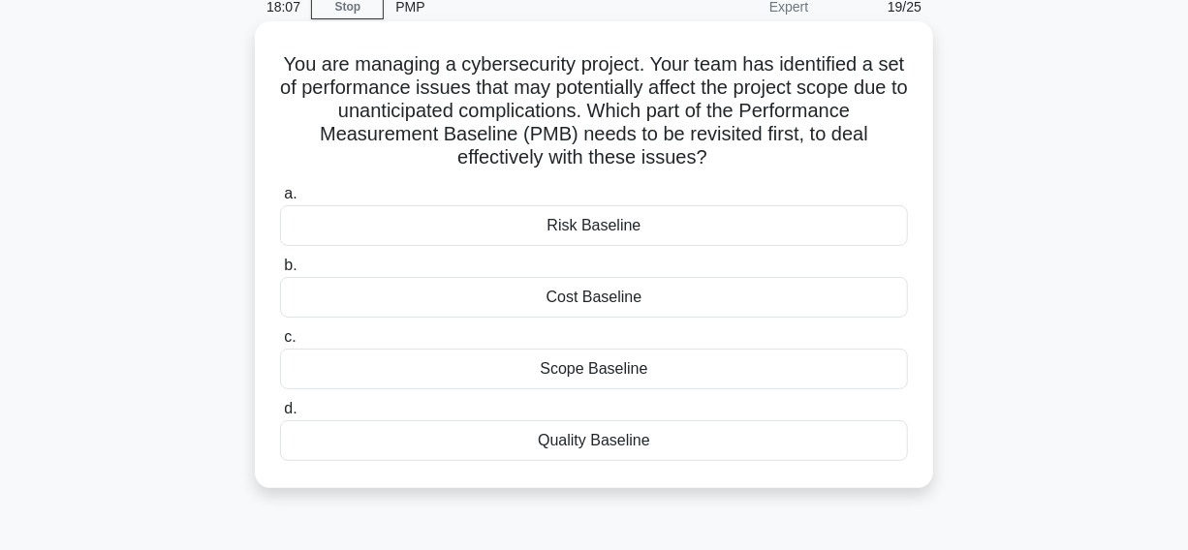
click at [463, 367] on div "Scope Baseline" at bounding box center [594, 369] width 628 height 41
click at [280, 344] on input "c. Scope Baseline" at bounding box center [280, 337] width 0 height 13
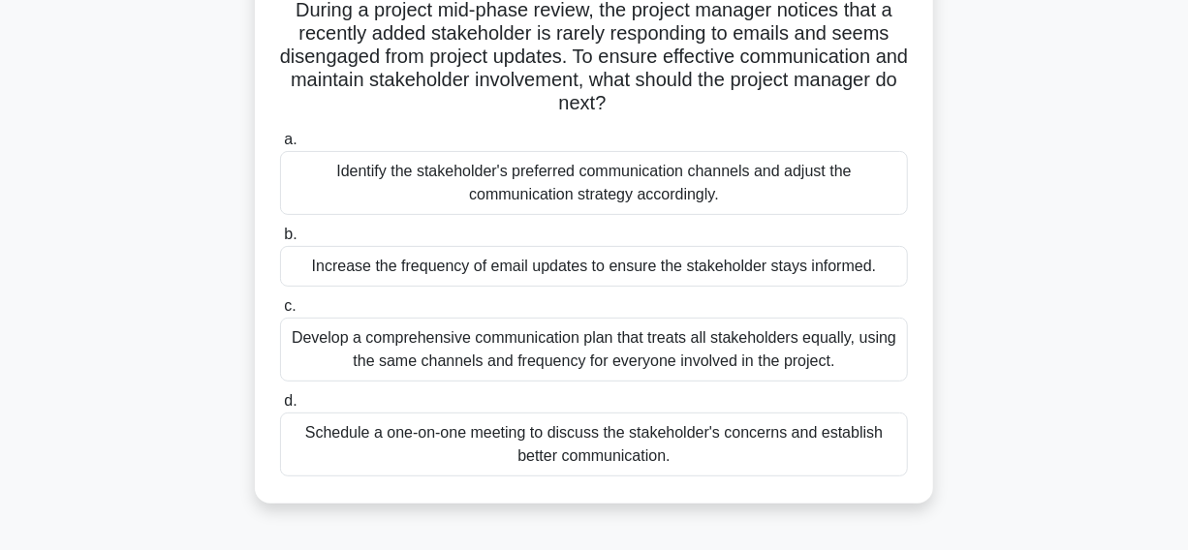
scroll to position [264, 0]
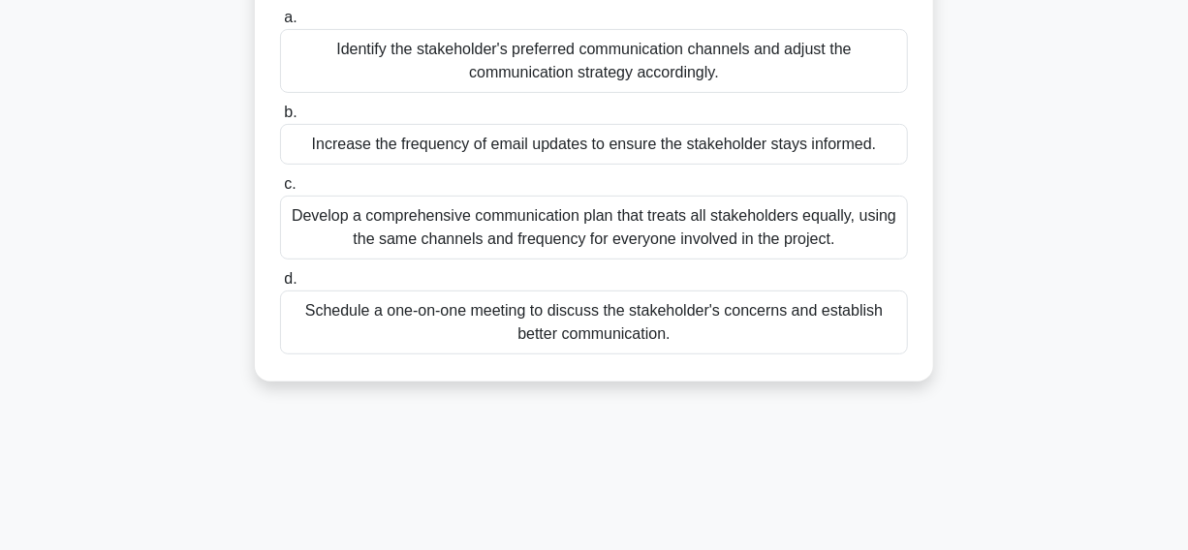
click at [350, 329] on div "Schedule a one-on-one meeting to discuss the stakeholder's concerns and establi…" at bounding box center [594, 323] width 628 height 64
click at [280, 286] on input "d. Schedule a one-on-one meeting to discuss the stakeholder's concerns and esta…" at bounding box center [280, 279] width 0 height 13
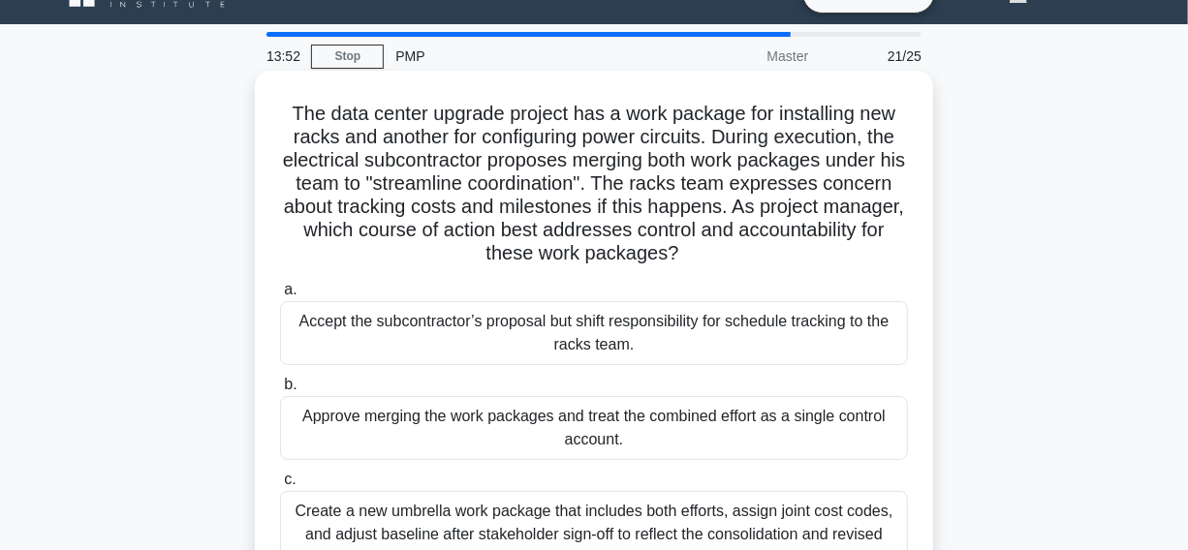
scroll to position [0, 0]
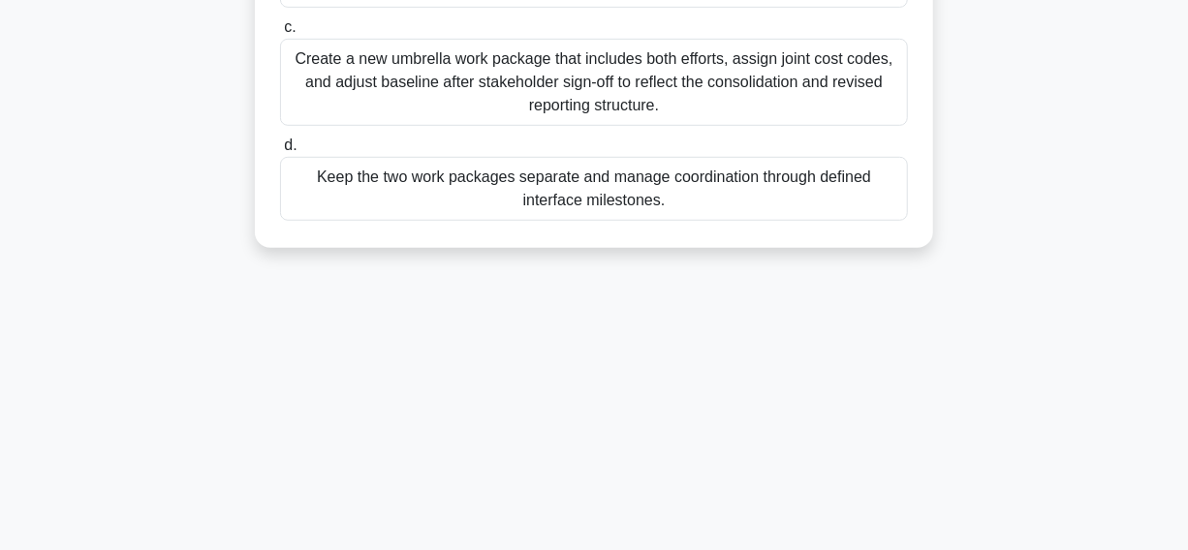
drag, startPoint x: 282, startPoint y: 146, endPoint x: 620, endPoint y: 537, distance: 516.6
click at [637, 549] on html "Go Premium Ayhem" at bounding box center [594, 28] width 1188 height 1047
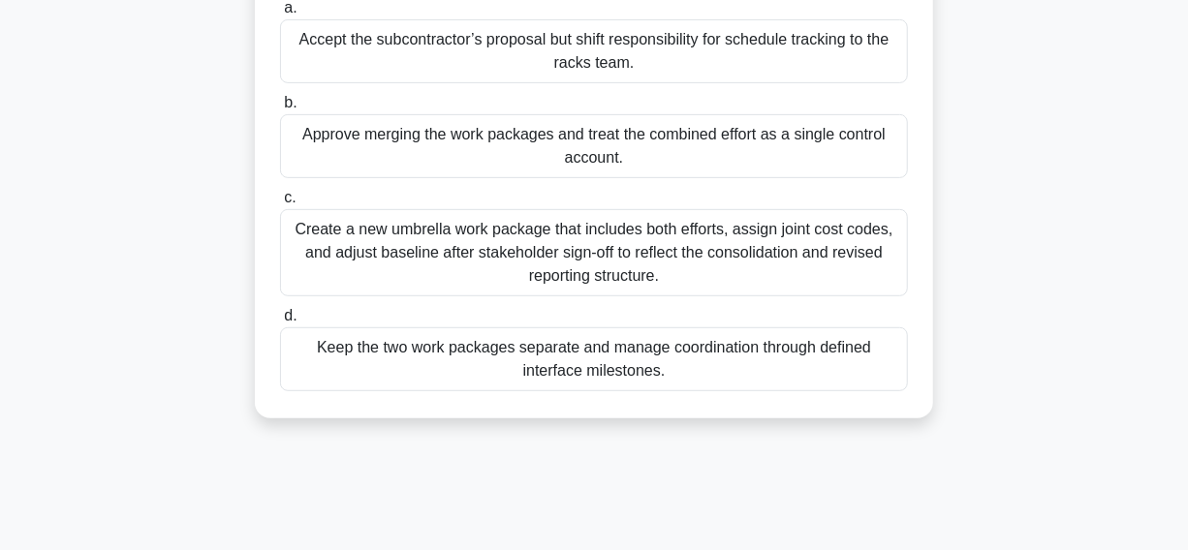
scroll to position [143, 0]
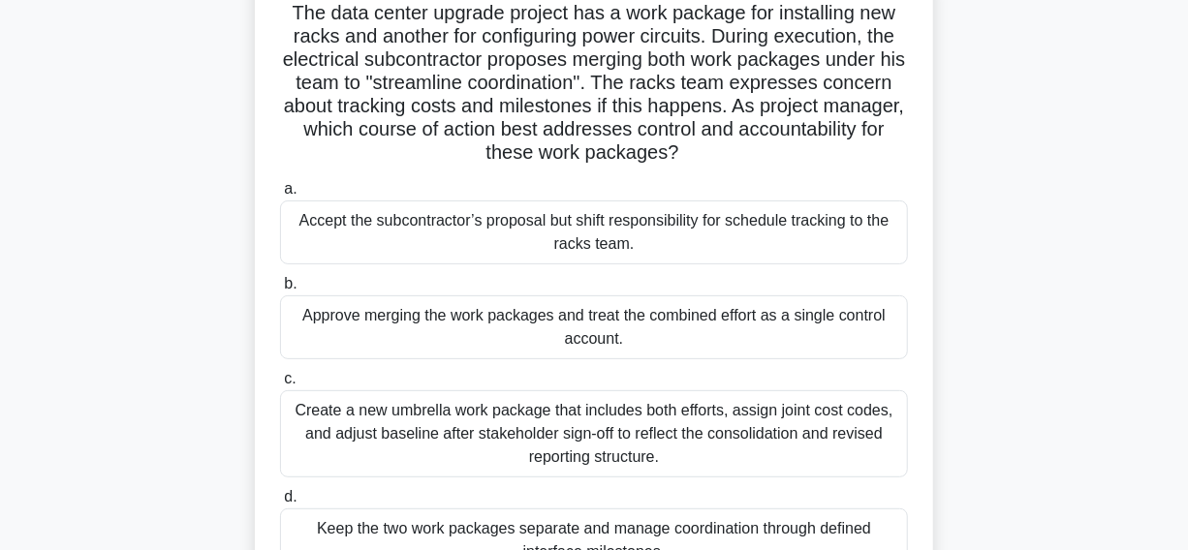
click at [1026, 53] on div "The data center upgrade project has a work package for installing new racks and…" at bounding box center [594, 296] width 1105 height 653
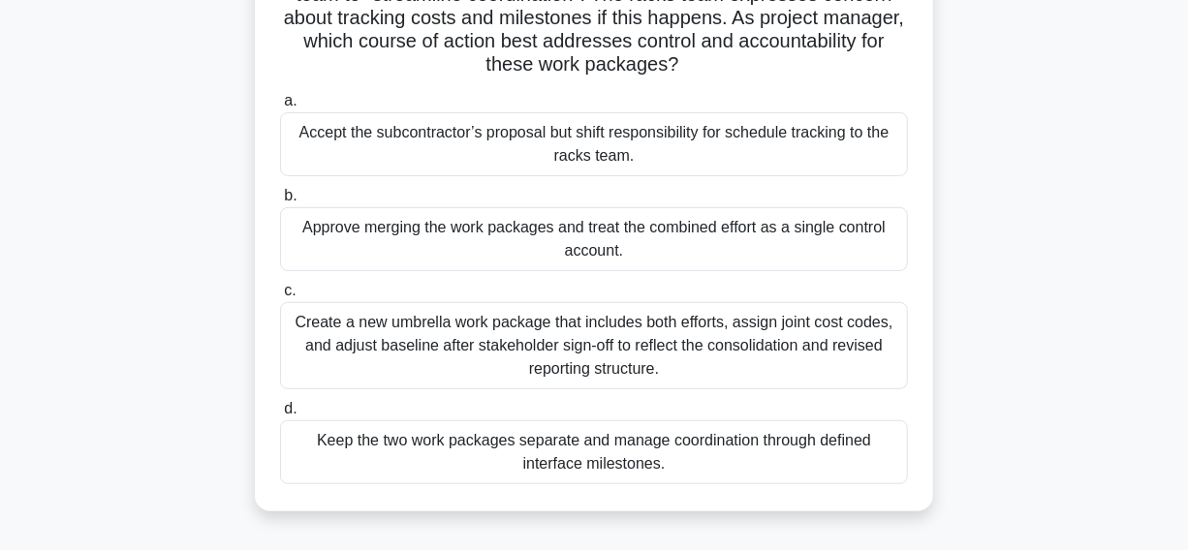
scroll to position [320, 0]
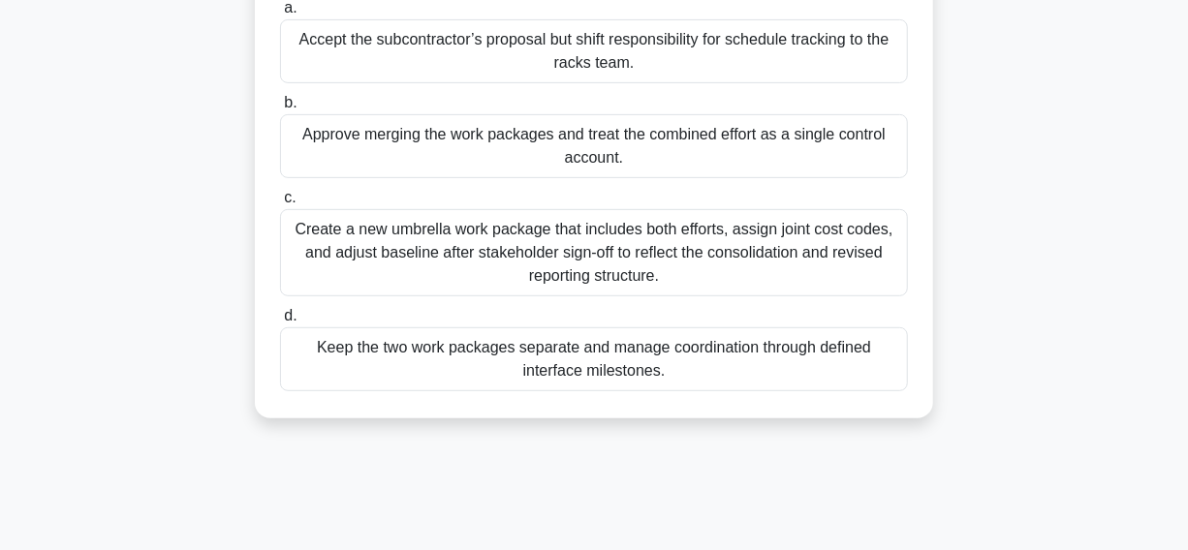
click at [361, 363] on div "Keep the two work packages separate and manage coordination through defined int…" at bounding box center [594, 360] width 628 height 64
click at [280, 323] on input "d. Keep the two work packages separate and manage coordination through defined …" at bounding box center [280, 316] width 0 height 13
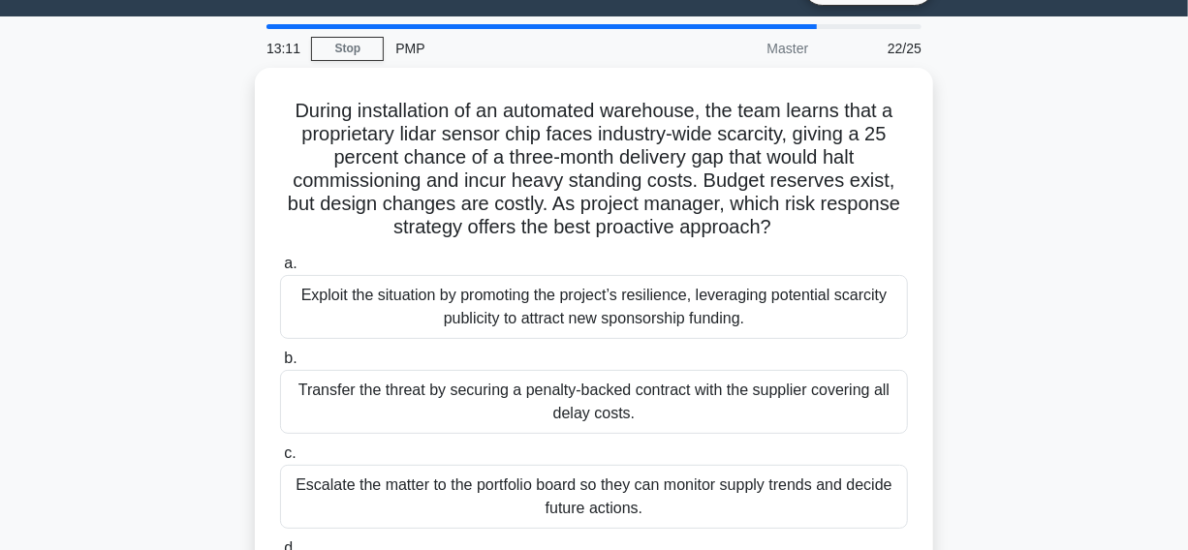
scroll to position [0, 0]
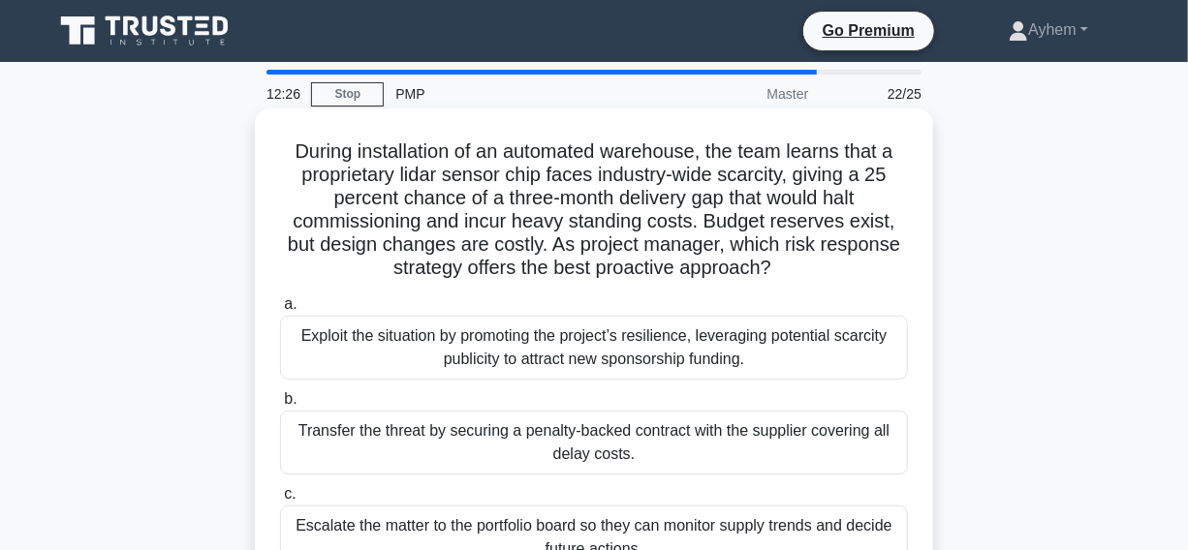
click at [419, 173] on h5 "During installation of an automated warehouse, the team learns that a proprieta…" at bounding box center [594, 210] width 632 height 141
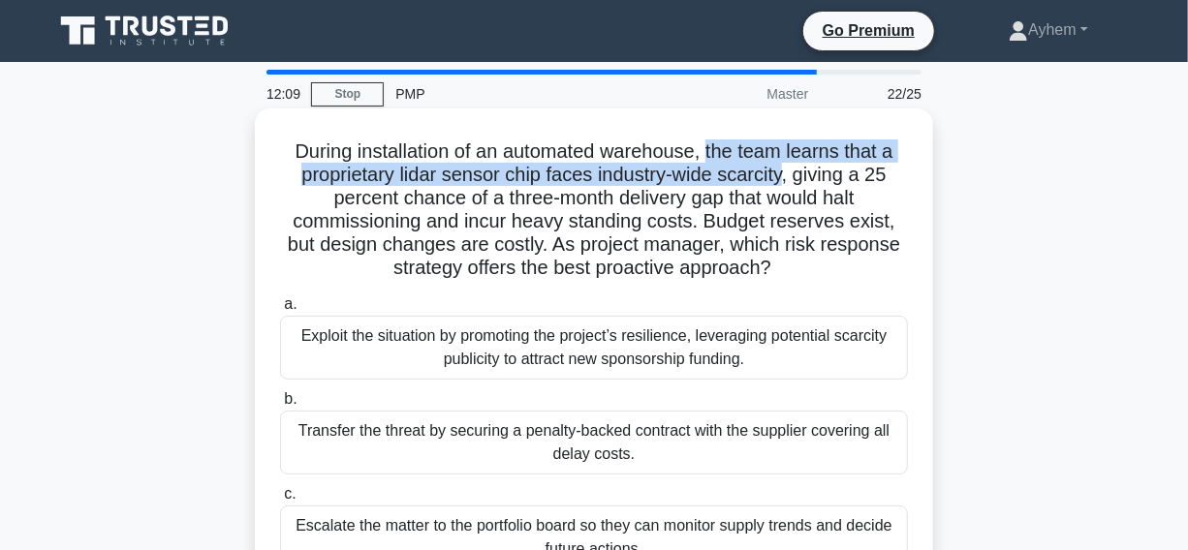
drag, startPoint x: 712, startPoint y: 149, endPoint x: 787, endPoint y: 176, distance: 79.4
click at [787, 176] on h5 "During installation of an automated warehouse, the team learns that a proprieta…" at bounding box center [594, 210] width 632 height 141
click at [741, 148] on h5 "During installation of an automated warehouse, the team learns that a proprieta…" at bounding box center [594, 210] width 632 height 141
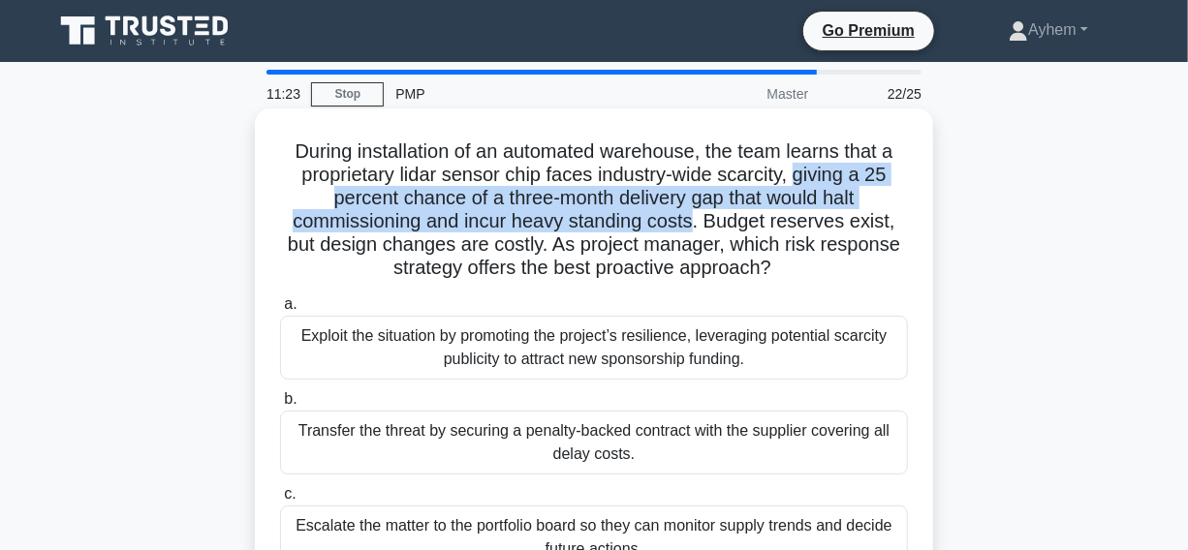
drag, startPoint x: 799, startPoint y: 179, endPoint x: 661, endPoint y: 233, distance: 147.6
click at [697, 231] on h5 "During installation of an automated warehouse, the team learns that a proprieta…" at bounding box center [594, 210] width 632 height 141
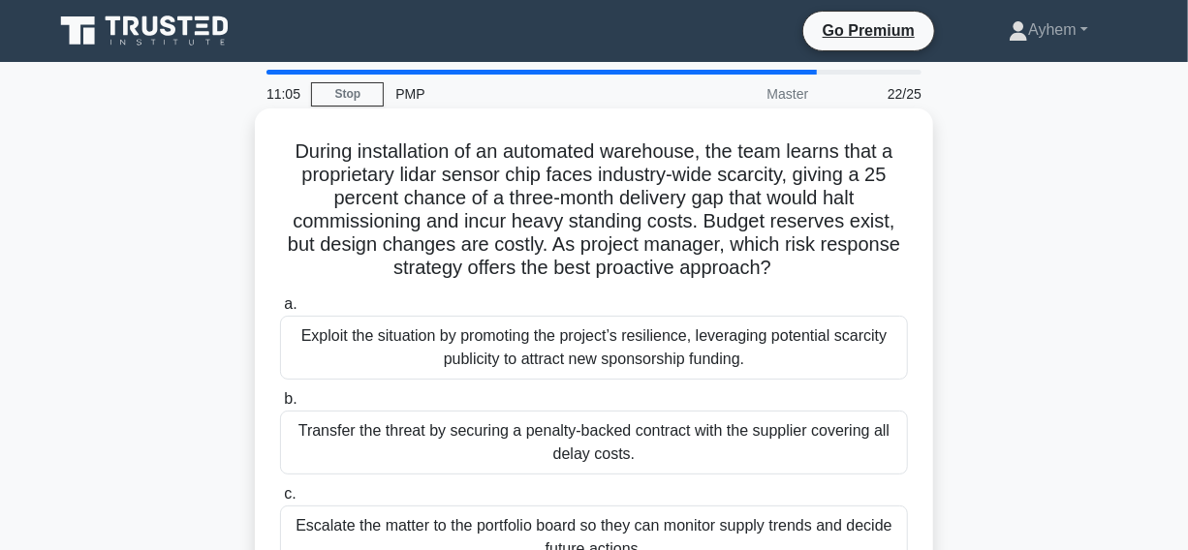
click at [652, 185] on h5 "During installation of an automated warehouse, the team learns that a proprieta…" at bounding box center [594, 210] width 632 height 141
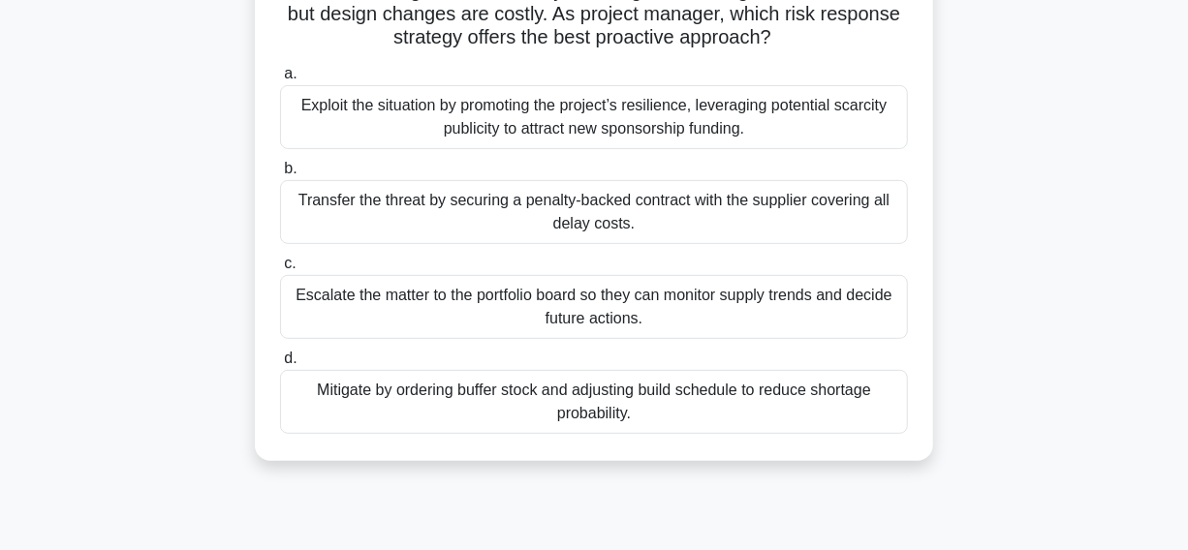
scroll to position [264, 0]
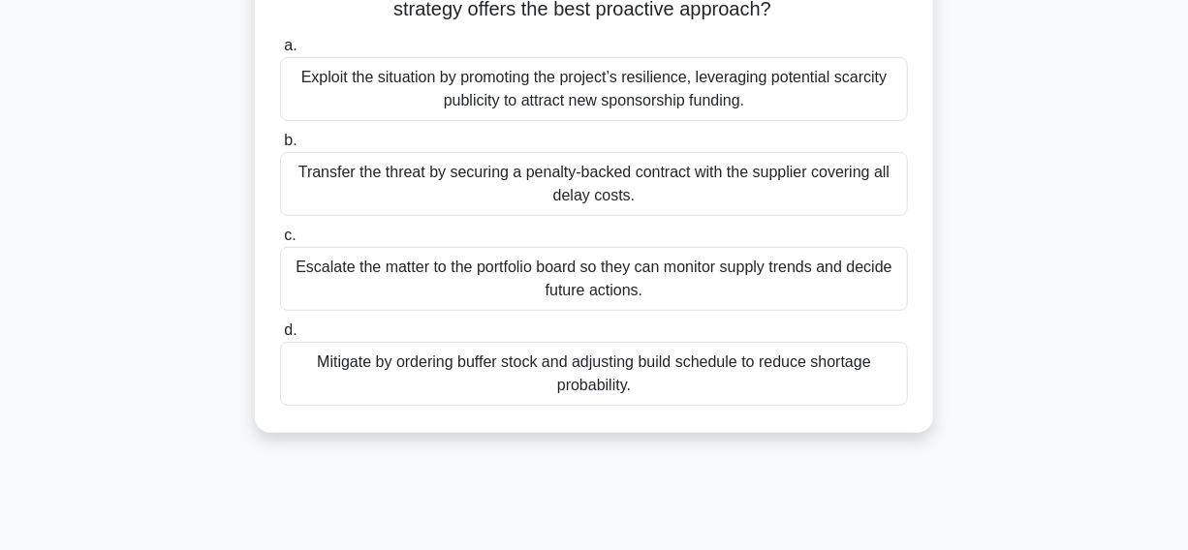
drag, startPoint x: 318, startPoint y: 366, endPoint x: 297, endPoint y: 359, distance: 22.7
click at [317, 364] on div "Mitigate by ordering buffer stock and adjusting build schedule to reduce shorta…" at bounding box center [594, 374] width 628 height 64
click at [280, 337] on input "d. Mitigate by ordering buffer stock and adjusting build schedule to reduce sho…" at bounding box center [280, 331] width 0 height 13
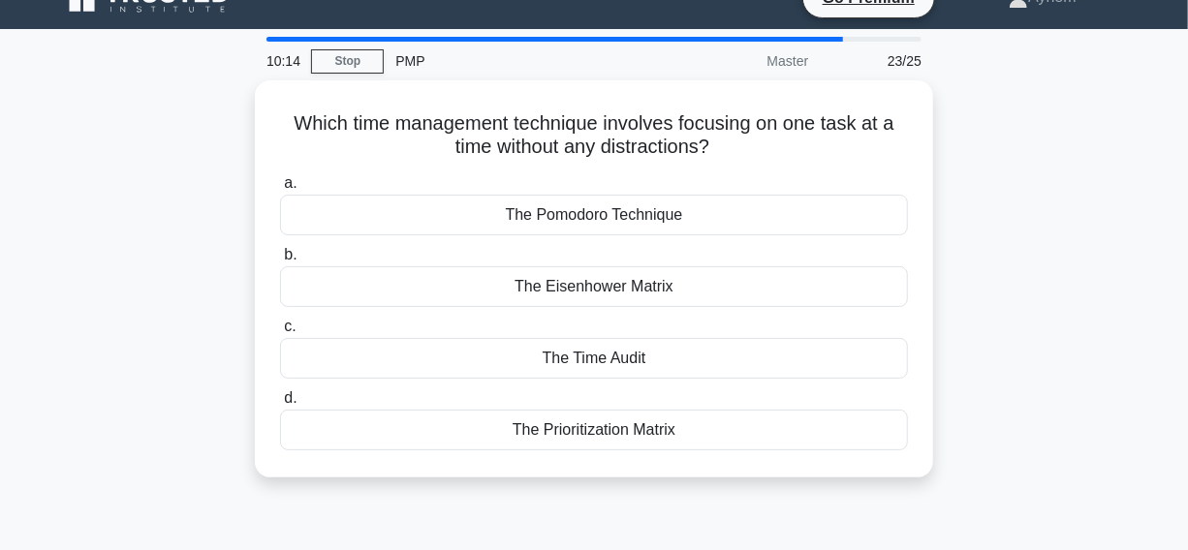
scroll to position [0, 0]
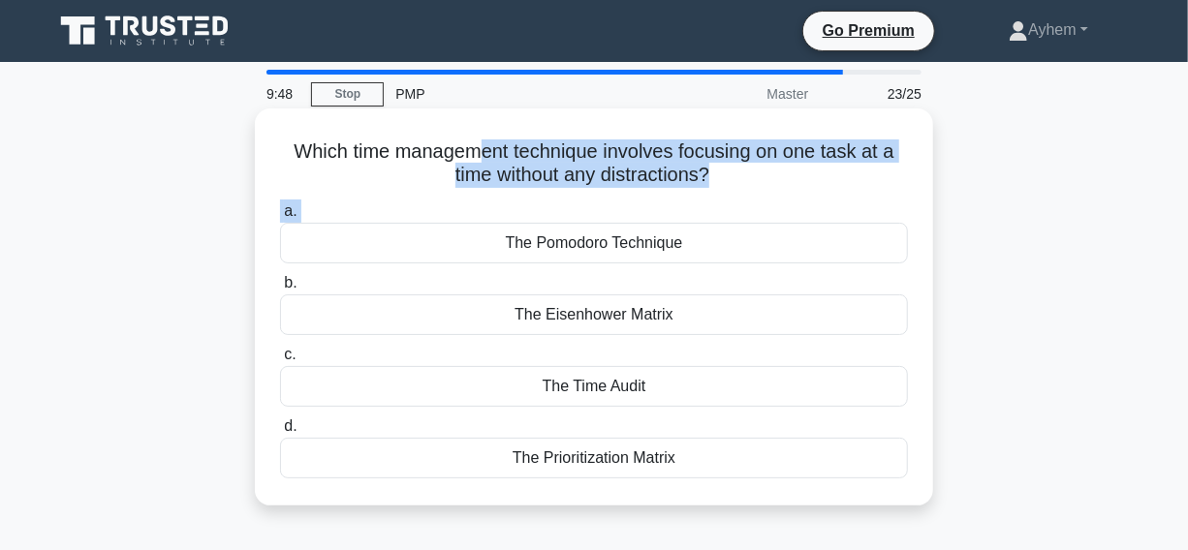
drag, startPoint x: 62, startPoint y: 237, endPoint x: 479, endPoint y: 158, distance: 424.2
click at [479, 159] on div "Which time management technique involves focusing on one task at a time without…" at bounding box center [594, 323] width 1105 height 421
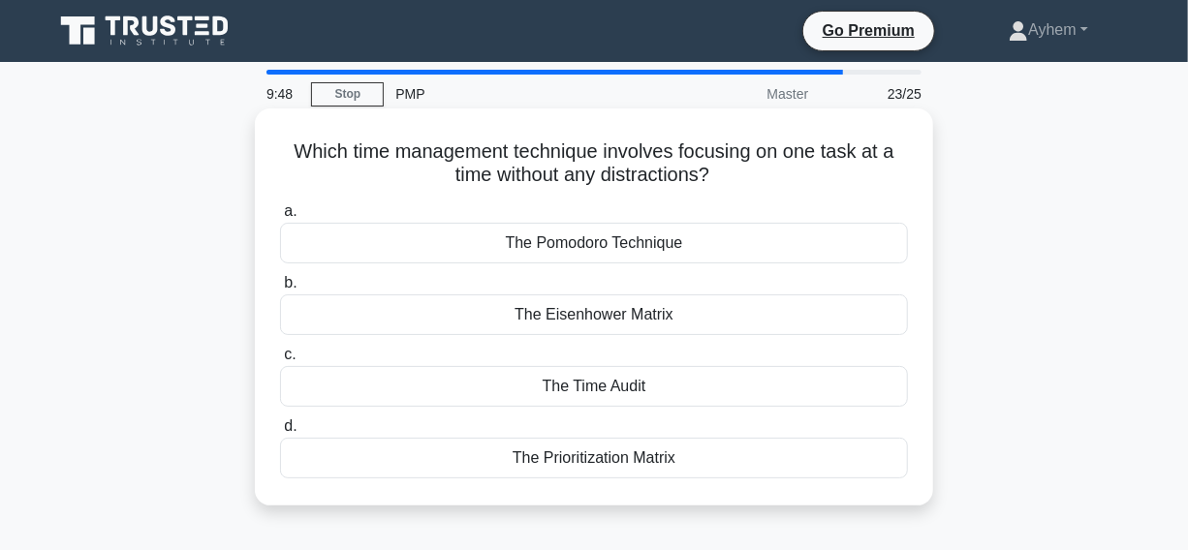
click at [439, 156] on h5 "Which time management technique involves focusing on one task at a time without…" at bounding box center [594, 164] width 632 height 48
drag, startPoint x: 194, startPoint y: 130, endPoint x: 618, endPoint y: 260, distance: 443.9
click at [760, 476] on div "Which time management technique involves focusing on one task at a time without…" at bounding box center [594, 323] width 1105 height 421
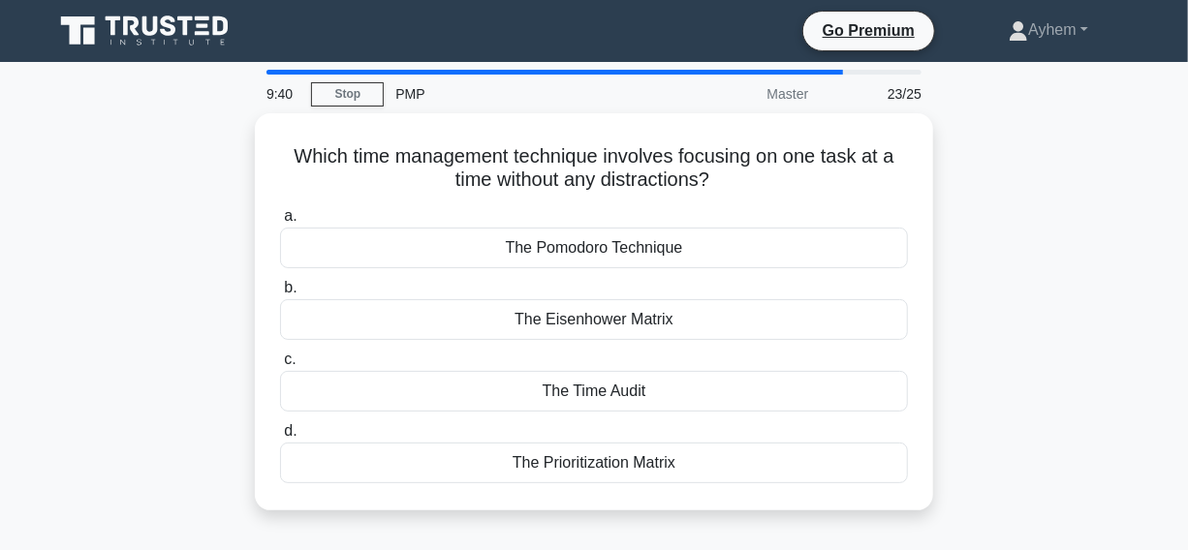
click at [1109, 122] on div "Which time management technique involves focusing on one task at a time without…" at bounding box center [594, 323] width 1105 height 421
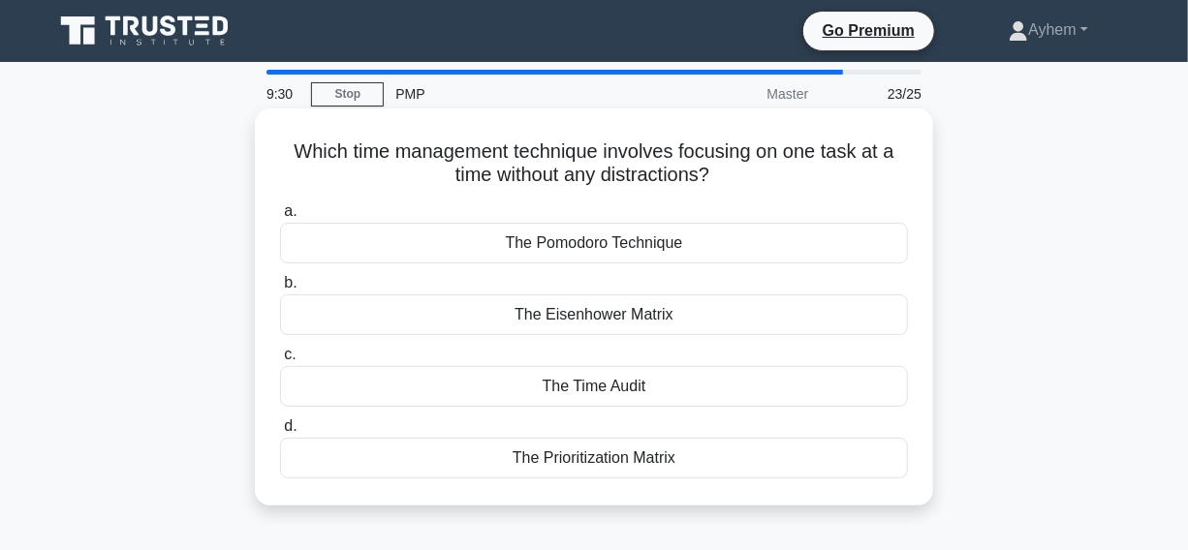
click at [483, 242] on div "The Pomodoro Technique" at bounding box center [594, 243] width 628 height 41
click at [280, 218] on input "a. The Pomodoro Technique" at bounding box center [280, 211] width 0 height 13
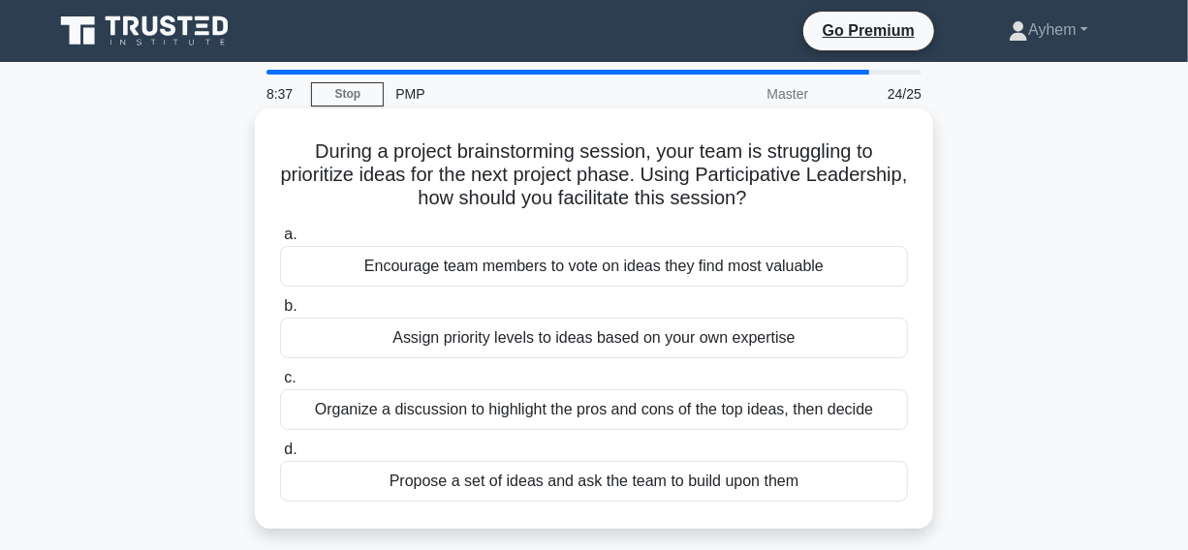
click at [328, 271] on div "Encourage team members to vote on ideas they find most valuable" at bounding box center [594, 266] width 628 height 41
click at [280, 241] on input "a. Encourage team members to vote on ideas they find most valuable" at bounding box center [280, 235] width 0 height 13
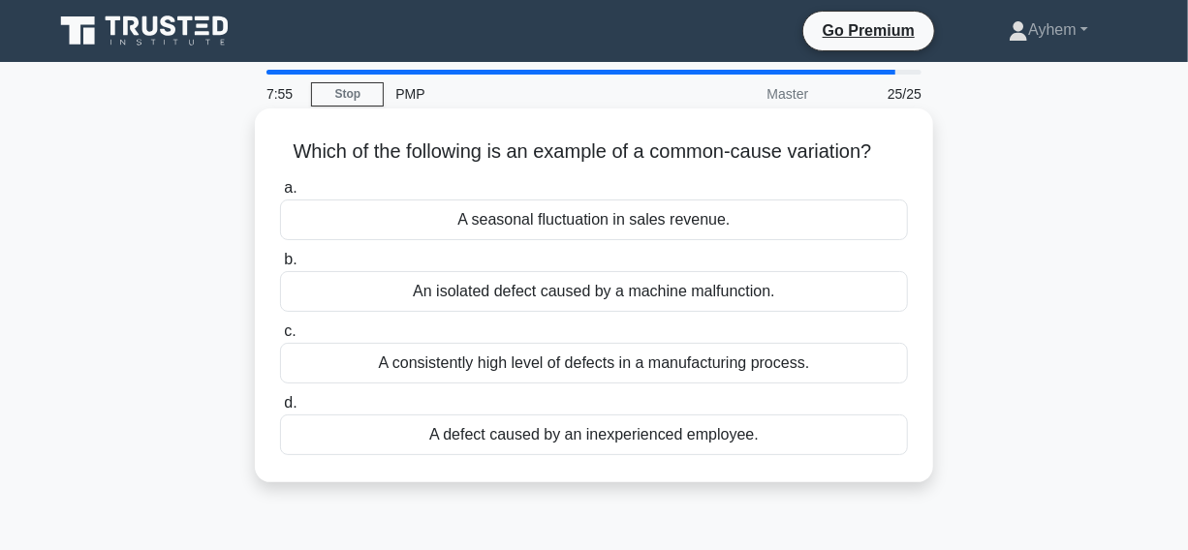
drag, startPoint x: 188, startPoint y: 292, endPoint x: 821, endPoint y: 291, distance: 632.8
click at [821, 291] on div "Which of the following is an example of a common-cause variation? .spinner_0XTQ…" at bounding box center [594, 311] width 1105 height 397
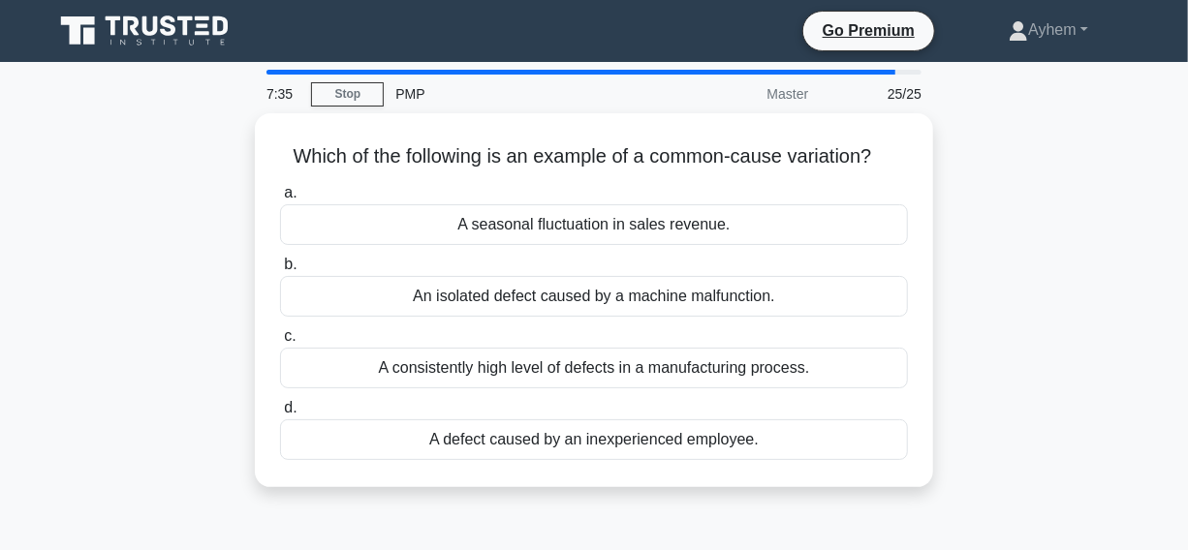
click at [1075, 289] on div "Which of the following is an example of a common-cause variation? .spinner_0XTQ…" at bounding box center [594, 311] width 1105 height 397
click at [1023, 141] on div "Which of the following is an example of a common-cause variation? .spinner_0XTQ…" at bounding box center [594, 311] width 1105 height 397
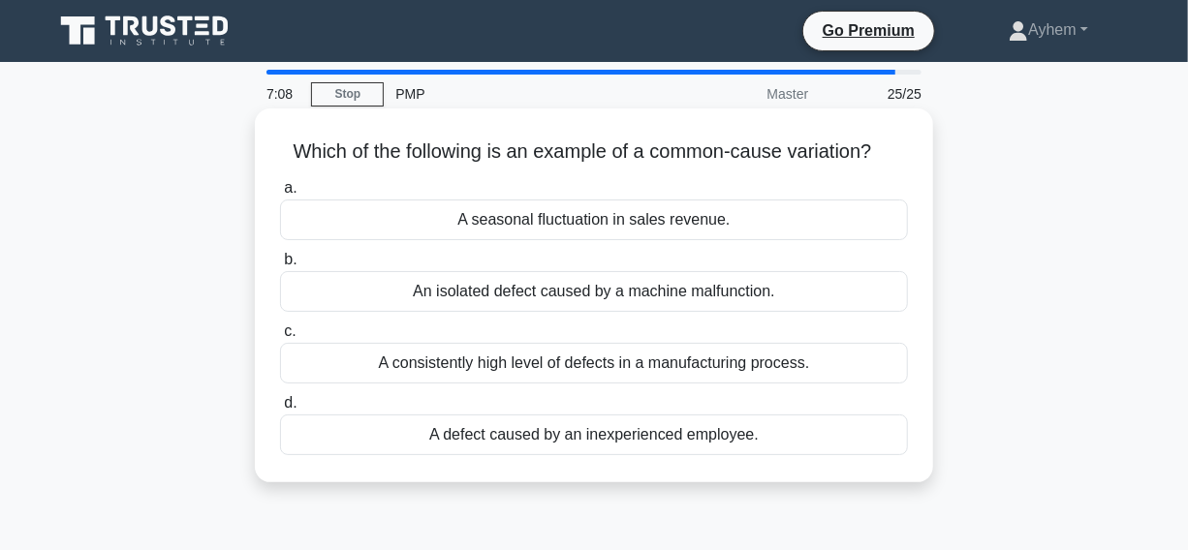
drag, startPoint x: 225, startPoint y: 139, endPoint x: 619, endPoint y: 278, distance: 418.4
click at [858, 495] on div "Which of the following is an example of a common-cause variation? .spinner_0XTQ…" at bounding box center [594, 311] width 1105 height 397
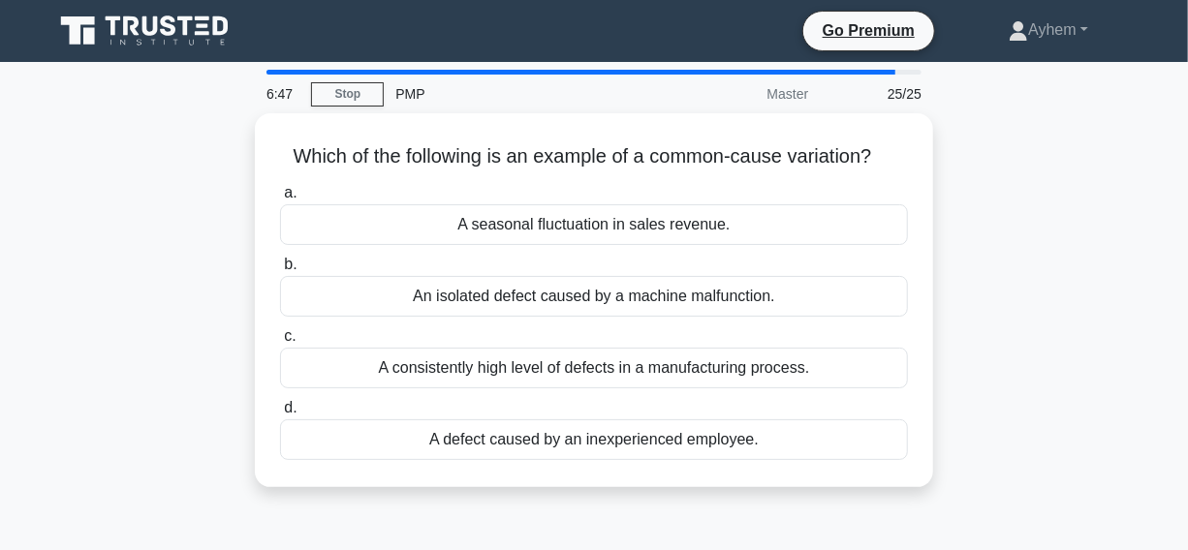
click at [1024, 142] on div "Which of the following is an example of a common-cause variation? .spinner_0XTQ…" at bounding box center [594, 311] width 1105 height 397
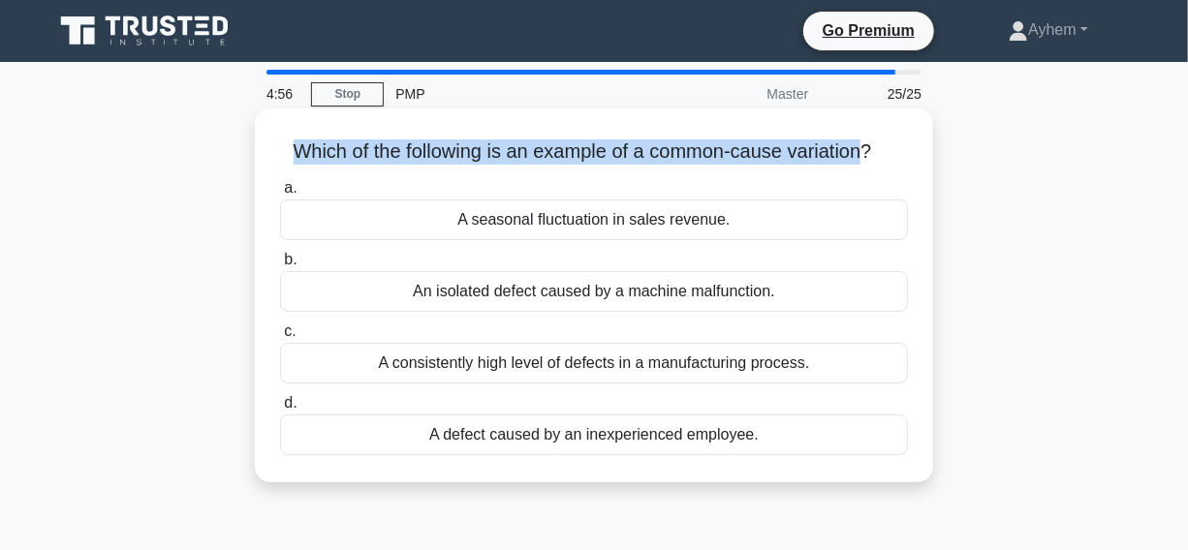
drag, startPoint x: 290, startPoint y: 151, endPoint x: 867, endPoint y: 145, distance: 577.6
click at [867, 145] on h5 "Which of the following is an example of a common-cause variation? .spinner_0XTQ…" at bounding box center [594, 152] width 632 height 25
click at [523, 144] on h5 "Which of the following is an example of a common-cause variation? .spinner_0XTQ…" at bounding box center [594, 152] width 632 height 25
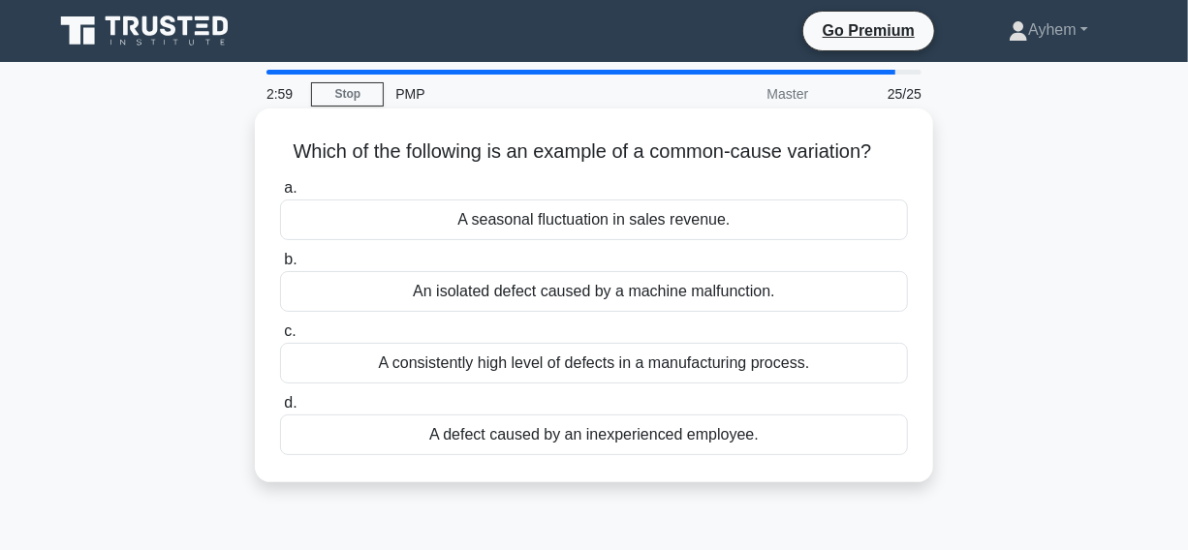
drag, startPoint x: 288, startPoint y: 152, endPoint x: 642, endPoint y: 268, distance: 372.4
click at [792, 445] on div "Which of the following is an example of a common-cause variation? .spinner_0XTQ…" at bounding box center [594, 295] width 663 height 359
click at [837, 165] on h5 "Which of the following is an example of a common-cause variation? .spinner_0XTQ…" at bounding box center [594, 152] width 632 height 25
drag, startPoint x: 341, startPoint y: 366, endPoint x: 304, endPoint y: 365, distance: 36.8
click at [339, 365] on div "A consistently high level of defects in a manufacturing process." at bounding box center [594, 363] width 628 height 41
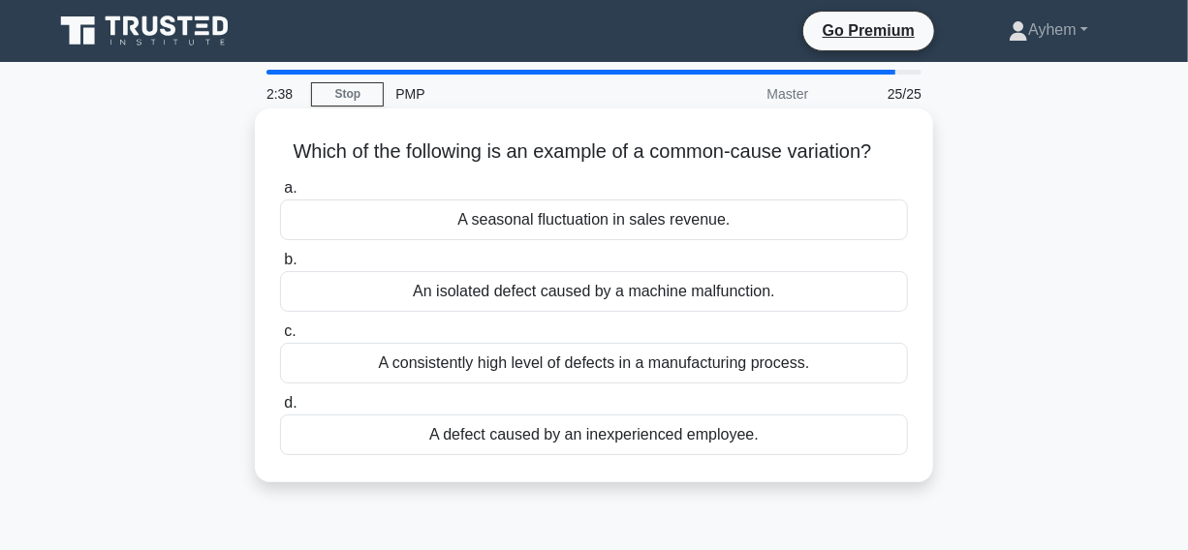
click at [280, 338] on input "c. A consistently high level of defects in a manufacturing process." at bounding box center [280, 332] width 0 height 13
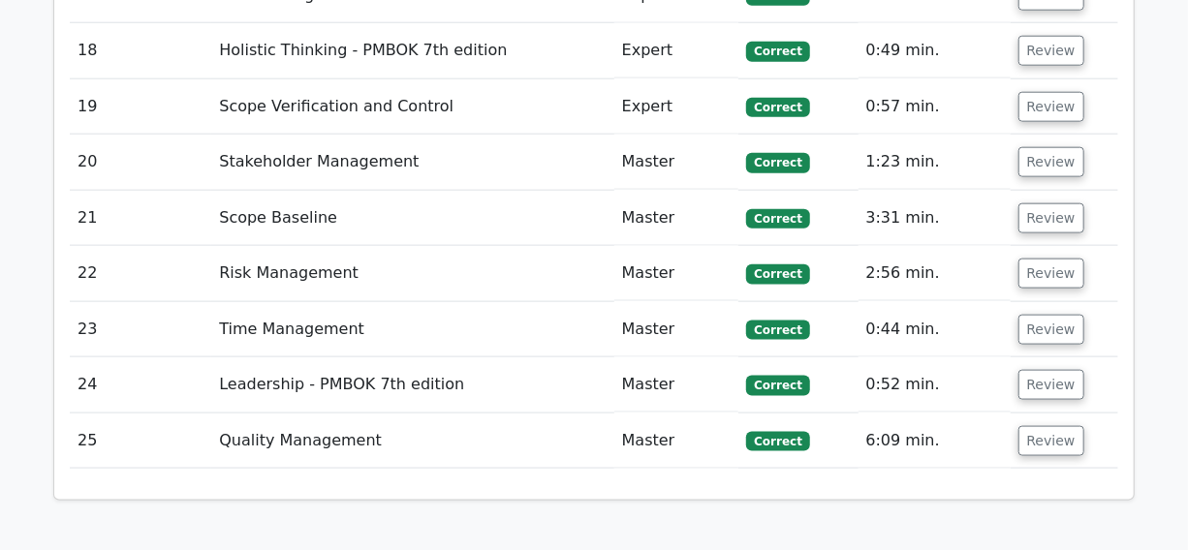
scroll to position [4228, 0]
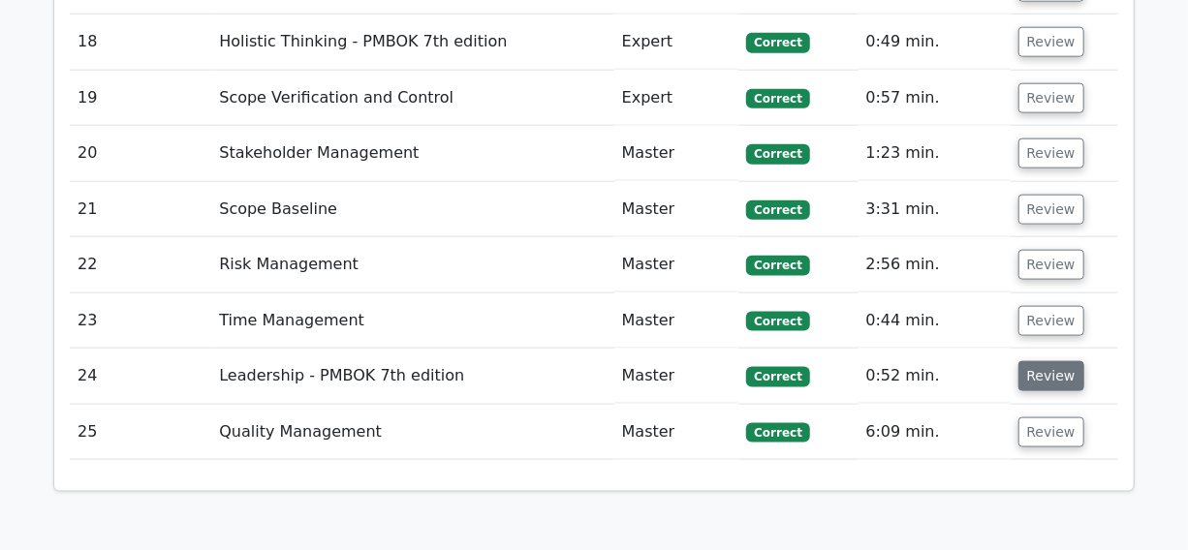
click at [1043, 361] on button "Review" at bounding box center [1052, 376] width 66 height 30
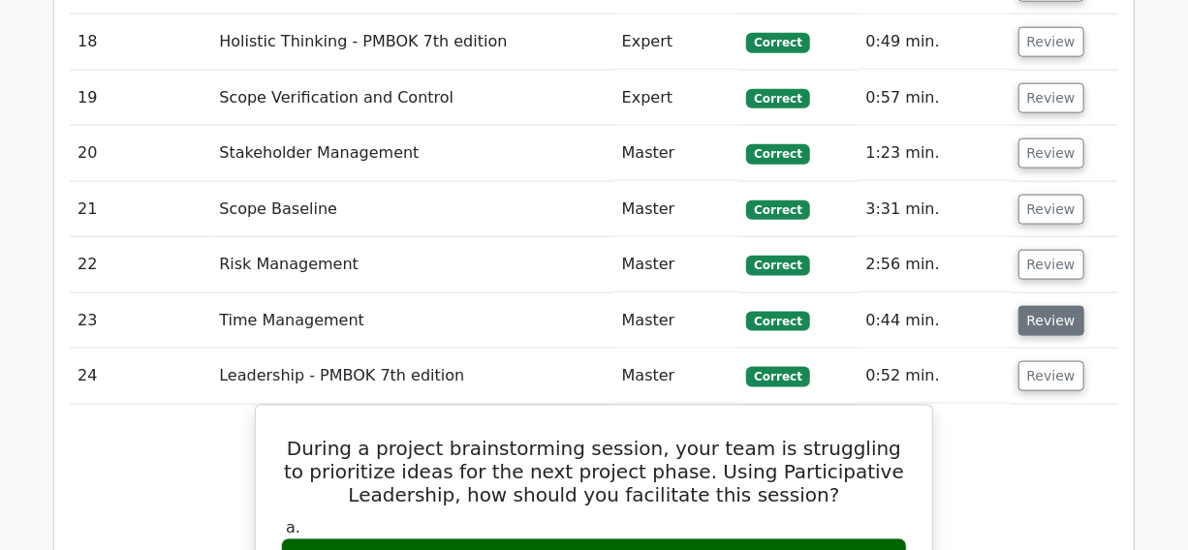
click at [1046, 306] on button "Review" at bounding box center [1052, 321] width 66 height 30
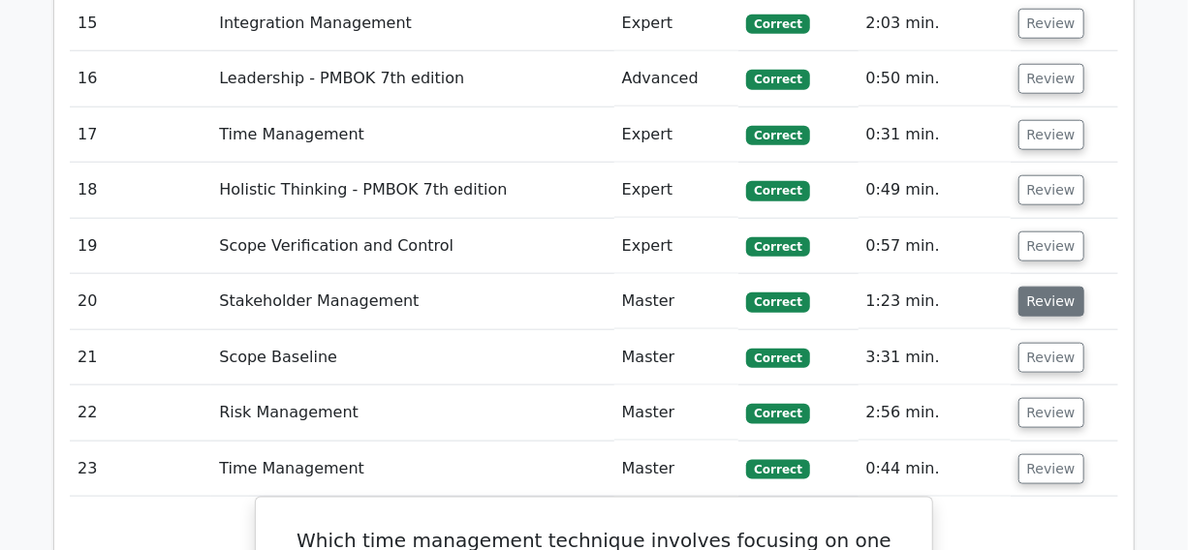
scroll to position [4052, 0]
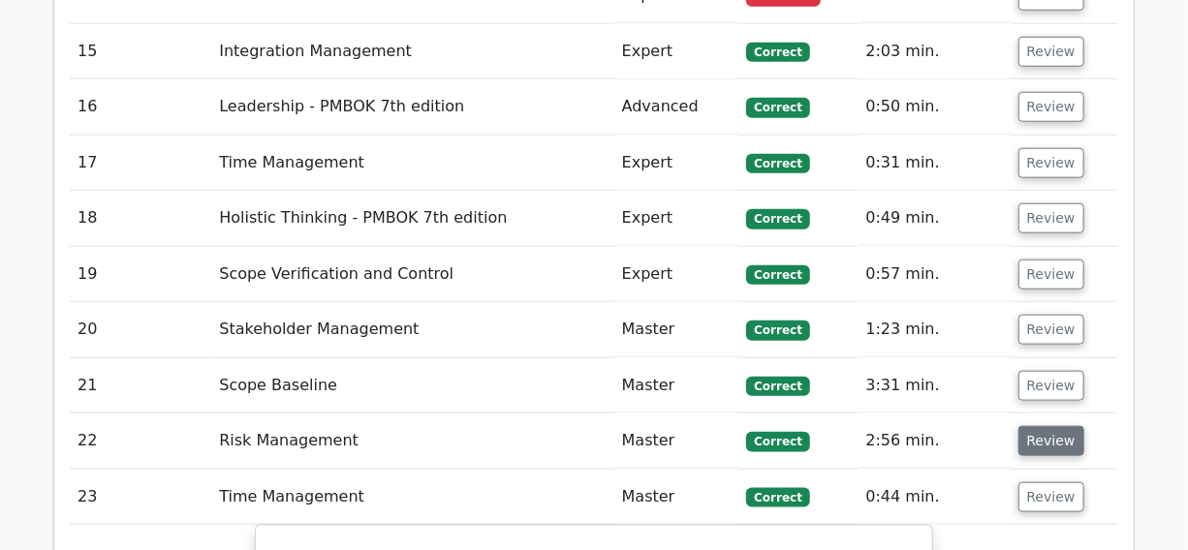
click at [1053, 426] on button "Review" at bounding box center [1052, 441] width 66 height 30
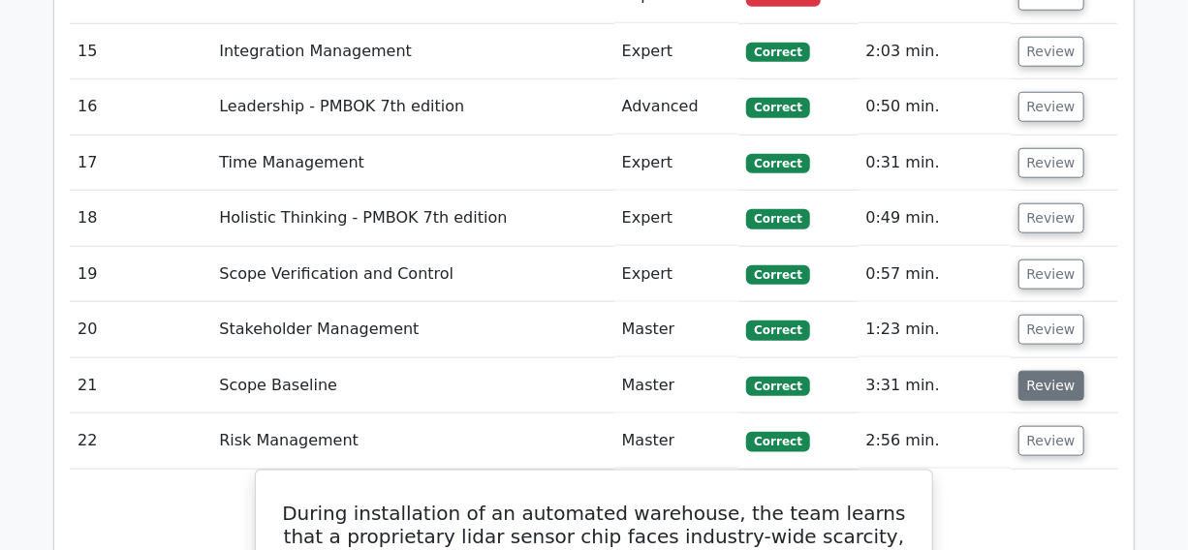
click at [1056, 371] on button "Review" at bounding box center [1052, 386] width 66 height 30
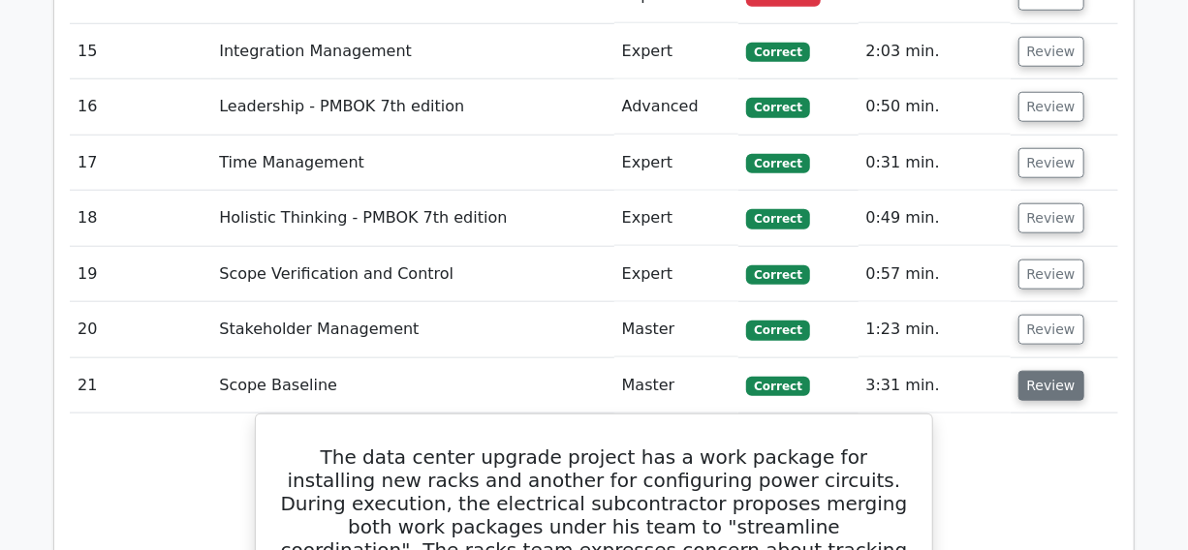
scroll to position [3964, 0]
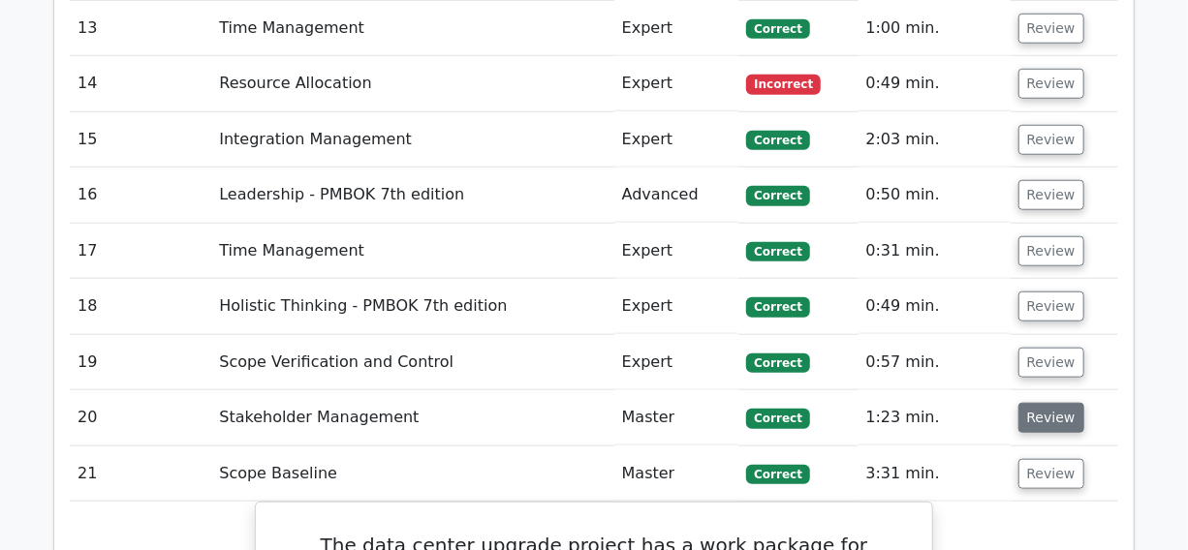
click at [1056, 403] on button "Review" at bounding box center [1052, 418] width 66 height 30
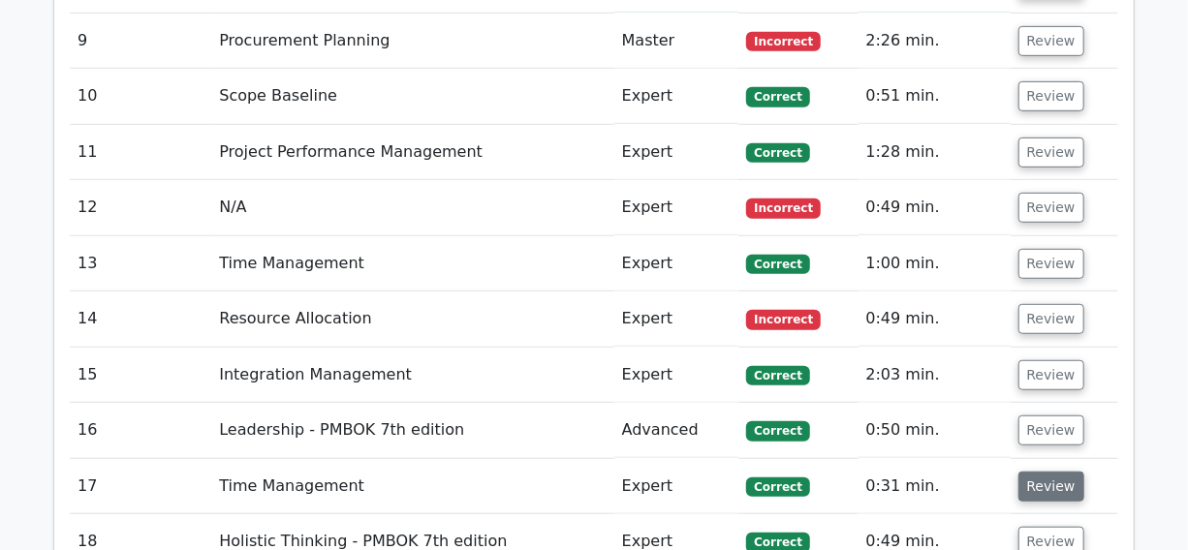
scroll to position [3612, 0]
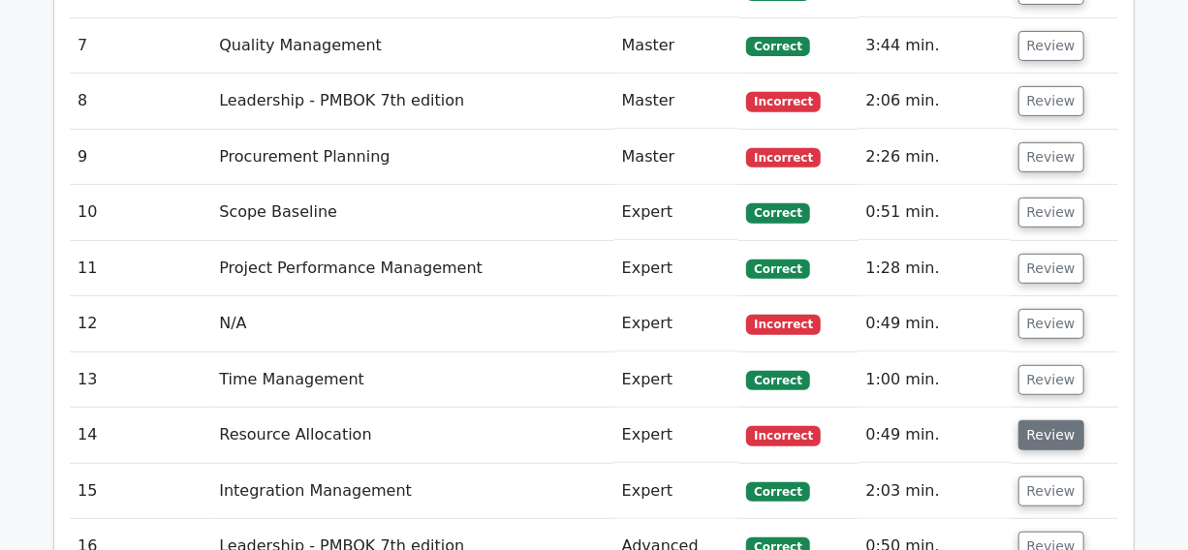
click at [1049, 421] on button "Review" at bounding box center [1052, 436] width 66 height 30
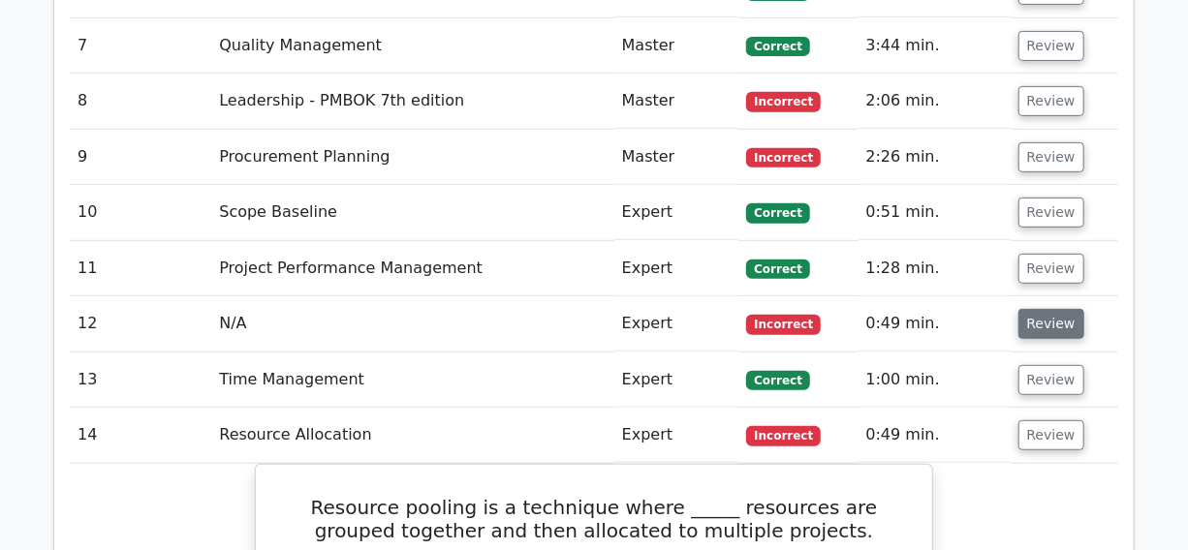
click at [1045, 309] on button "Review" at bounding box center [1052, 324] width 66 height 30
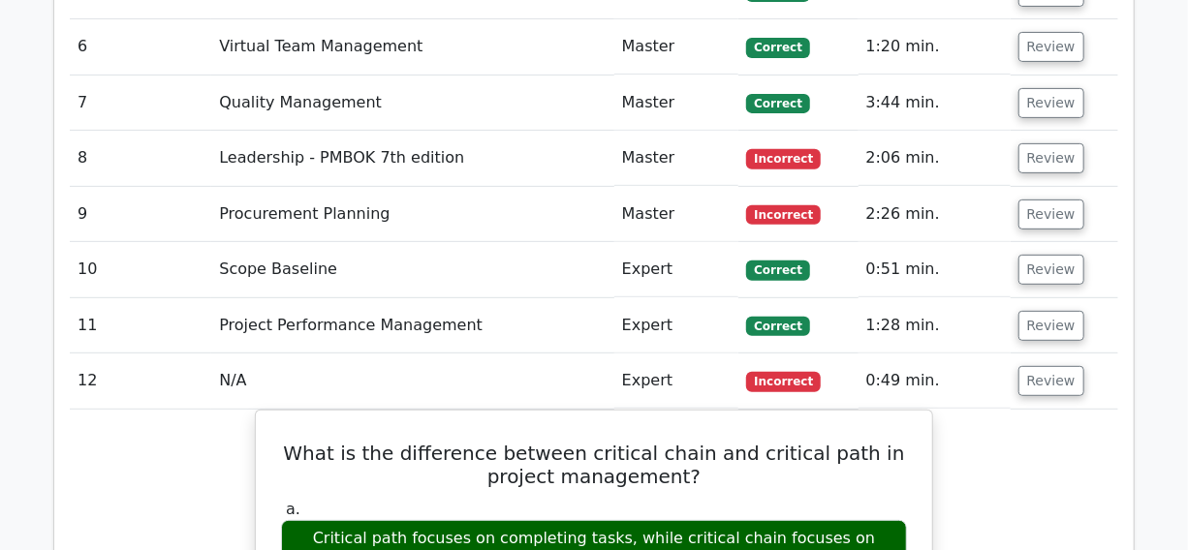
scroll to position [3524, 0]
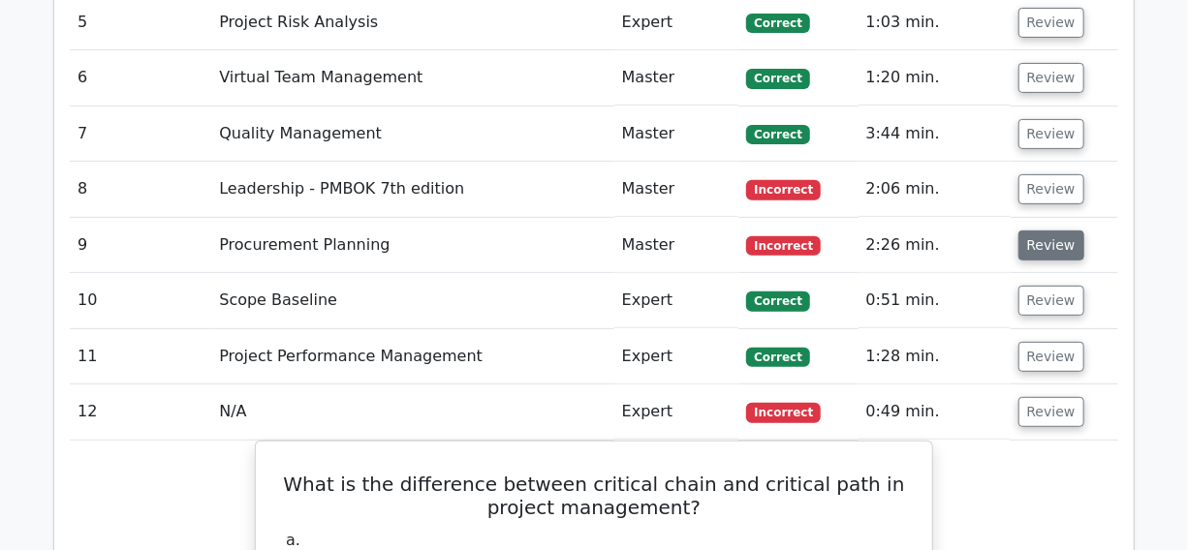
click at [1050, 231] on button "Review" at bounding box center [1052, 246] width 66 height 30
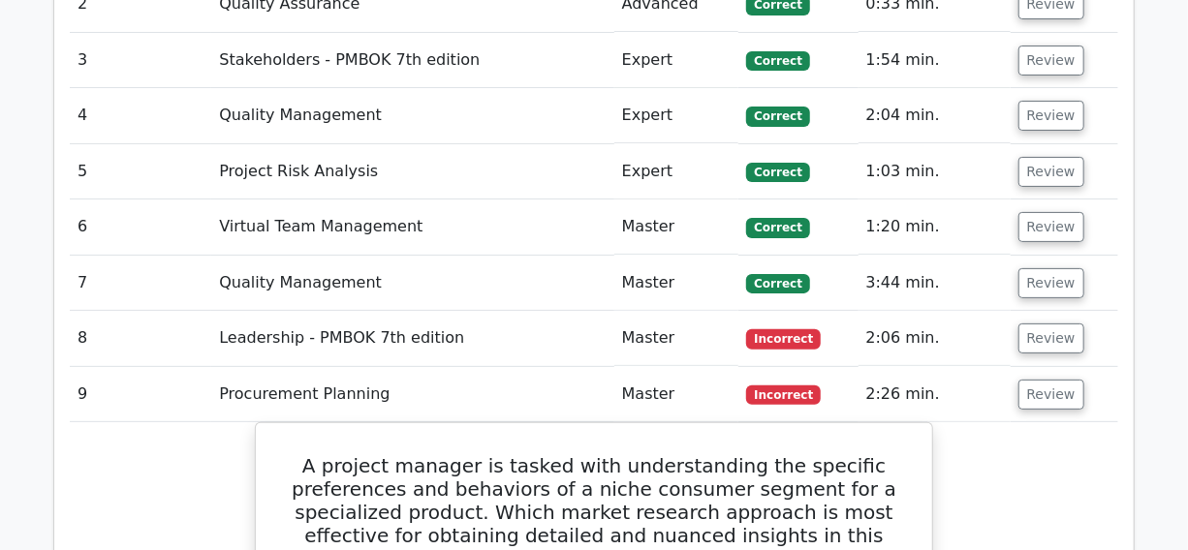
scroll to position [3347, 0]
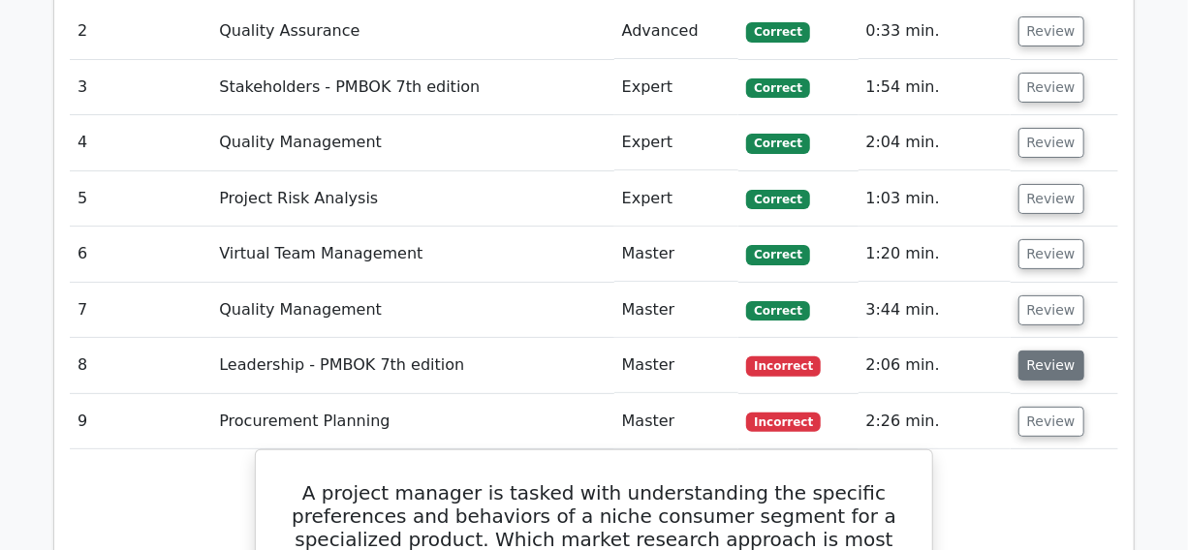
click at [1049, 351] on button "Review" at bounding box center [1052, 366] width 66 height 30
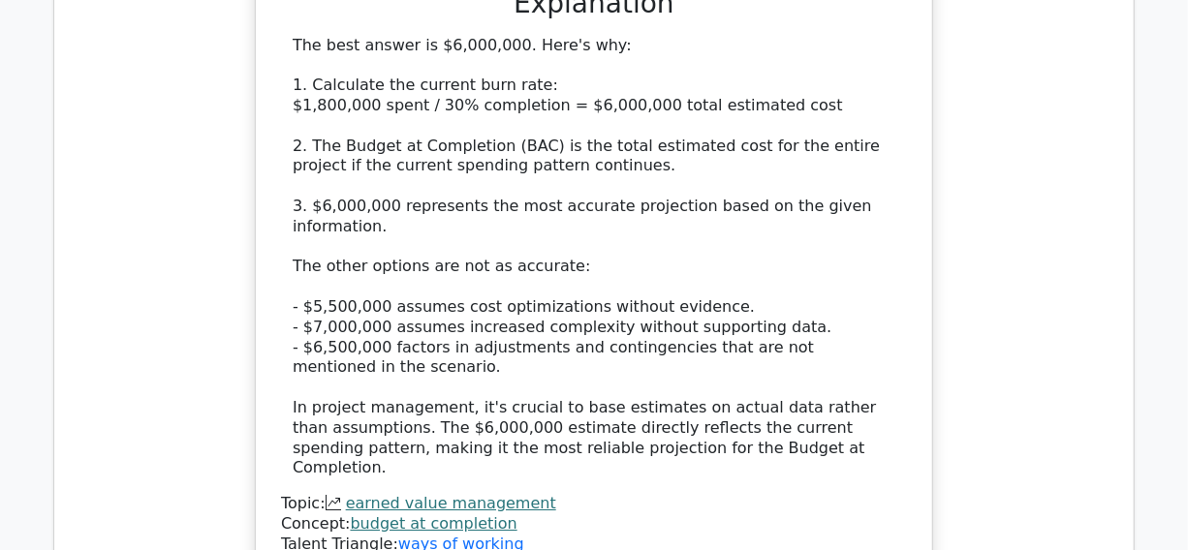
scroll to position [2643, 0]
